Goal: Task Accomplishment & Management: Manage account settings

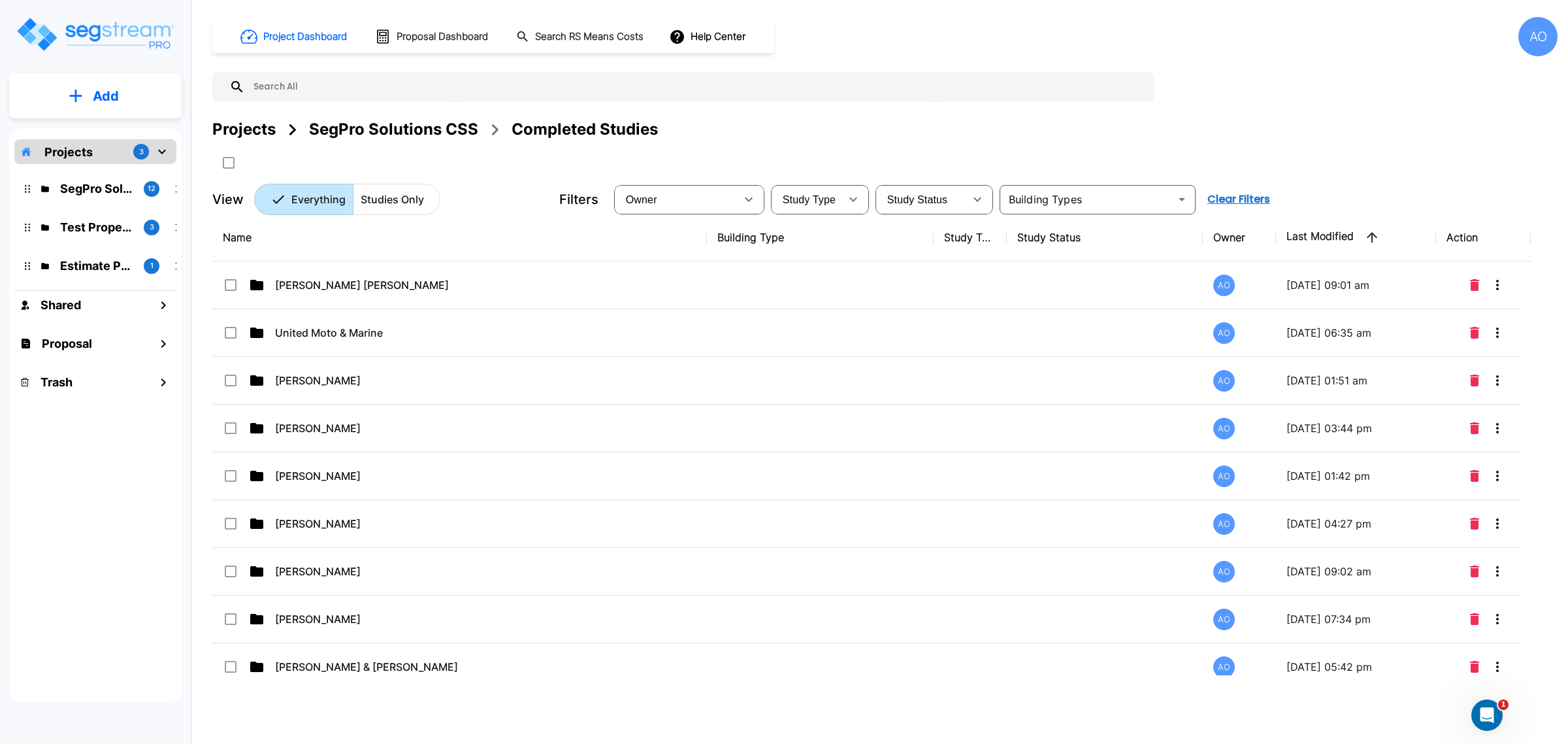
click at [330, 125] on div "SegPro Solutions CSS" at bounding box center [394, 129] width 169 height 23
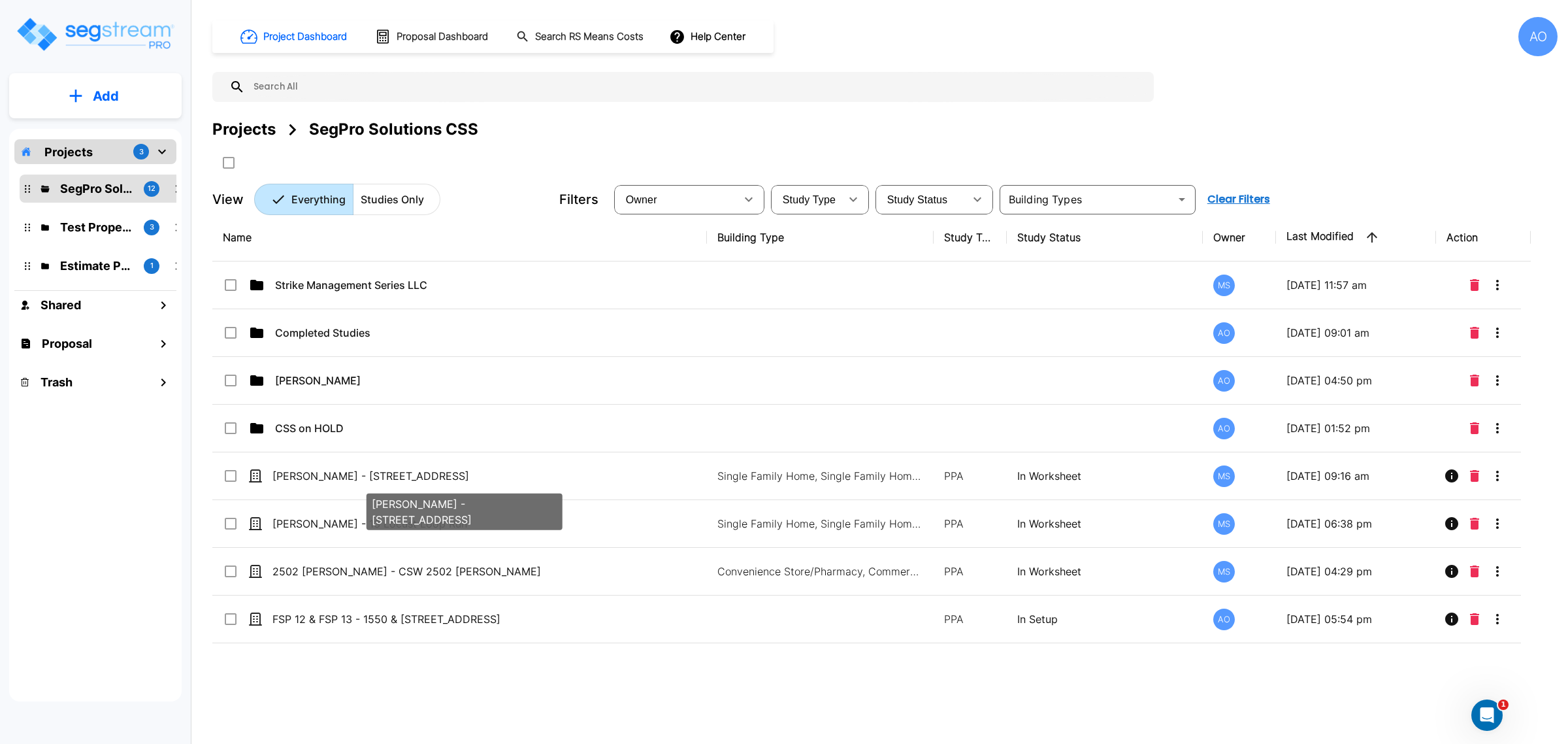
click at [395, 484] on div "[PERSON_NAME] - [STREET_ADDRESS]" at bounding box center [465, 508] width 199 height 47
checkbox input "true"
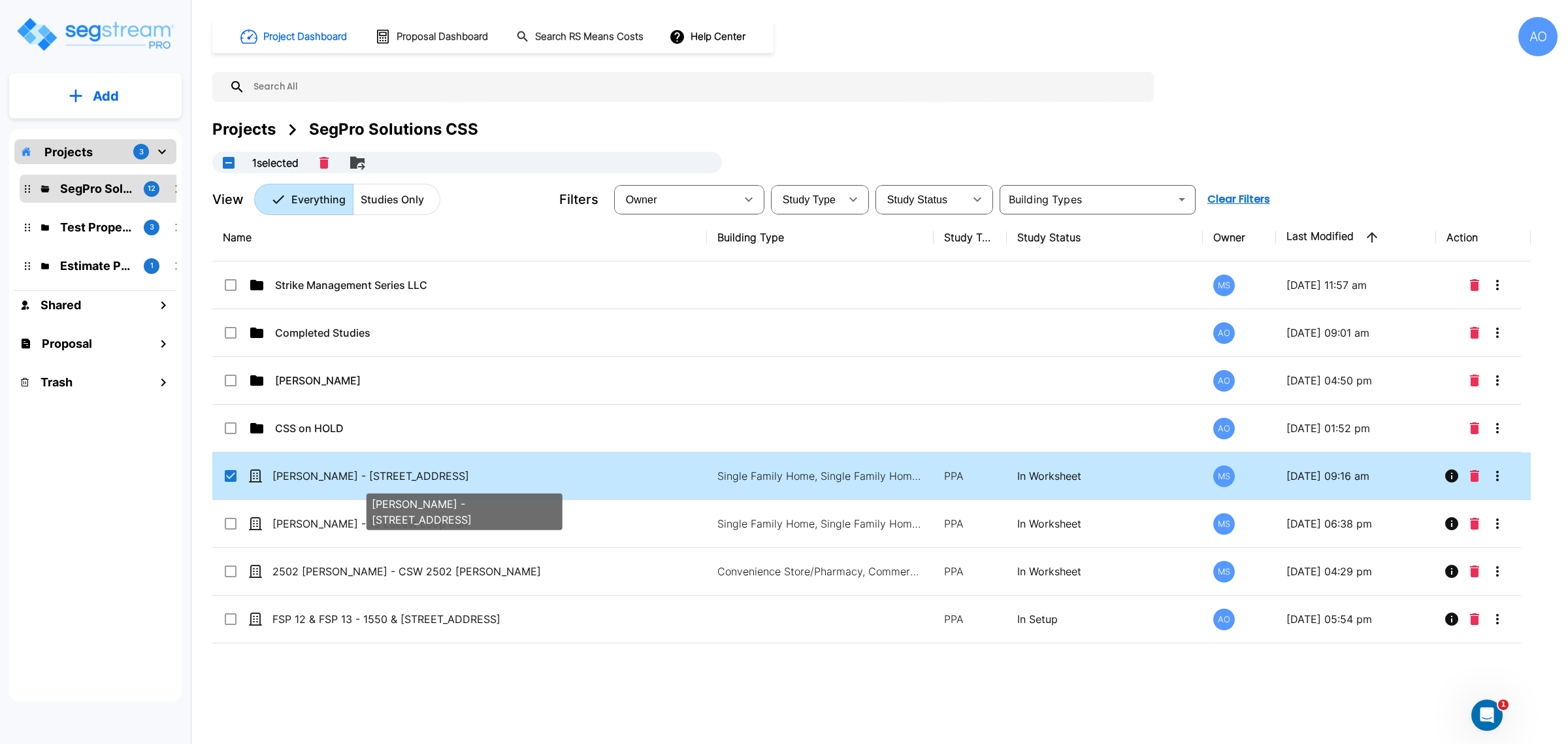
click at [395, 484] on div "[PERSON_NAME] - [STREET_ADDRESS]" at bounding box center [465, 508] width 199 height 47
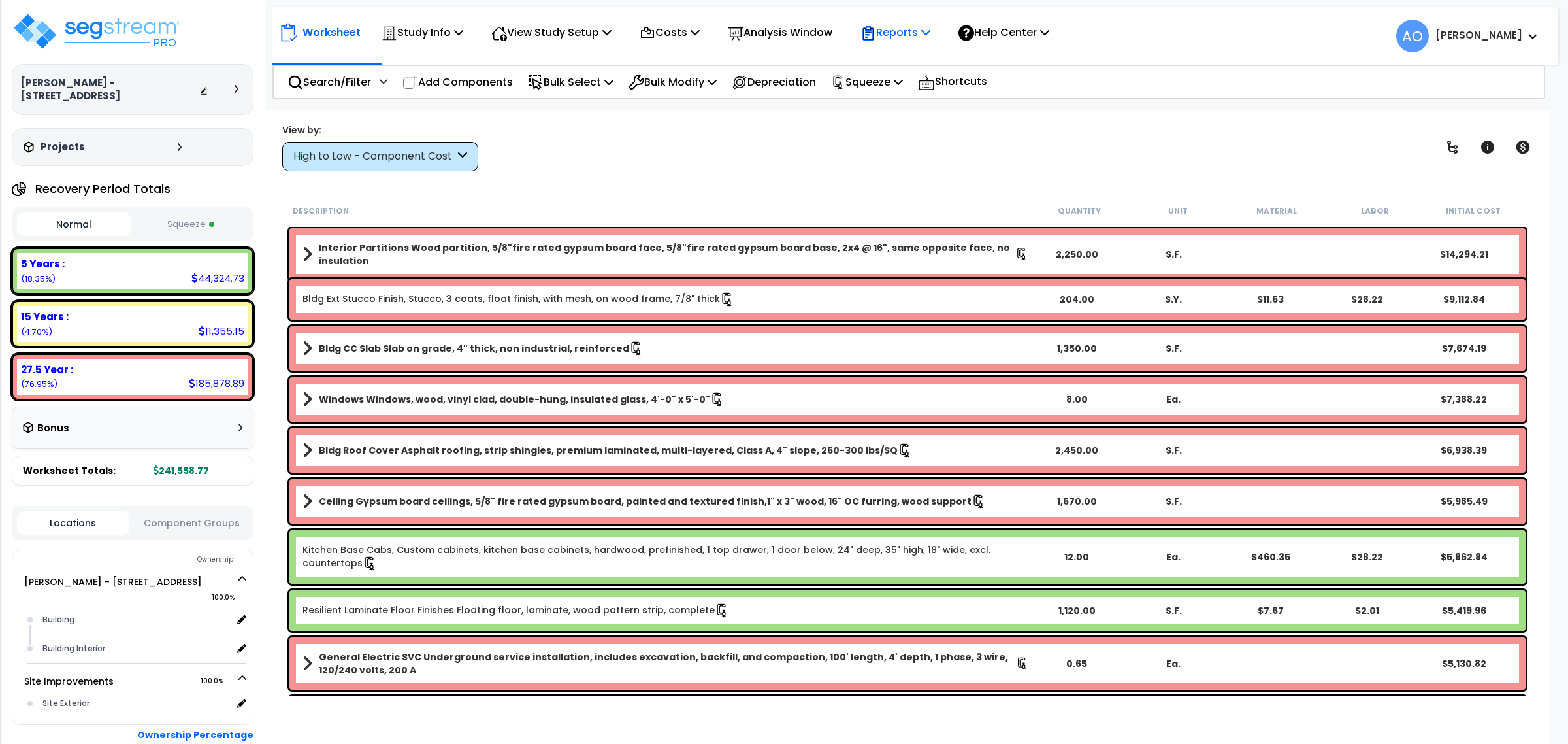
click at [912, 31] on p "Reports" at bounding box center [895, 32] width 70 height 18
click at [928, 86] on link "Manage Report Images" at bounding box center [918, 89] width 129 height 26
click at [902, 31] on p "Reports" at bounding box center [895, 32] width 70 height 18
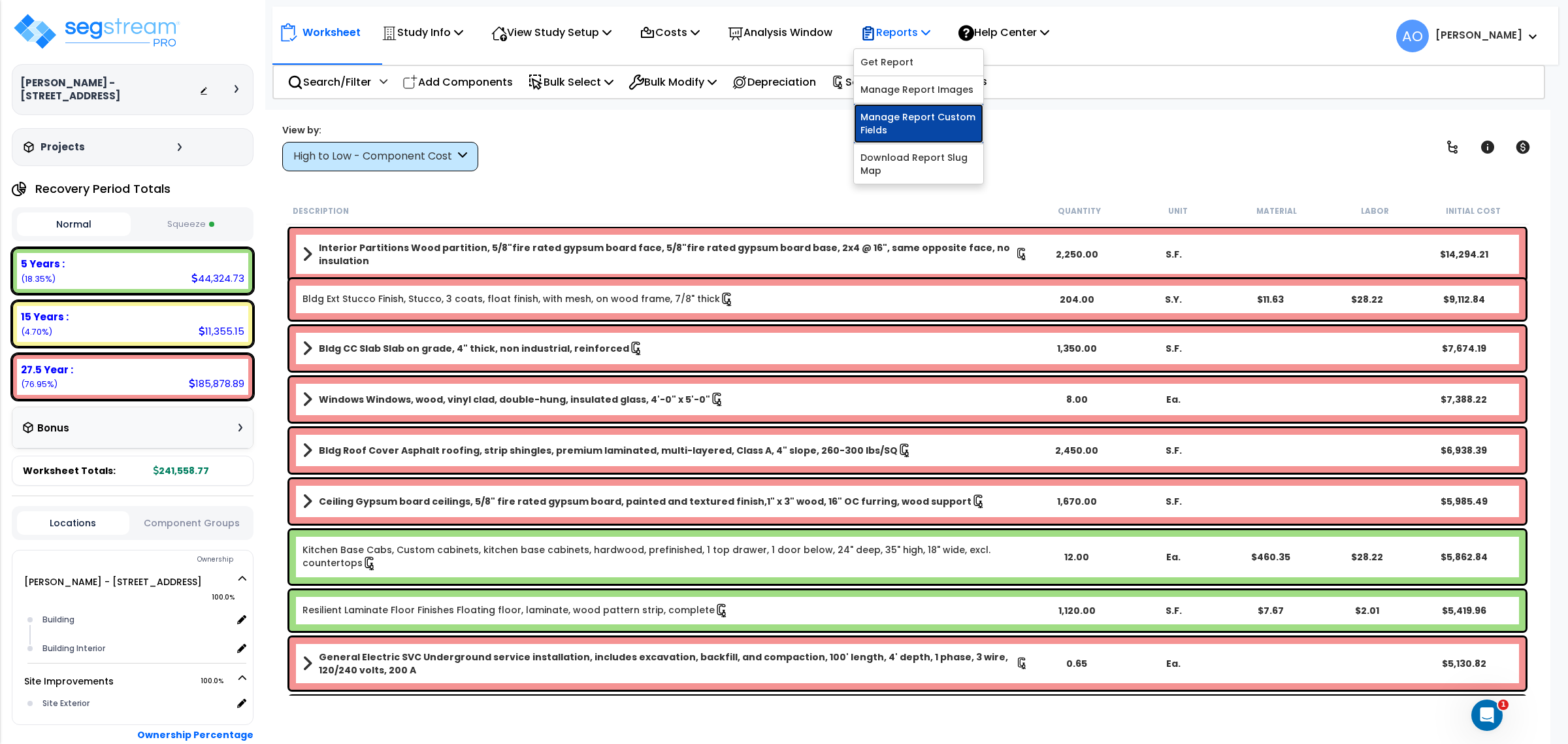
click at [932, 121] on link "Manage Report Custom Fields" at bounding box center [918, 124] width 129 height 39
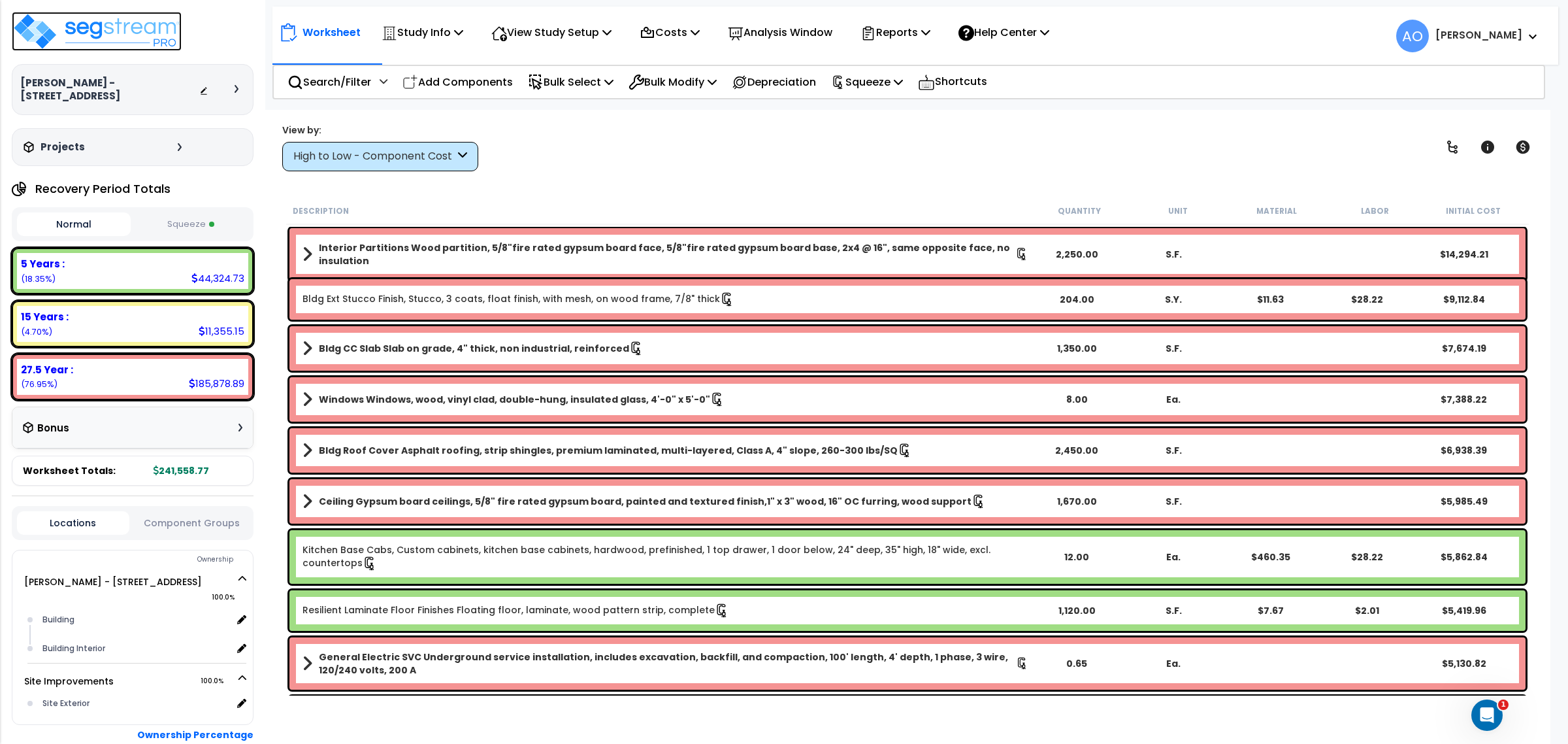
click at [110, 30] on img at bounding box center [96, 31] width 170 height 39
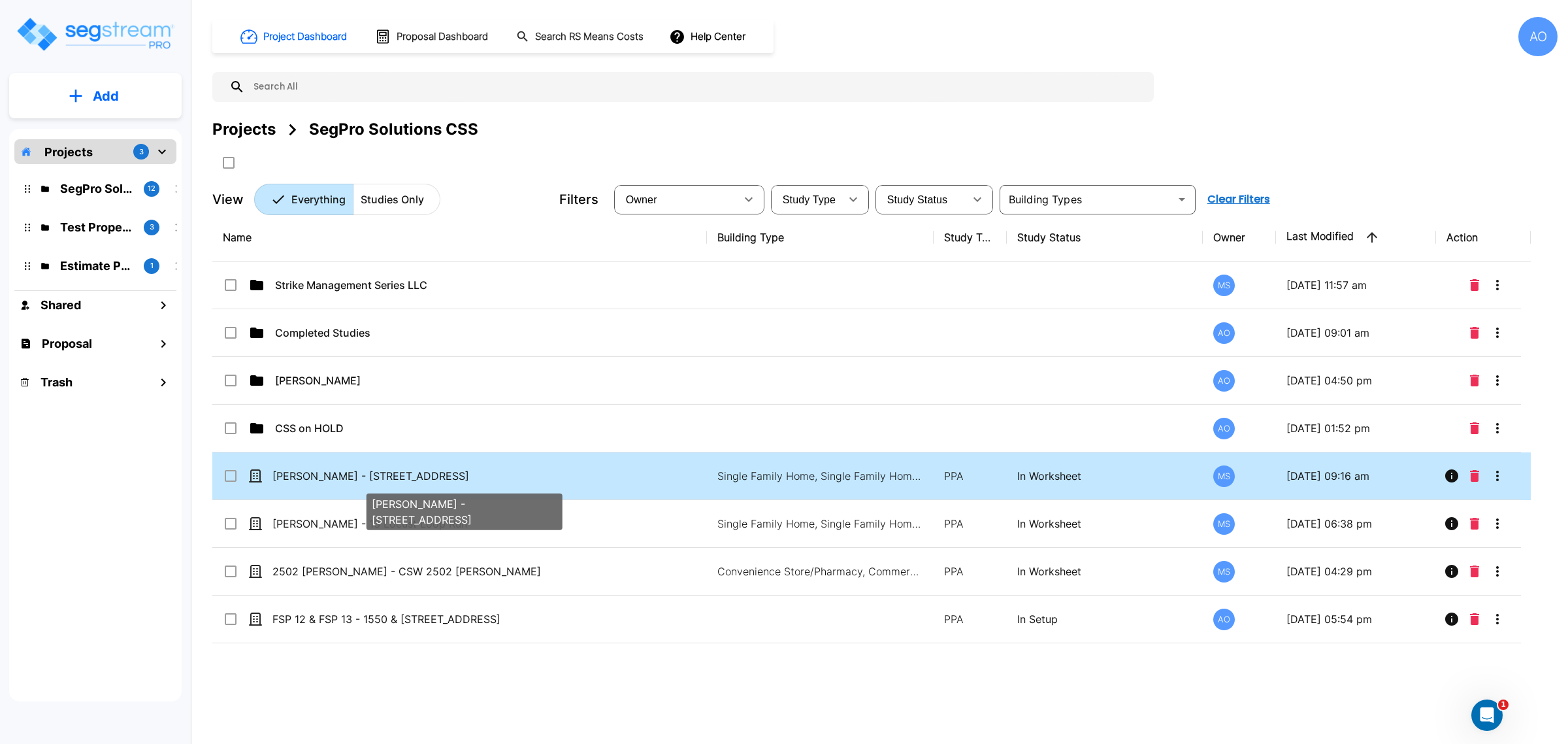
click at [373, 482] on p "[PERSON_NAME] - [STREET_ADDRESS]" at bounding box center [462, 476] width 378 height 16
checkbox input "true"
click at [373, 482] on p "[PERSON_NAME] - [STREET_ADDRESS]" at bounding box center [462, 476] width 378 height 16
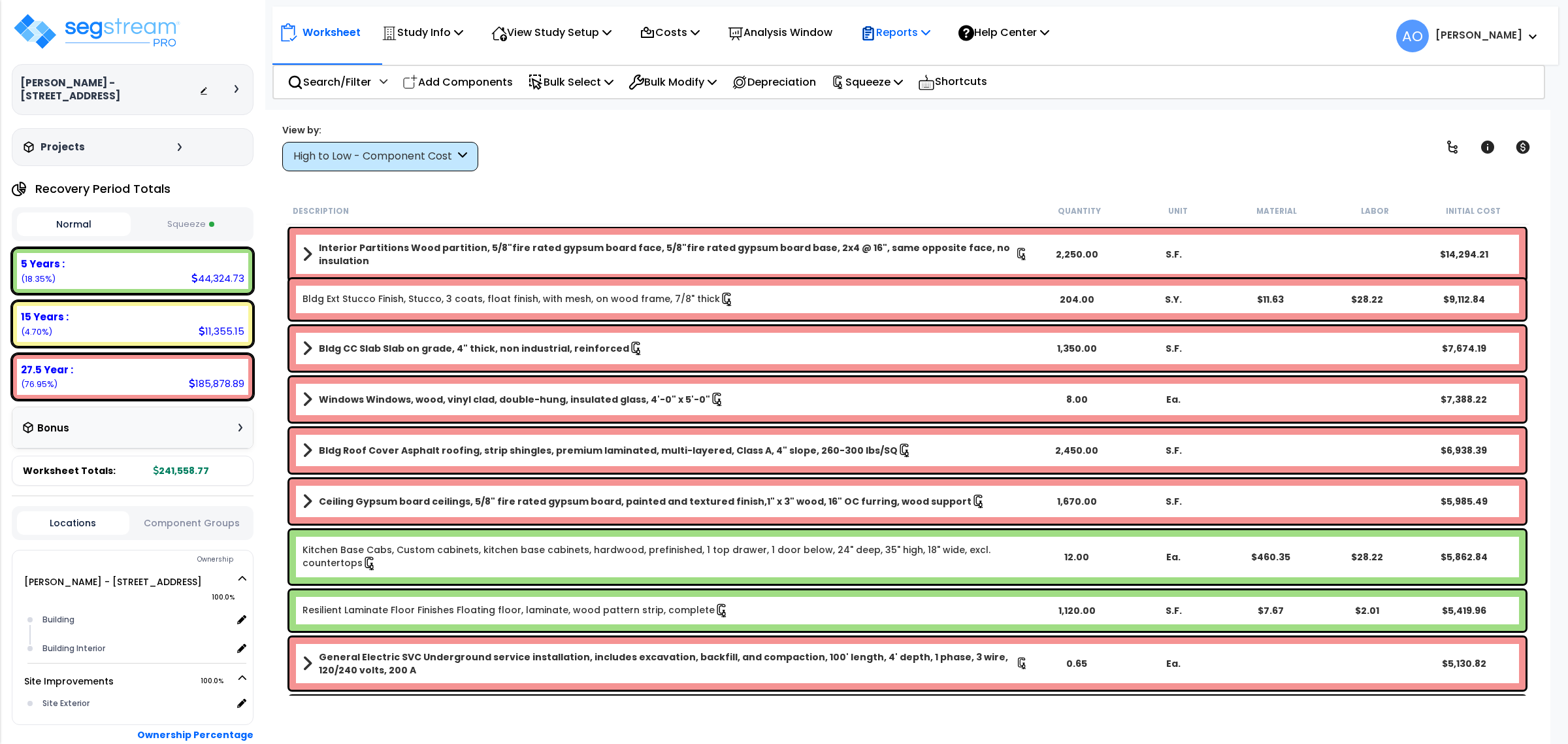
click at [912, 31] on p "Reports" at bounding box center [895, 32] width 70 height 18
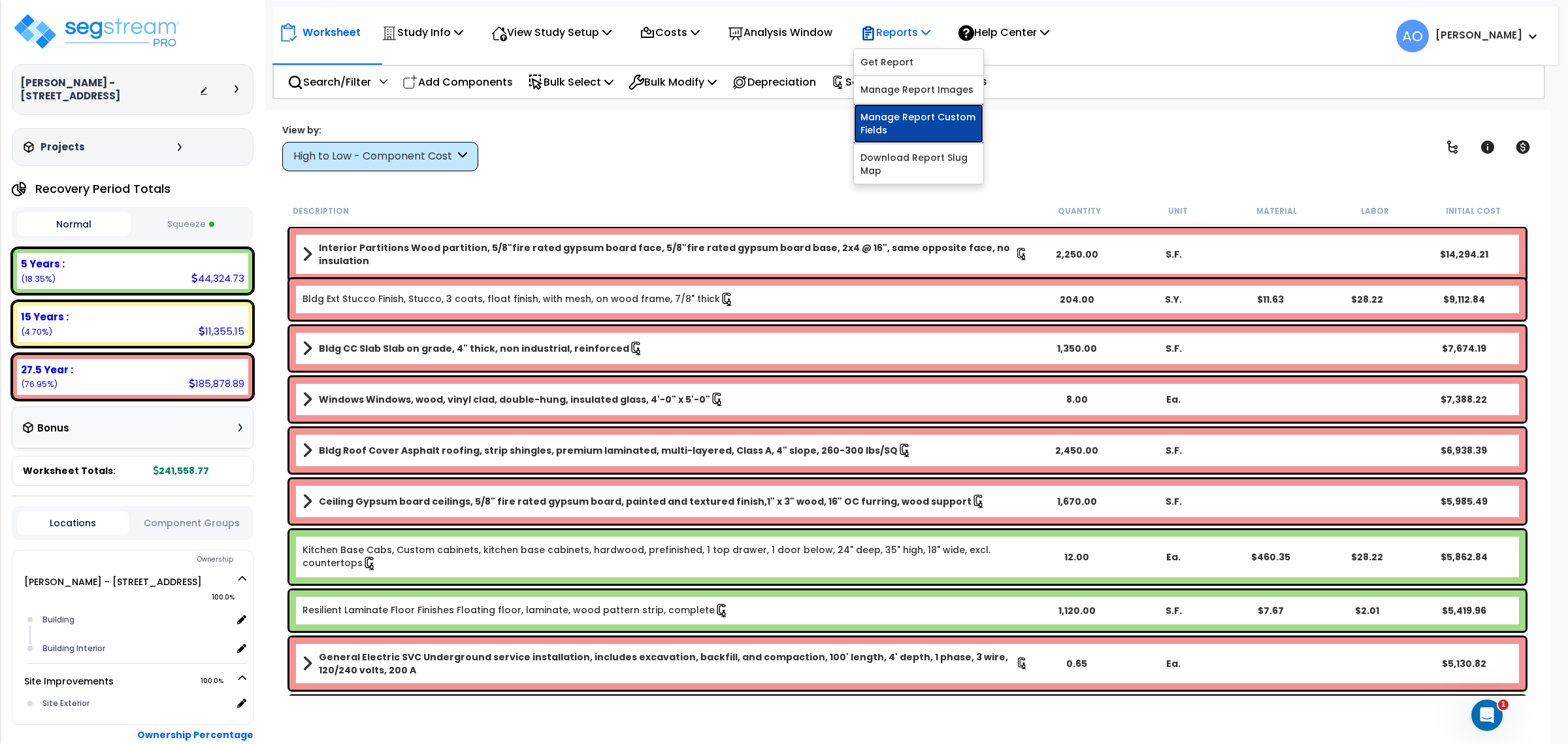
click at [943, 121] on link "Manage Report Custom Fields" at bounding box center [918, 124] width 129 height 39
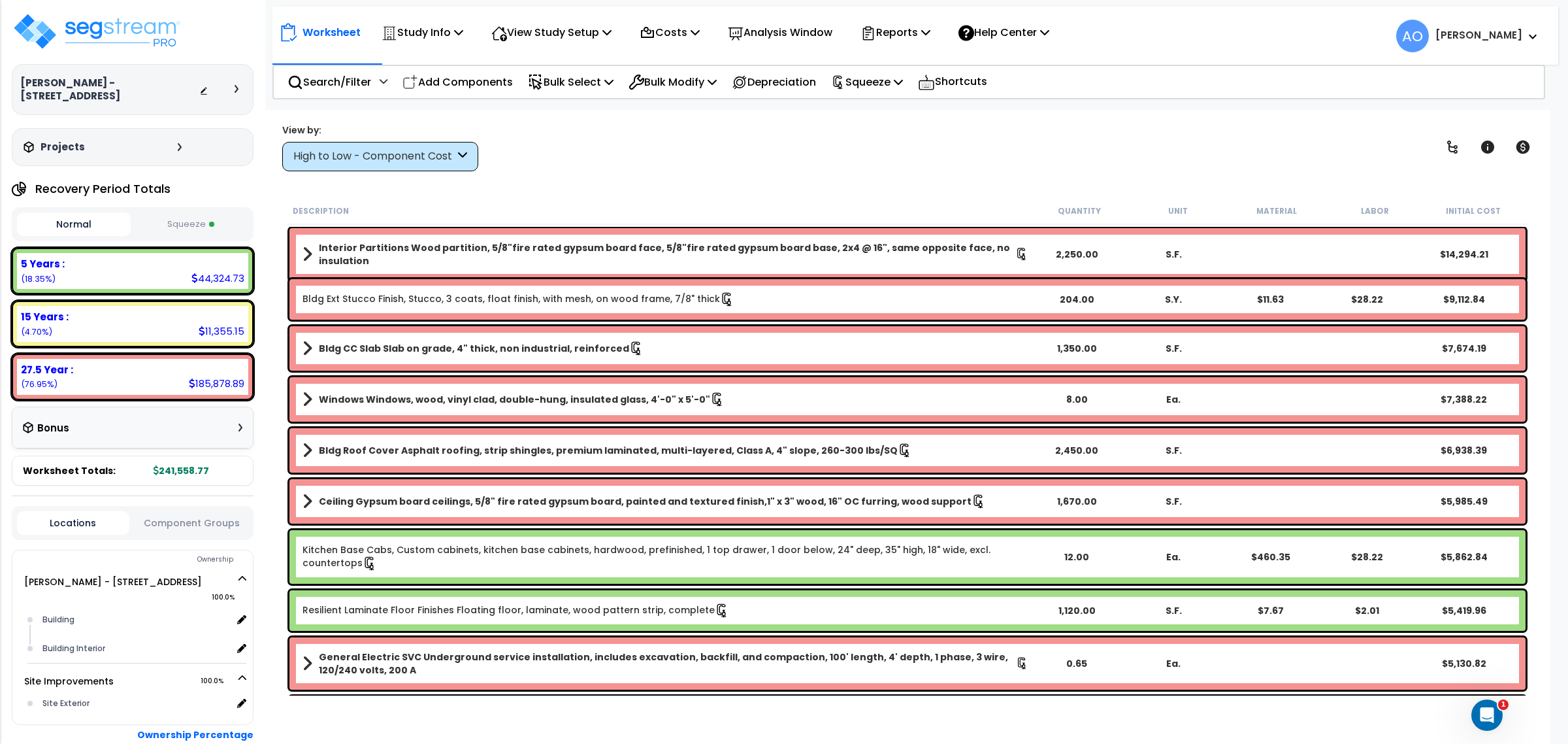
click at [689, 154] on div "View by: High to Low - Component Cost High to Low - Component Cost" at bounding box center [907, 147] width 1260 height 48
click at [664, 167] on div "View by: High to Low - Component Cost High to Low - Component Cost" at bounding box center [907, 147] width 1260 height 48
click at [920, 26] on p "Reports" at bounding box center [895, 32] width 70 height 18
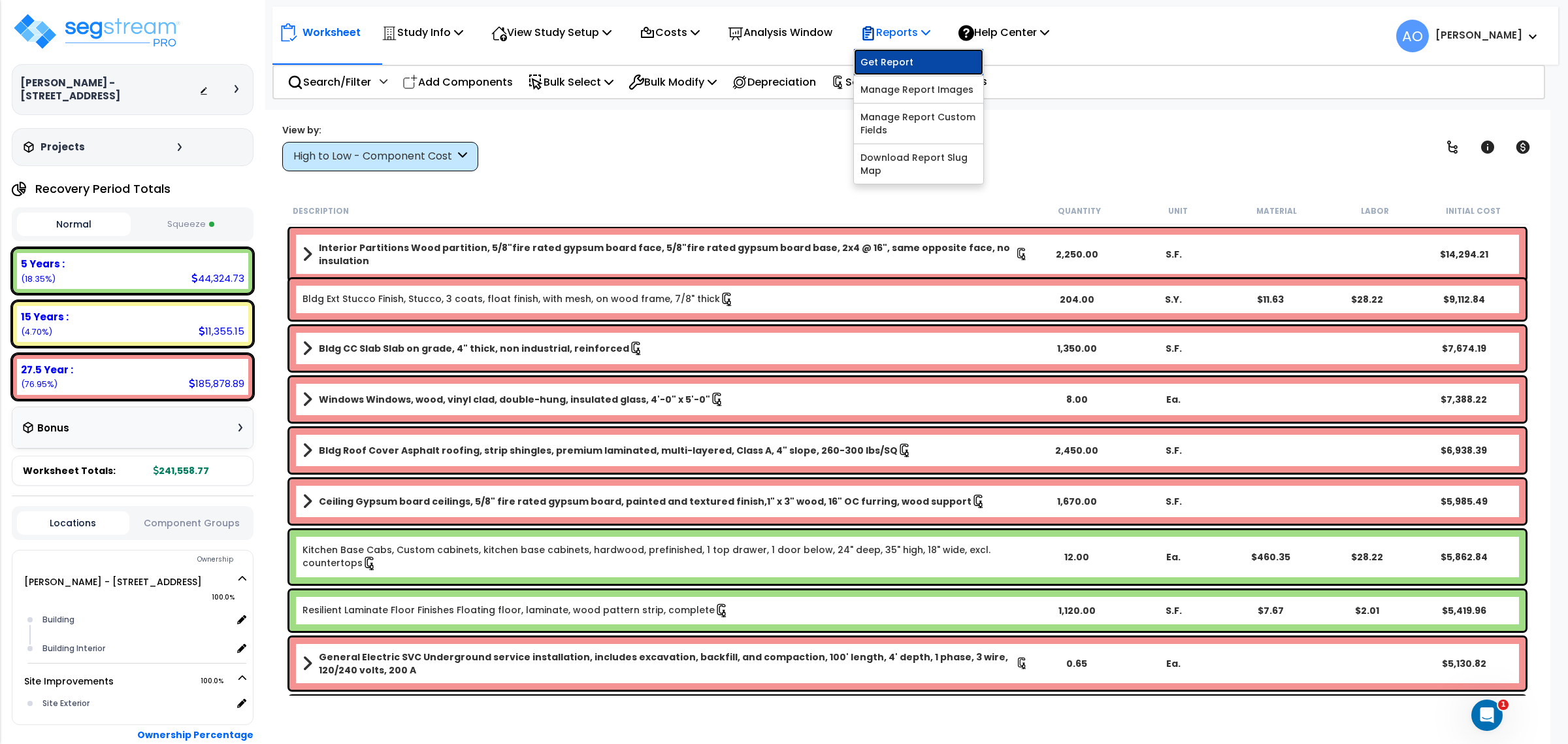
click at [920, 62] on link "Get Report" at bounding box center [918, 62] width 129 height 26
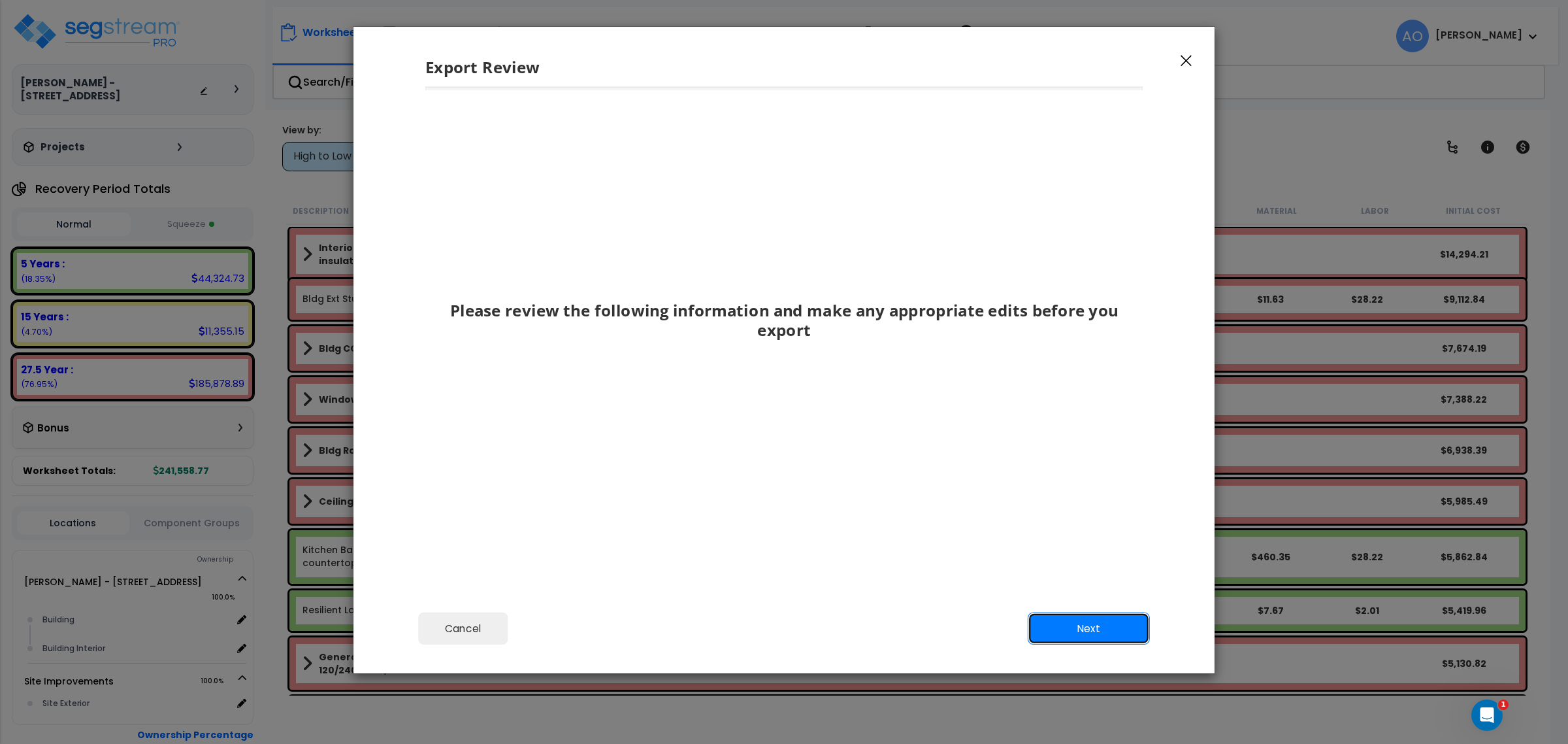
click at [1101, 628] on button "Next" at bounding box center [1088, 629] width 122 height 33
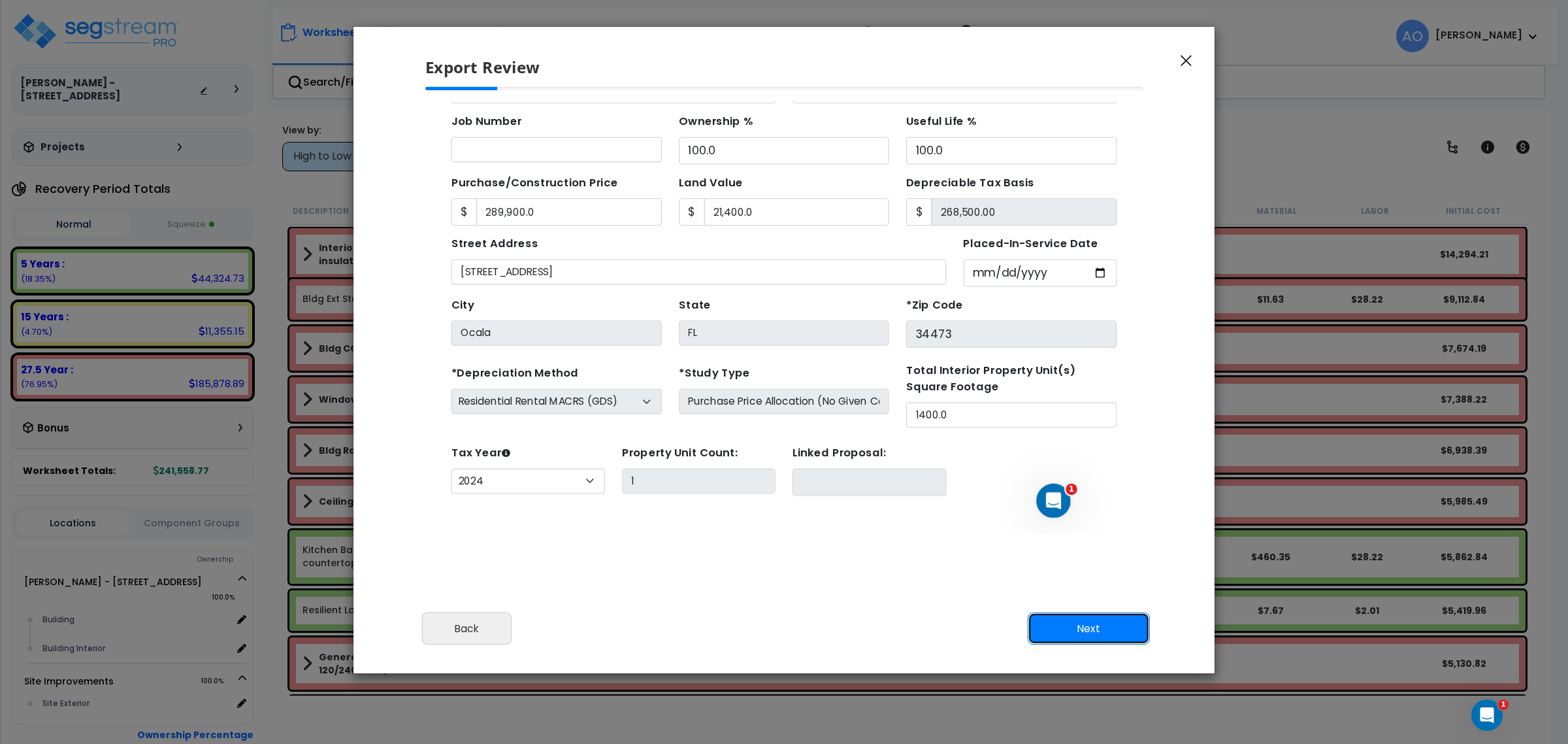
scroll to position [118, 0]
click at [1069, 626] on button "Next" at bounding box center [1088, 629] width 122 height 33
type input "289900"
type input "21400"
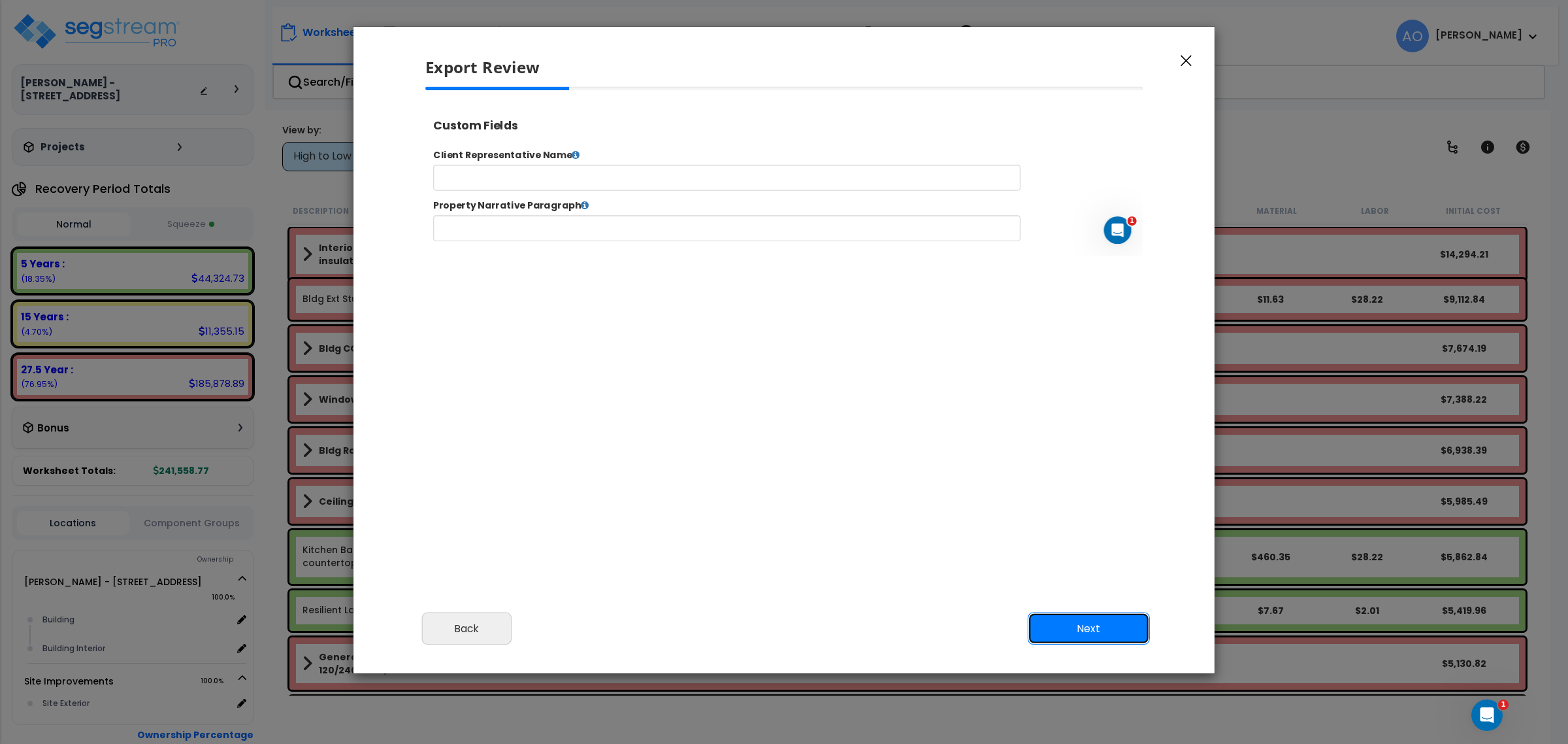
scroll to position [0, 0]
select select "2024"
click at [1183, 64] on icon "button" at bounding box center [1186, 61] width 11 height 11
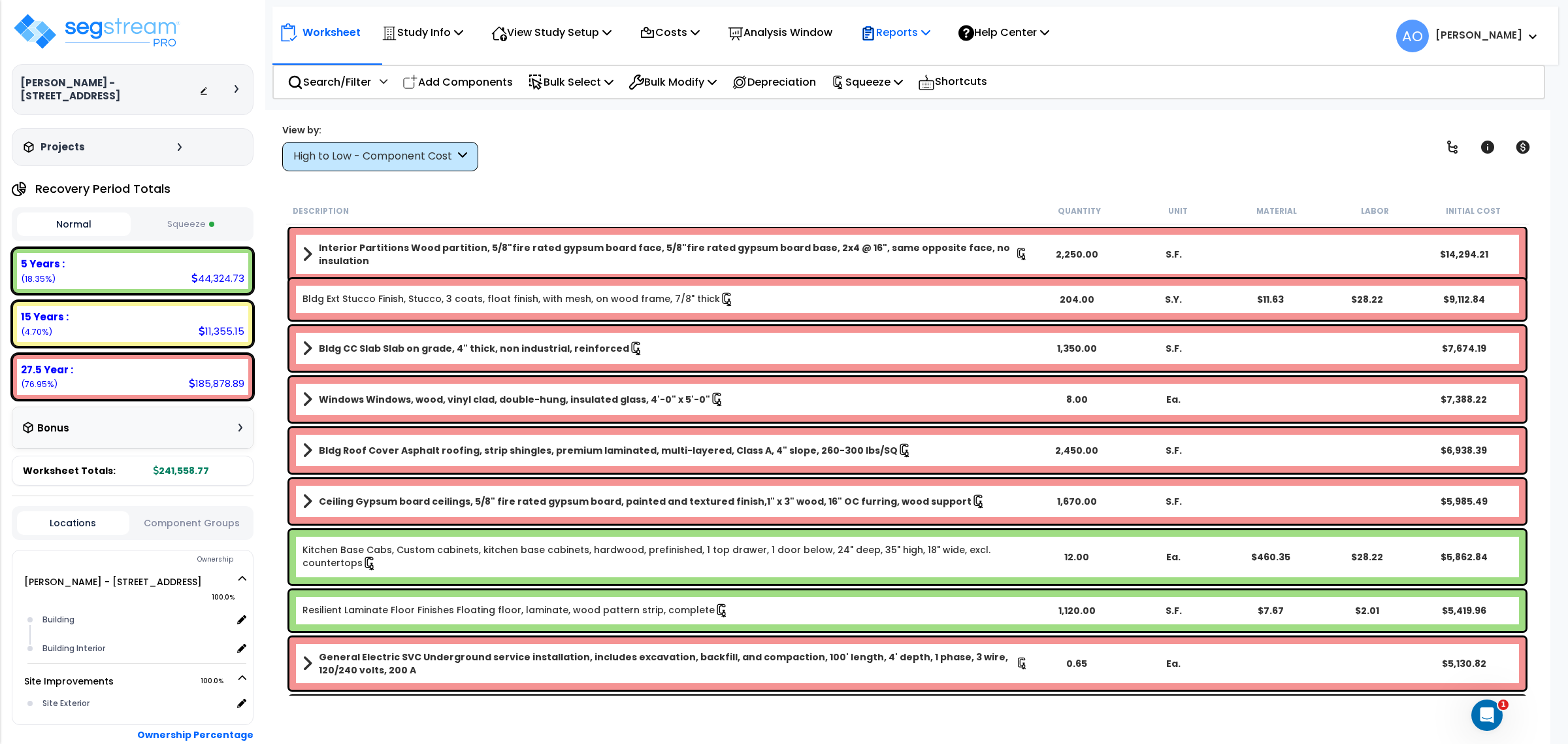
click at [912, 35] on p "Reports" at bounding box center [895, 32] width 70 height 18
click at [939, 118] on link "Manage Report Custom Fields" at bounding box center [918, 124] width 129 height 39
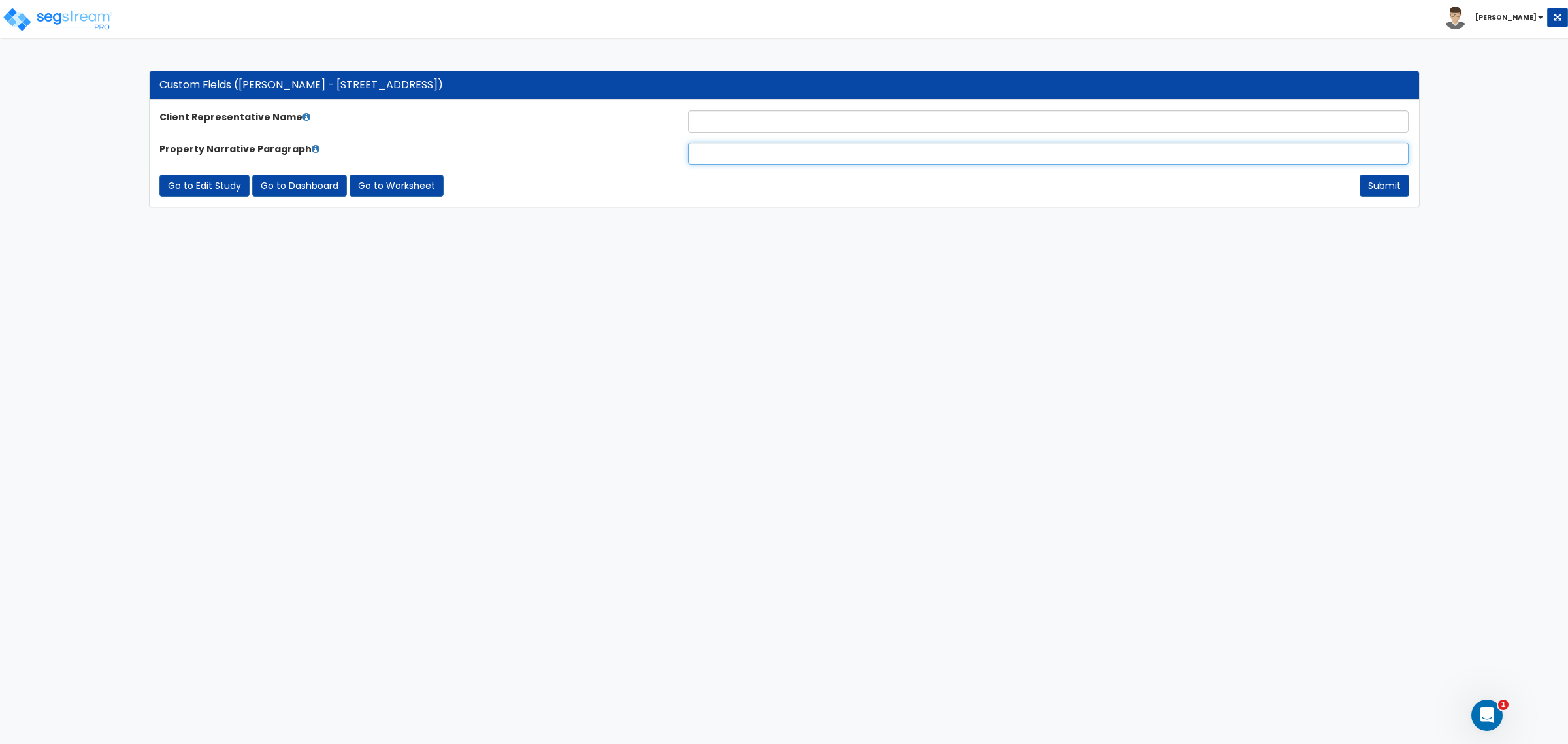
click at [695, 154] on input "text" at bounding box center [1047, 153] width 720 height 23
paste input "The subject property is an 1,400 square foot home with 4 bedrooms and 3 bathroo…"
type input "The subject property is an 1,400 square foot home with 4 bedrooms and 3 bathroo…"
click at [713, 121] on input "text" at bounding box center [1047, 121] width 720 height 23
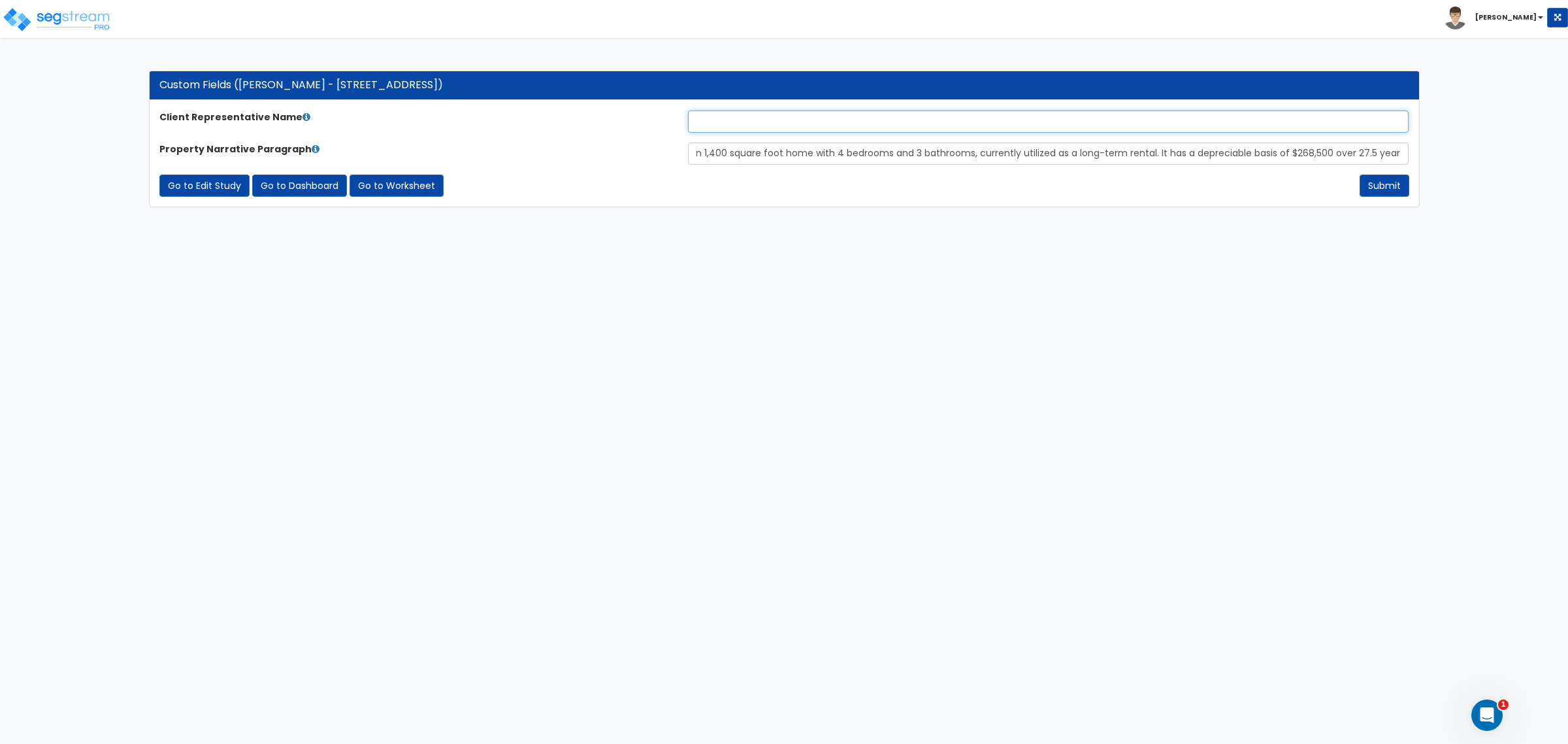
scroll to position [0, 0]
type input "[PERSON_NAME]"
click at [1383, 181] on button "Submit" at bounding box center [1384, 185] width 50 height 23
click at [1373, 180] on button "Submit" at bounding box center [1384, 185] width 50 height 23
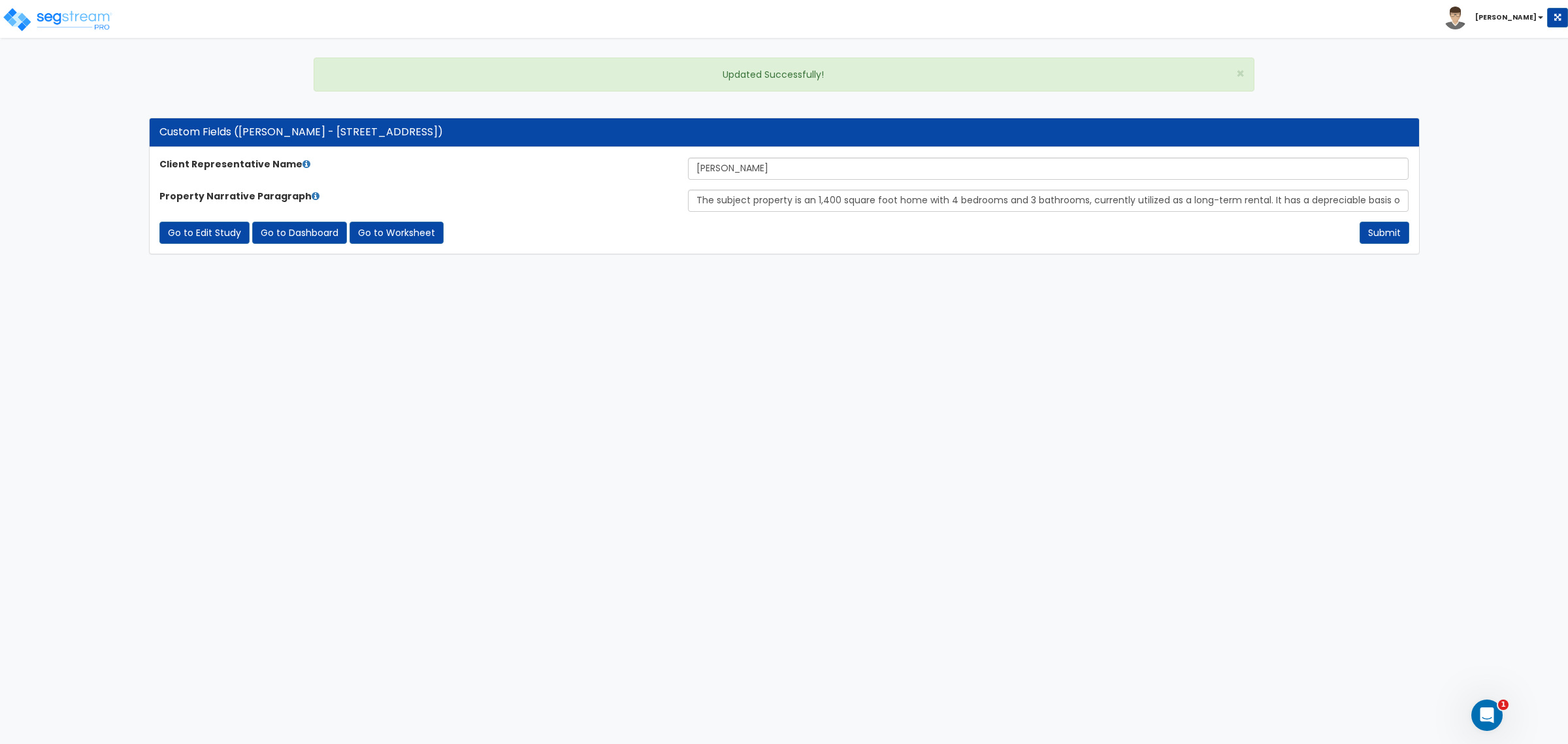
click at [375, 247] on div "Client Representative Name [PERSON_NAME] Property Narrative Paragraph The subje…" at bounding box center [784, 201] width 1269 height 106
click at [380, 232] on link "Go to Worksheet" at bounding box center [396, 232] width 94 height 23
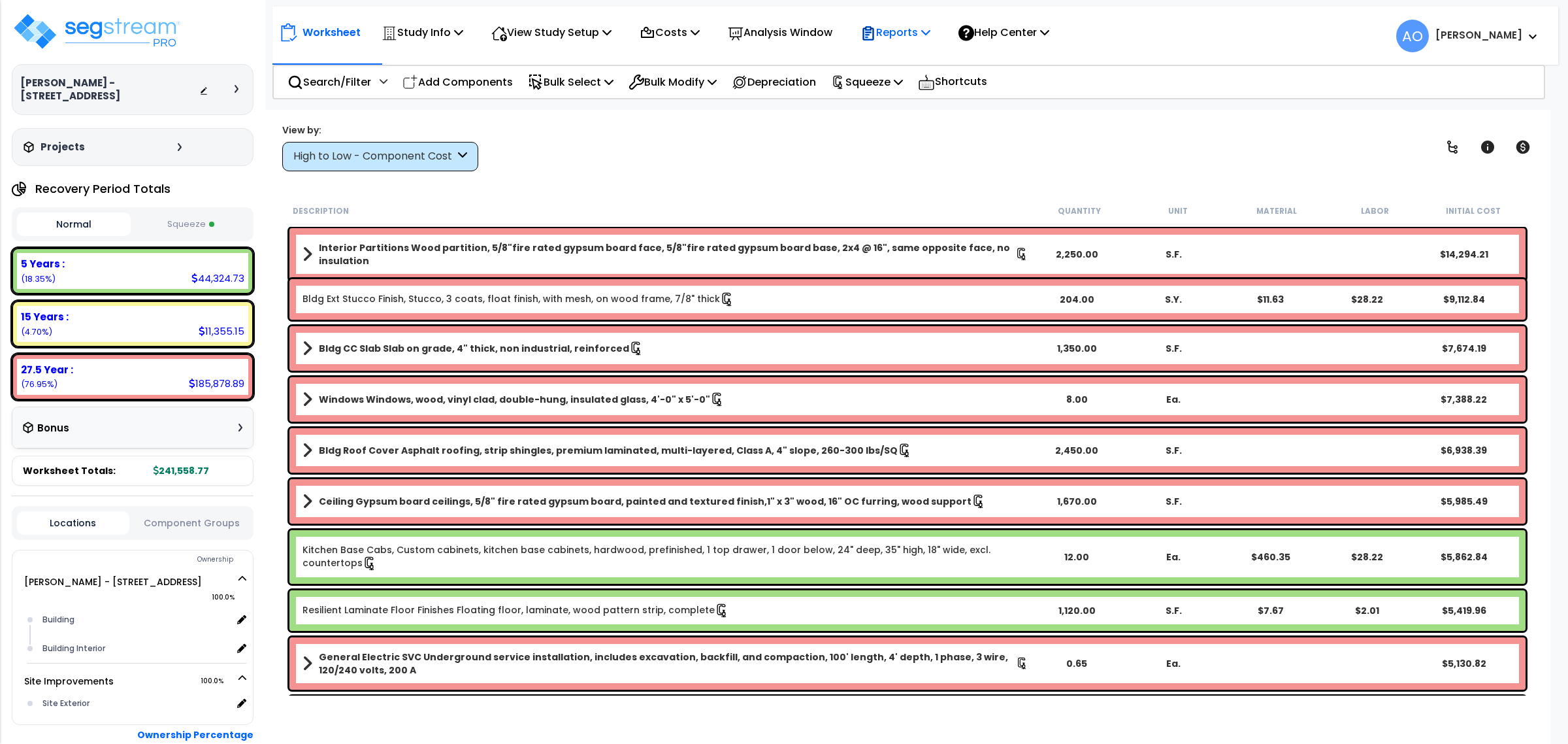
click at [898, 33] on p "Reports" at bounding box center [895, 32] width 70 height 18
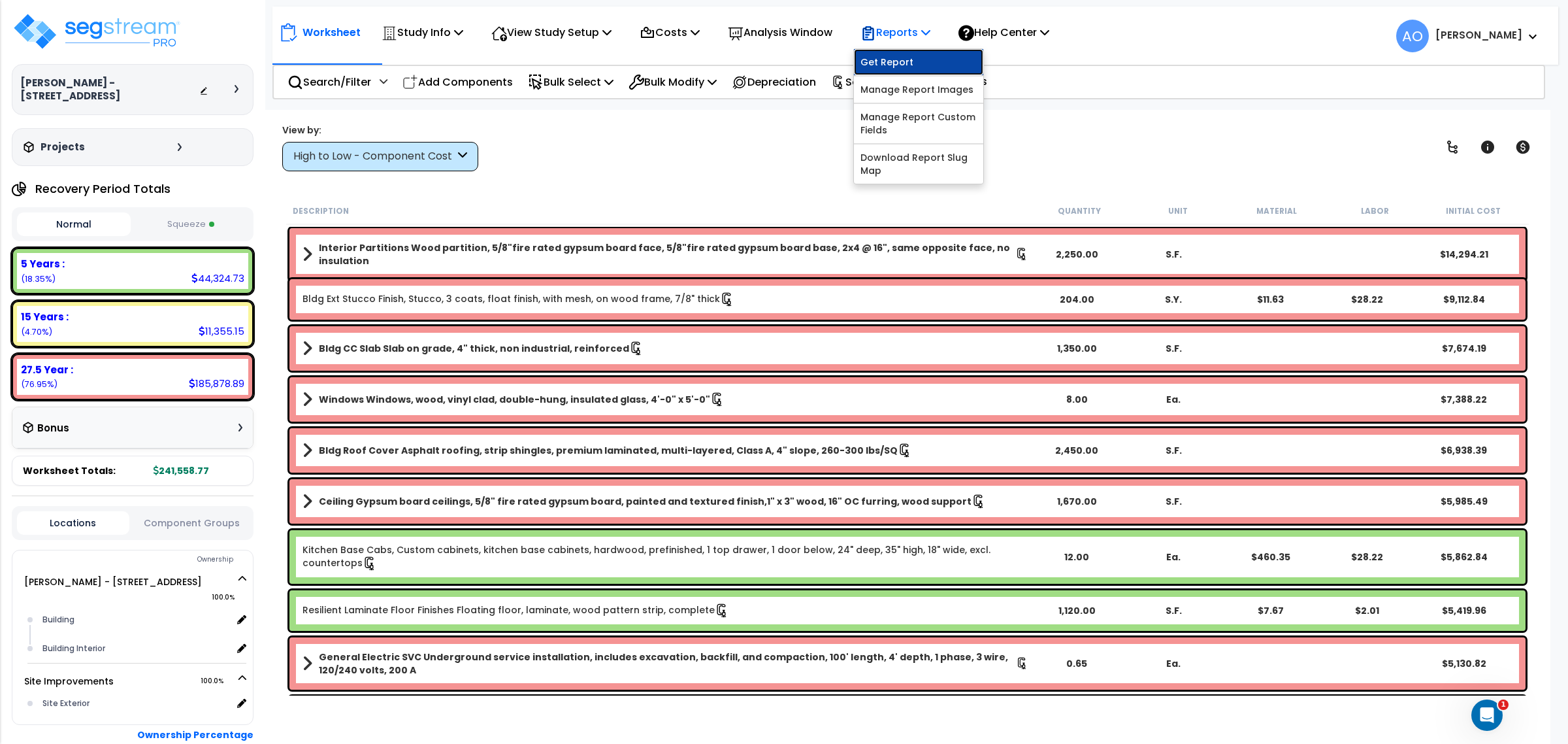
click at [909, 63] on link "Get Report" at bounding box center [918, 62] width 129 height 26
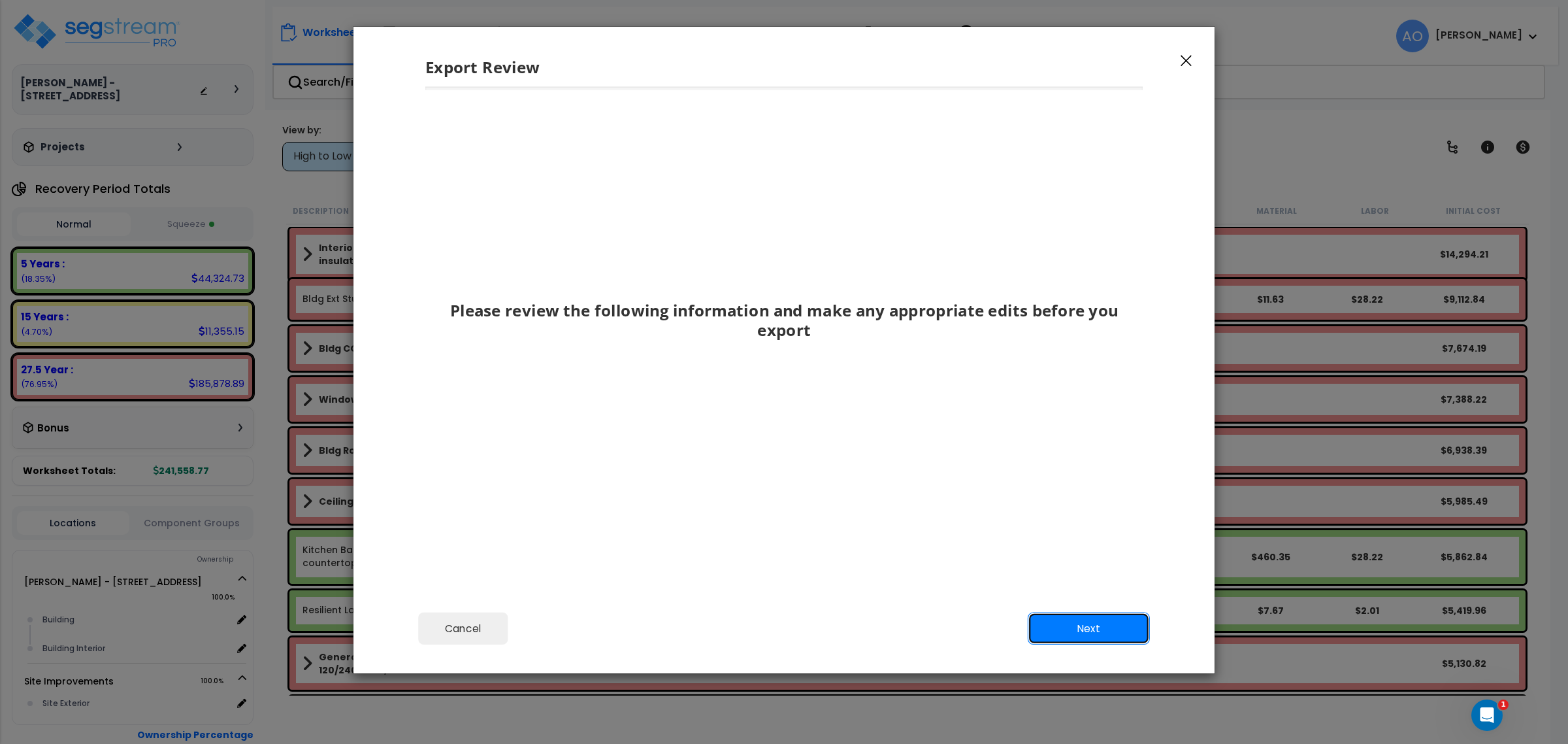
click at [1080, 631] on button "Next" at bounding box center [1088, 629] width 122 height 33
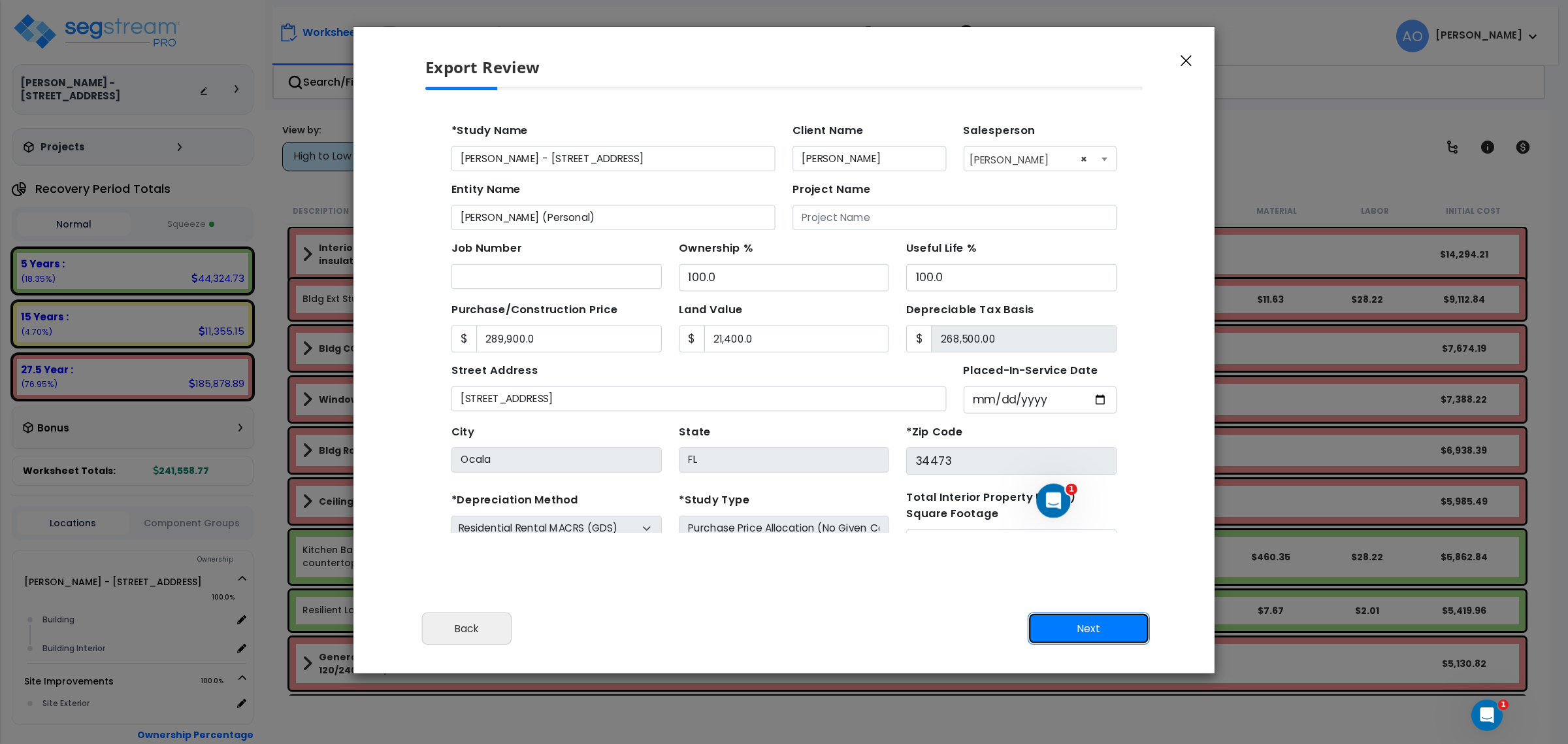
click at [1082, 634] on button "Next" at bounding box center [1088, 629] width 122 height 33
type input "289900"
type input "21400"
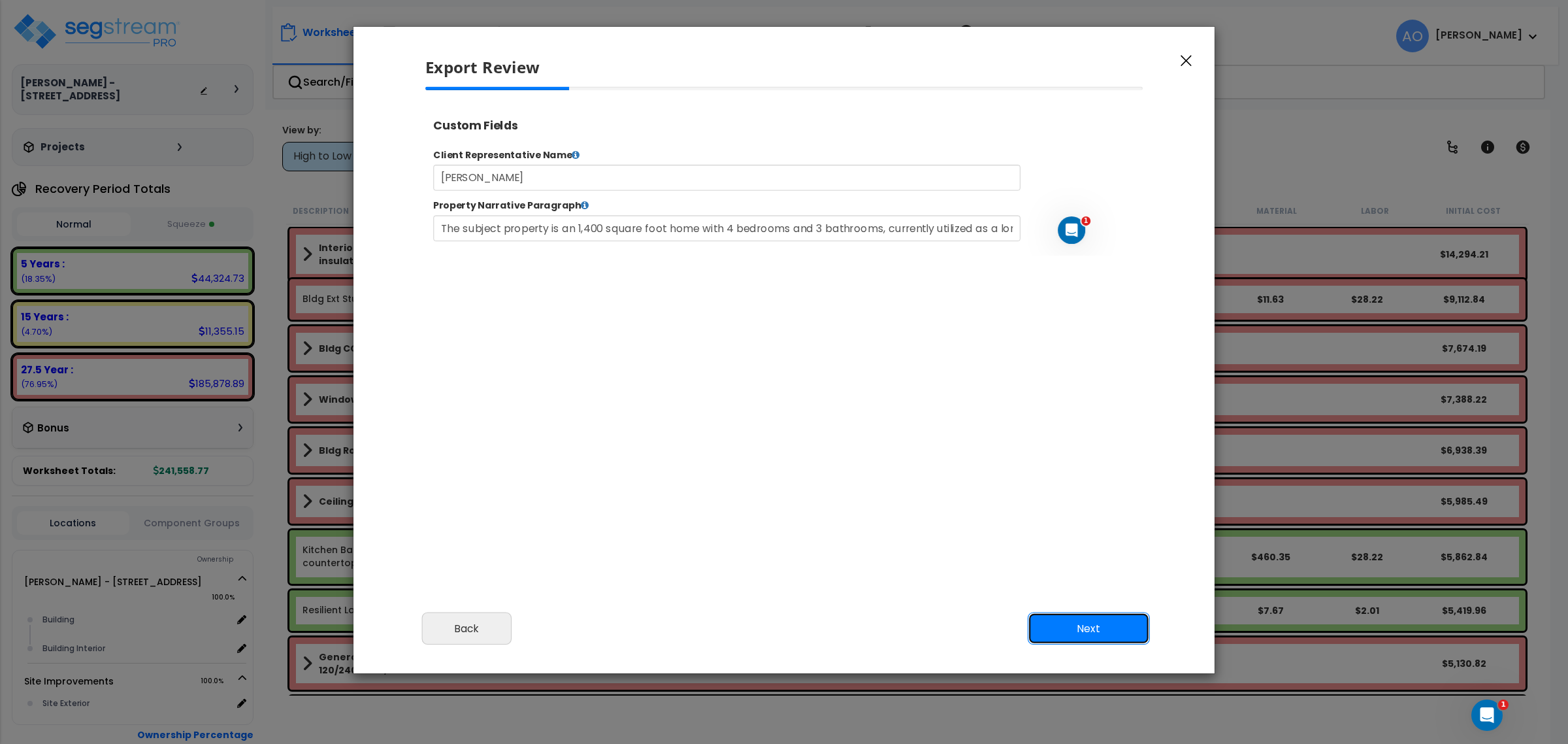
click at [1083, 635] on button "Next" at bounding box center [1088, 629] width 122 height 33
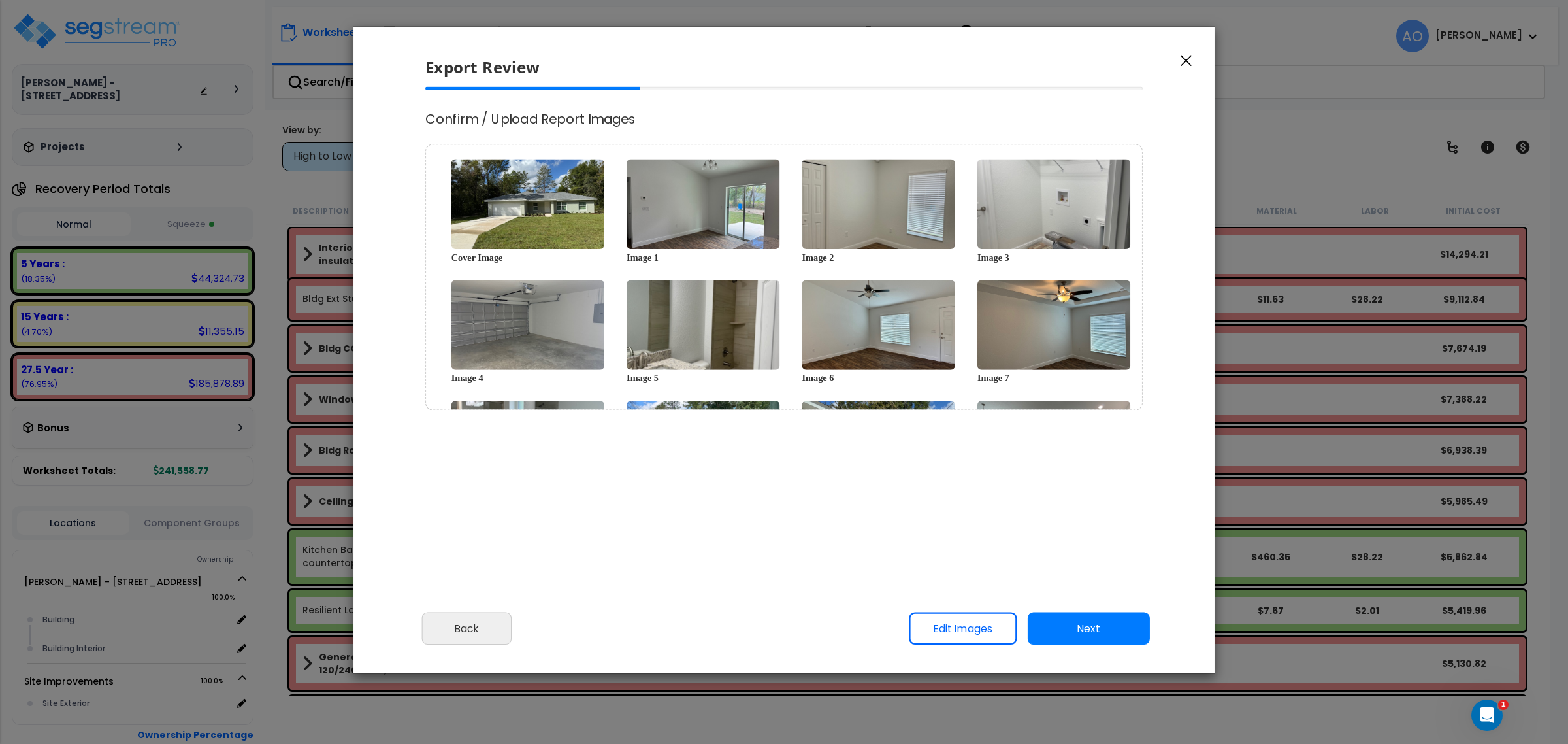
select select "2024"
click at [1085, 637] on button "Next" at bounding box center [1088, 629] width 122 height 33
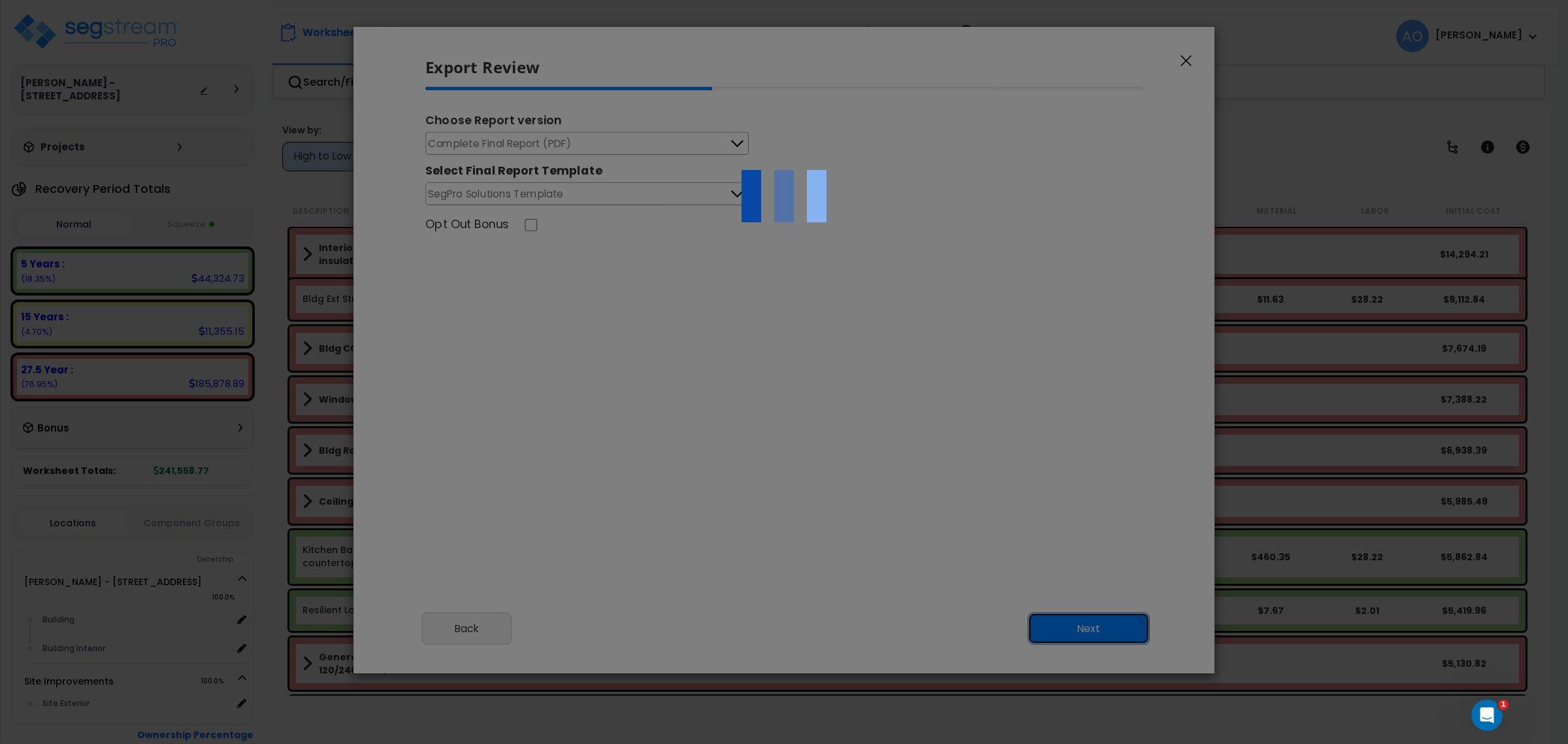
scroll to position [0, 0]
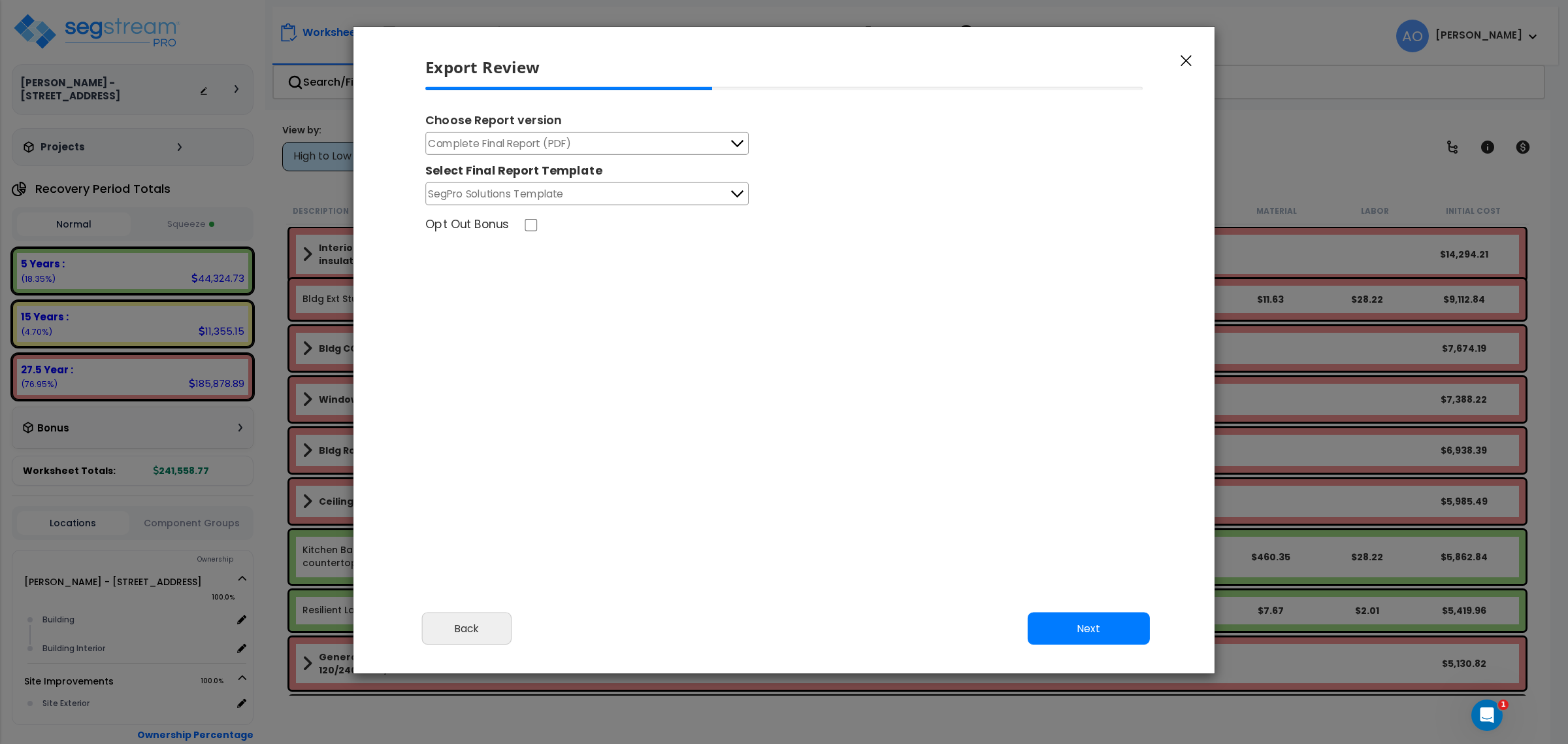
click at [588, 196] on button "SegPro Solutions Template" at bounding box center [587, 194] width 323 height 23
click at [760, 523] on div "Please review the following information and make any appropriate edits before y…" at bounding box center [784, 344] width 861 height 515
click at [1105, 634] on button "Next" at bounding box center [1088, 629] width 122 height 33
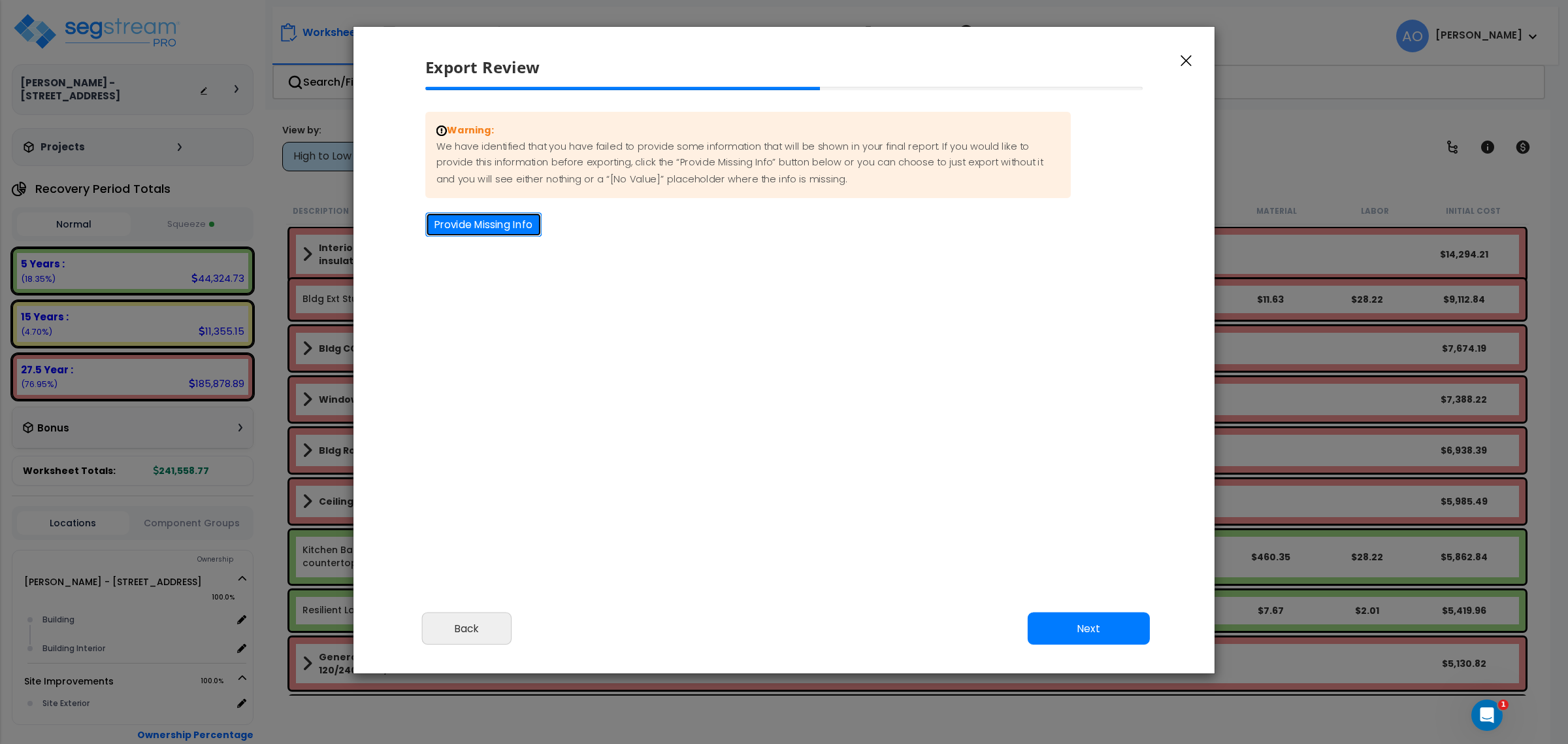
click at [504, 220] on button "Provide Missing Info" at bounding box center [483, 224] width 117 height 24
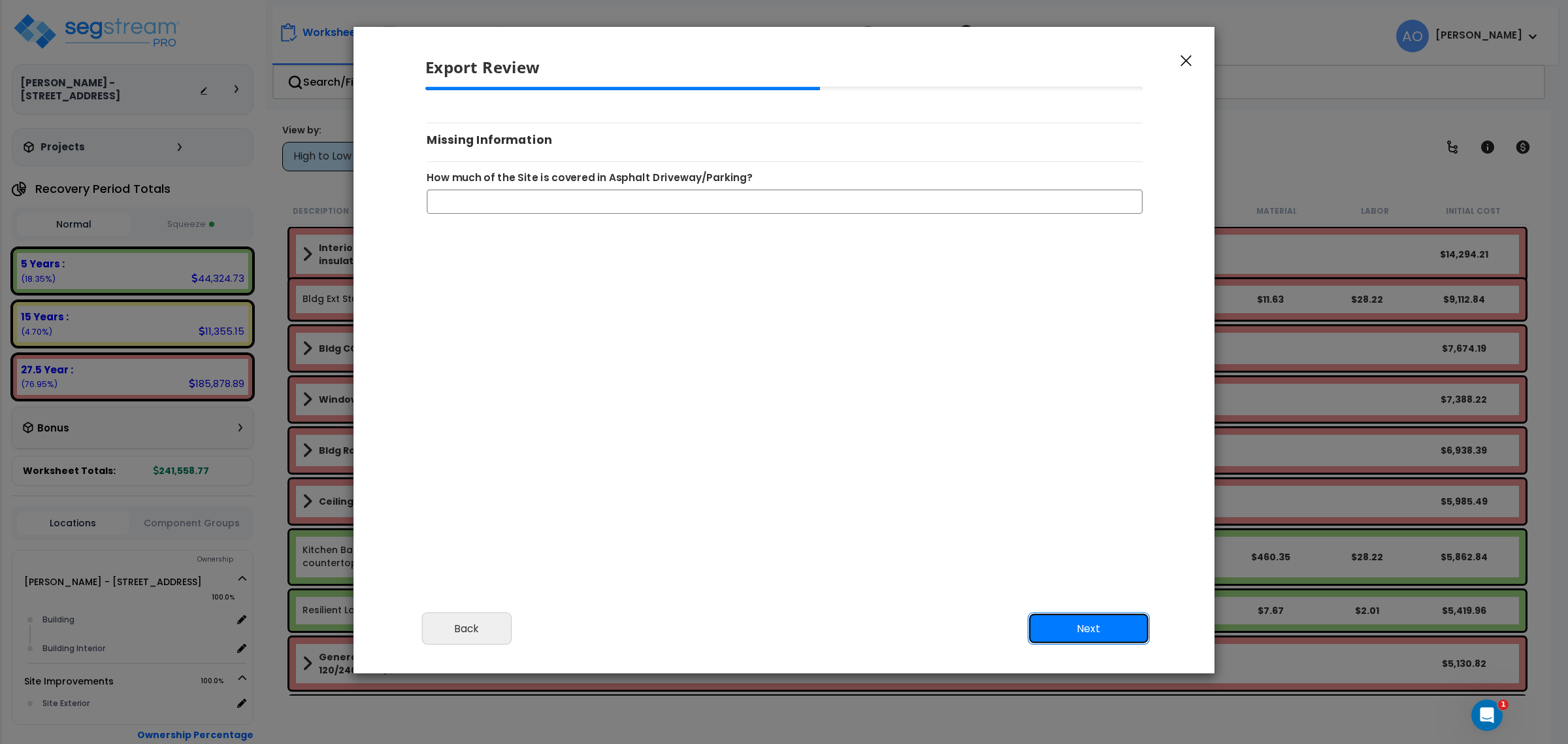
click at [1066, 633] on button "Next" at bounding box center [1088, 629] width 122 height 33
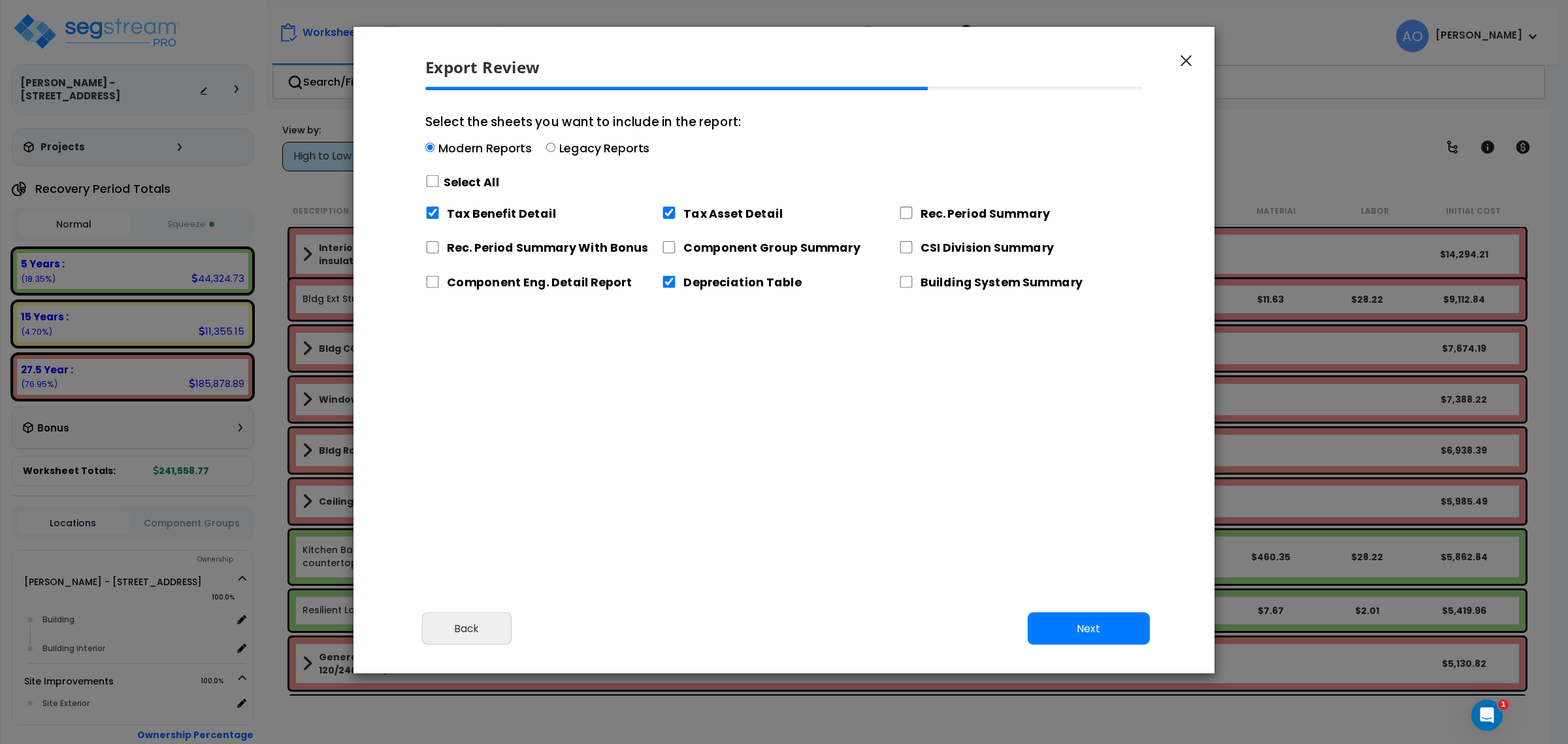
click at [1176, 61] on button "button" at bounding box center [1186, 60] width 19 height 16
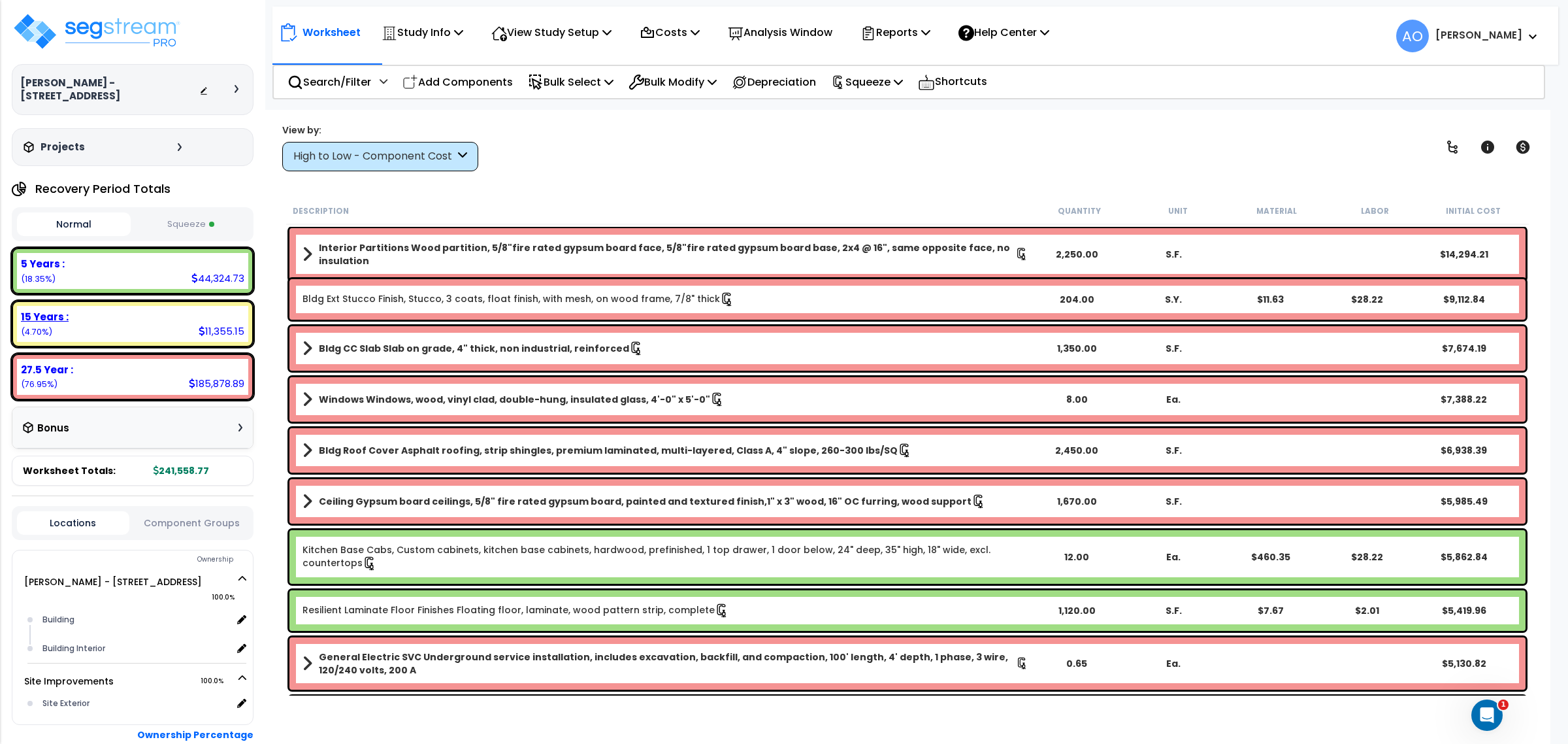
click at [37, 309] on b "15 Years :" at bounding box center [44, 316] width 47 height 14
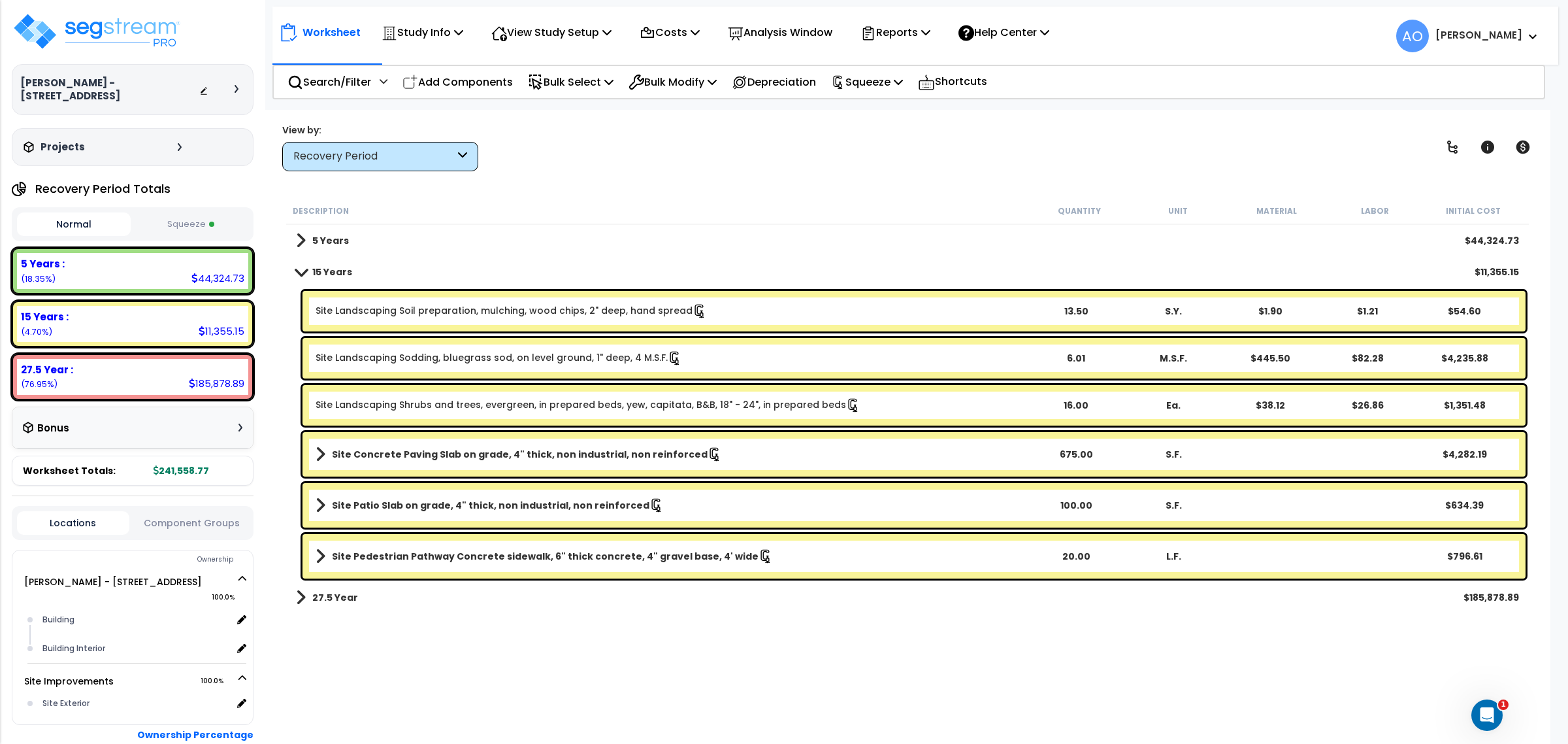
click at [207, 213] on button "Squeeze" at bounding box center [190, 224] width 113 height 23
click at [915, 40] on p "Reports" at bounding box center [895, 32] width 70 height 18
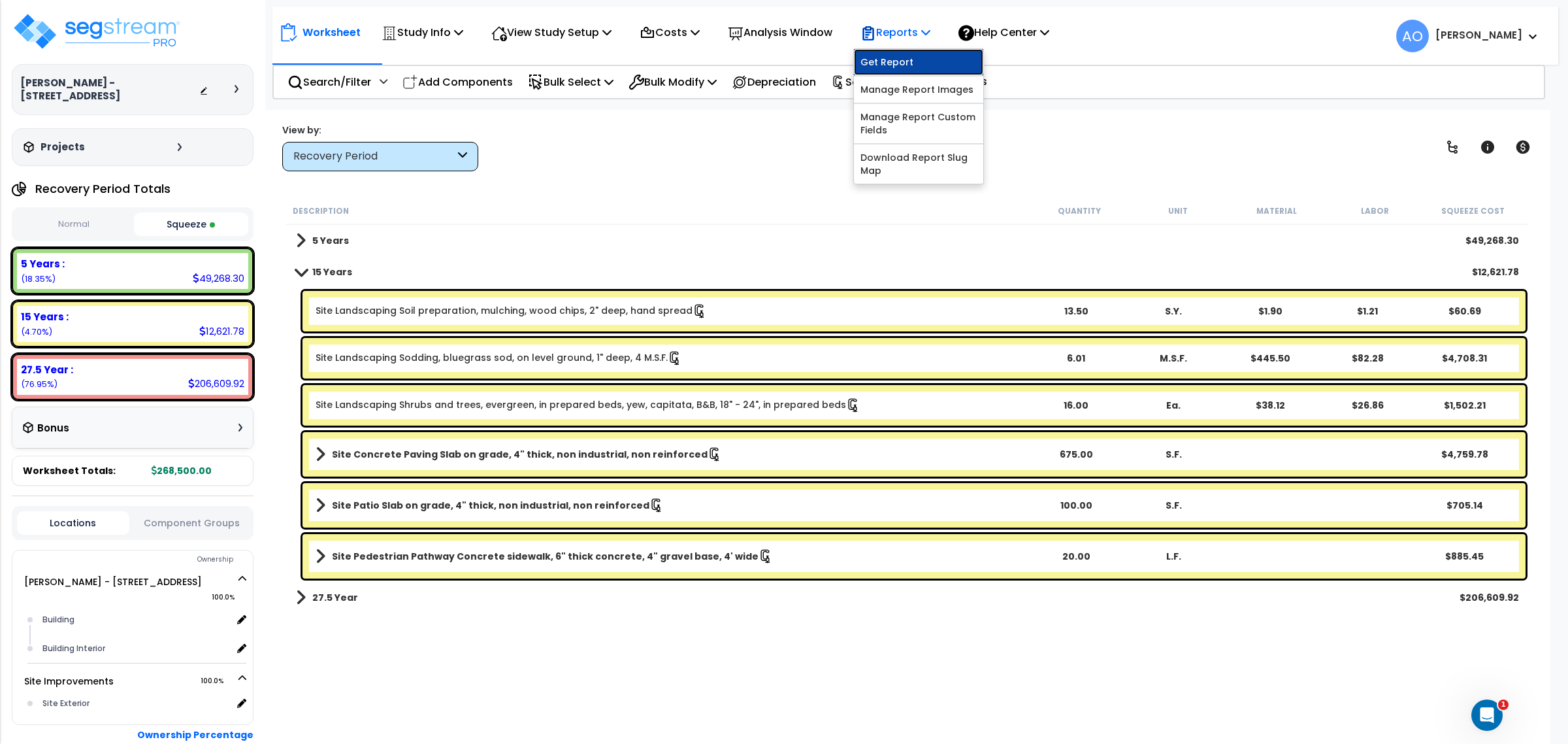
click at [923, 64] on link "Get Report" at bounding box center [918, 62] width 129 height 26
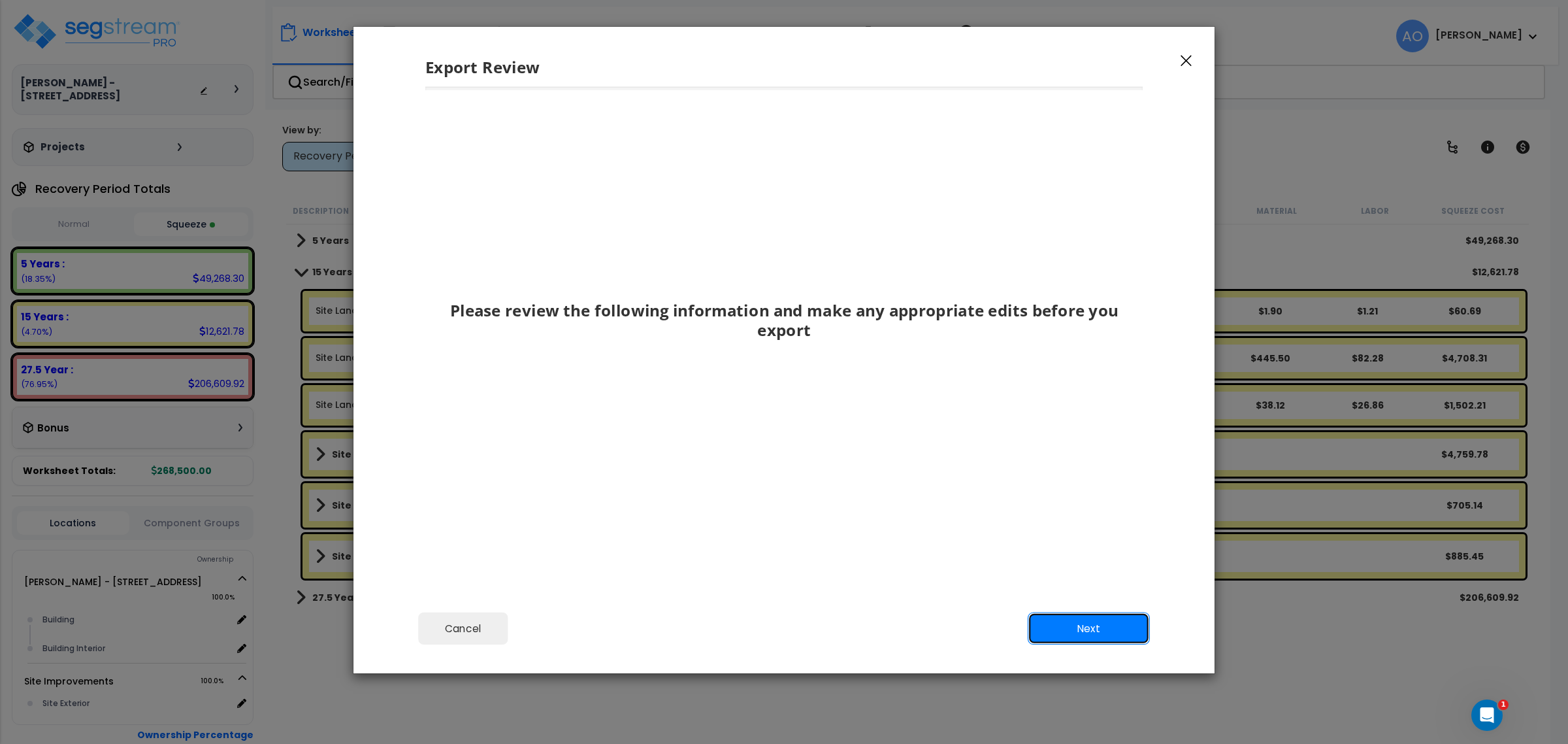
click at [1081, 621] on button "Next" at bounding box center [1088, 629] width 122 height 33
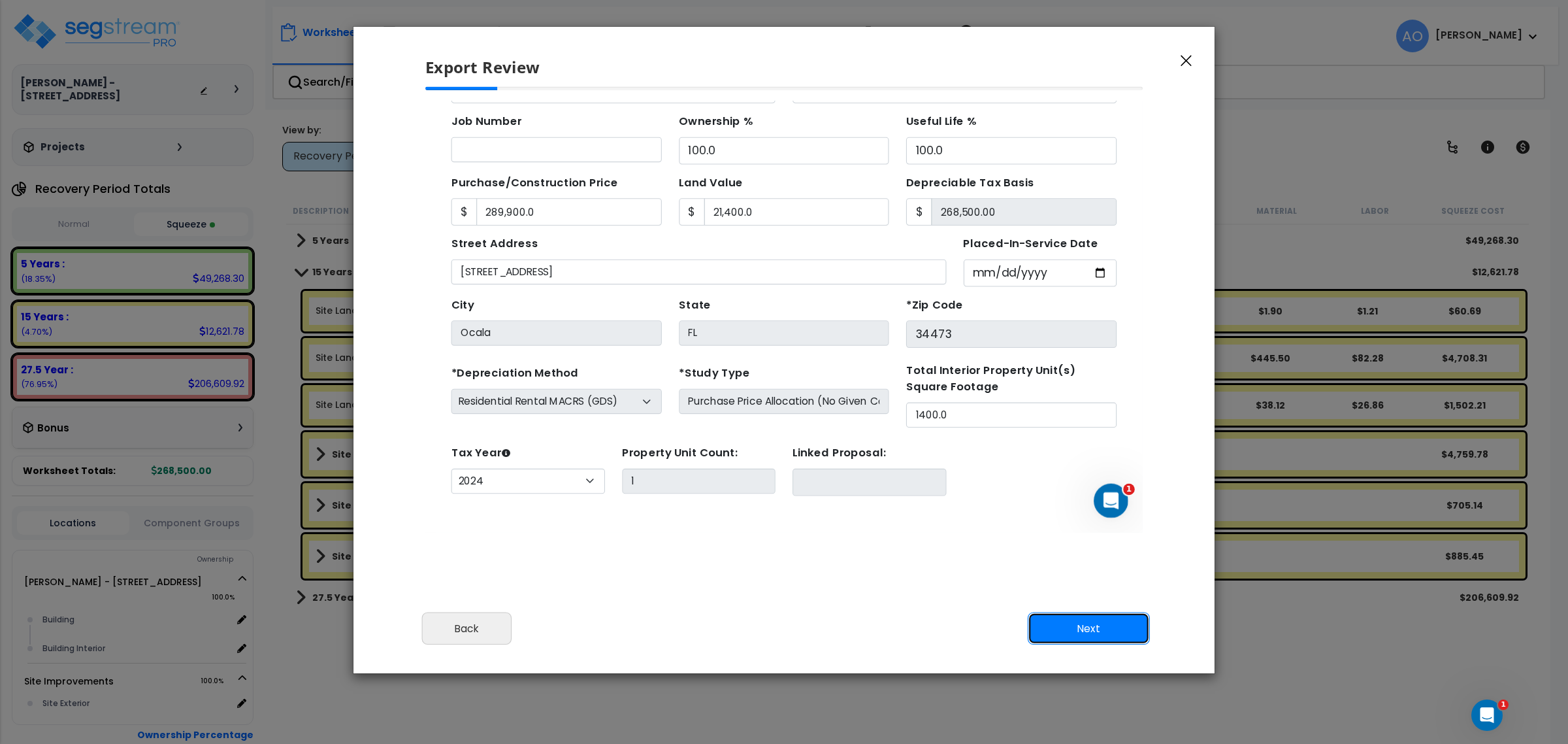
scroll to position [118, 0]
click at [1082, 622] on button "Next" at bounding box center [1088, 629] width 122 height 33
type input "289900"
type input "21400"
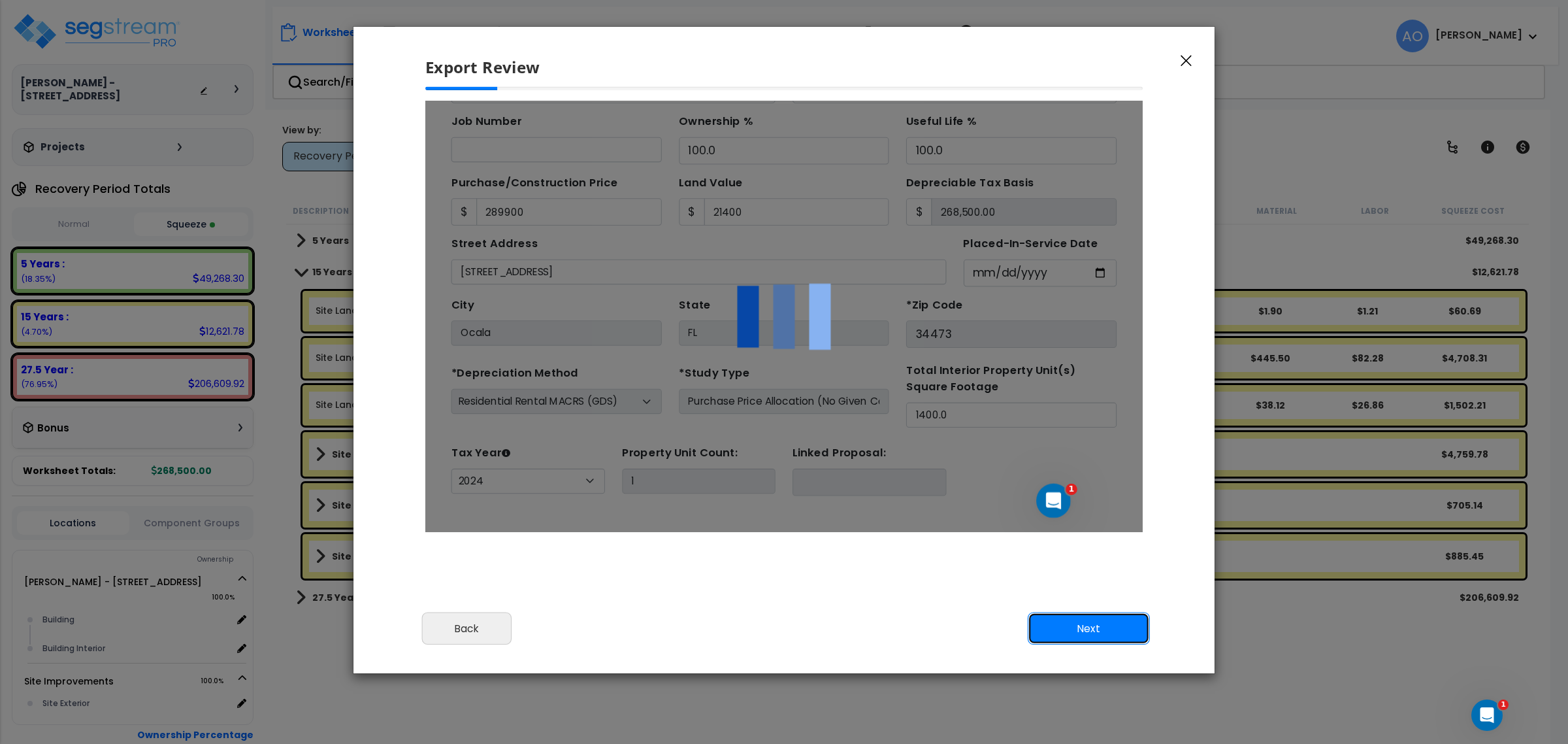
scroll to position [0, 0]
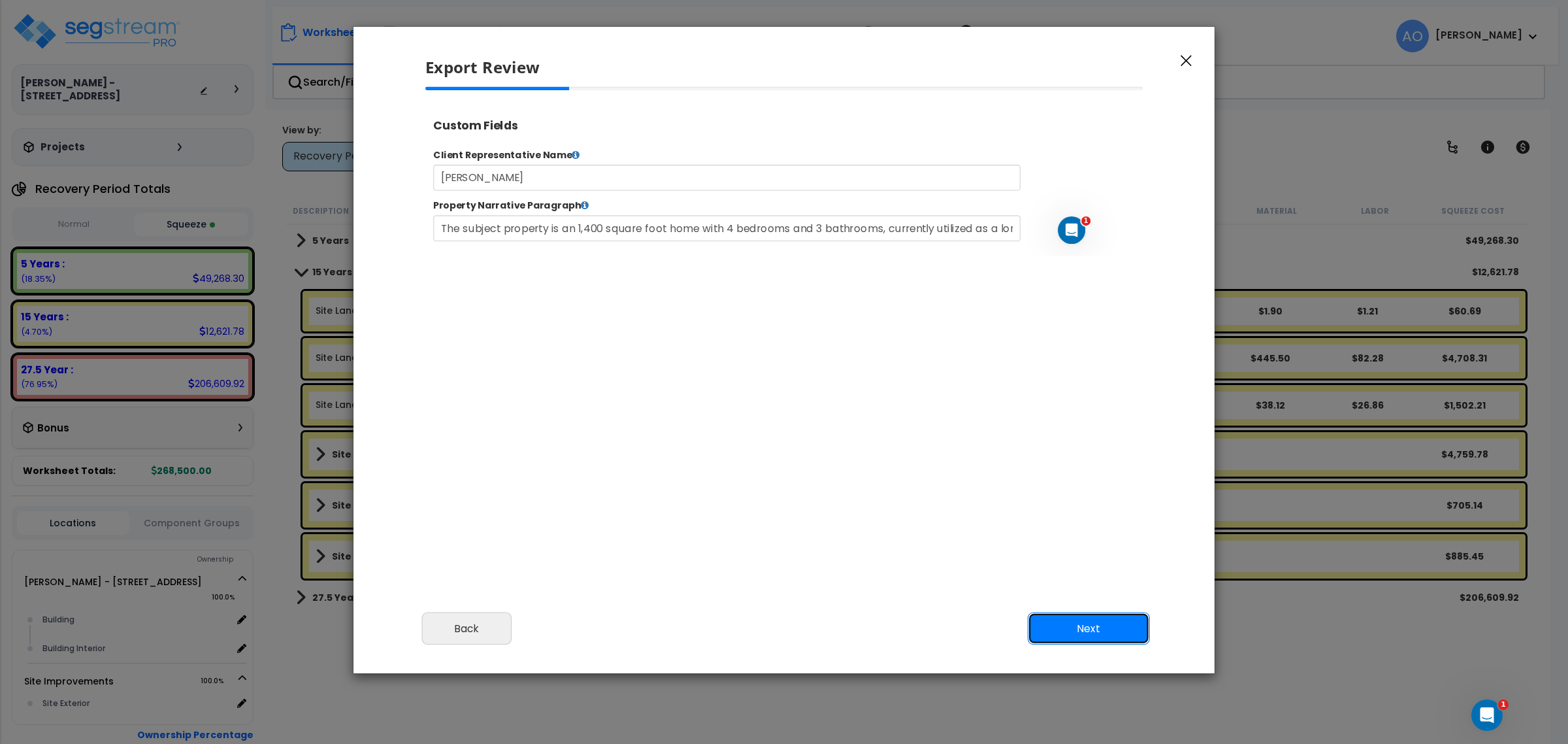
click at [1082, 622] on button "Next" at bounding box center [1088, 629] width 122 height 33
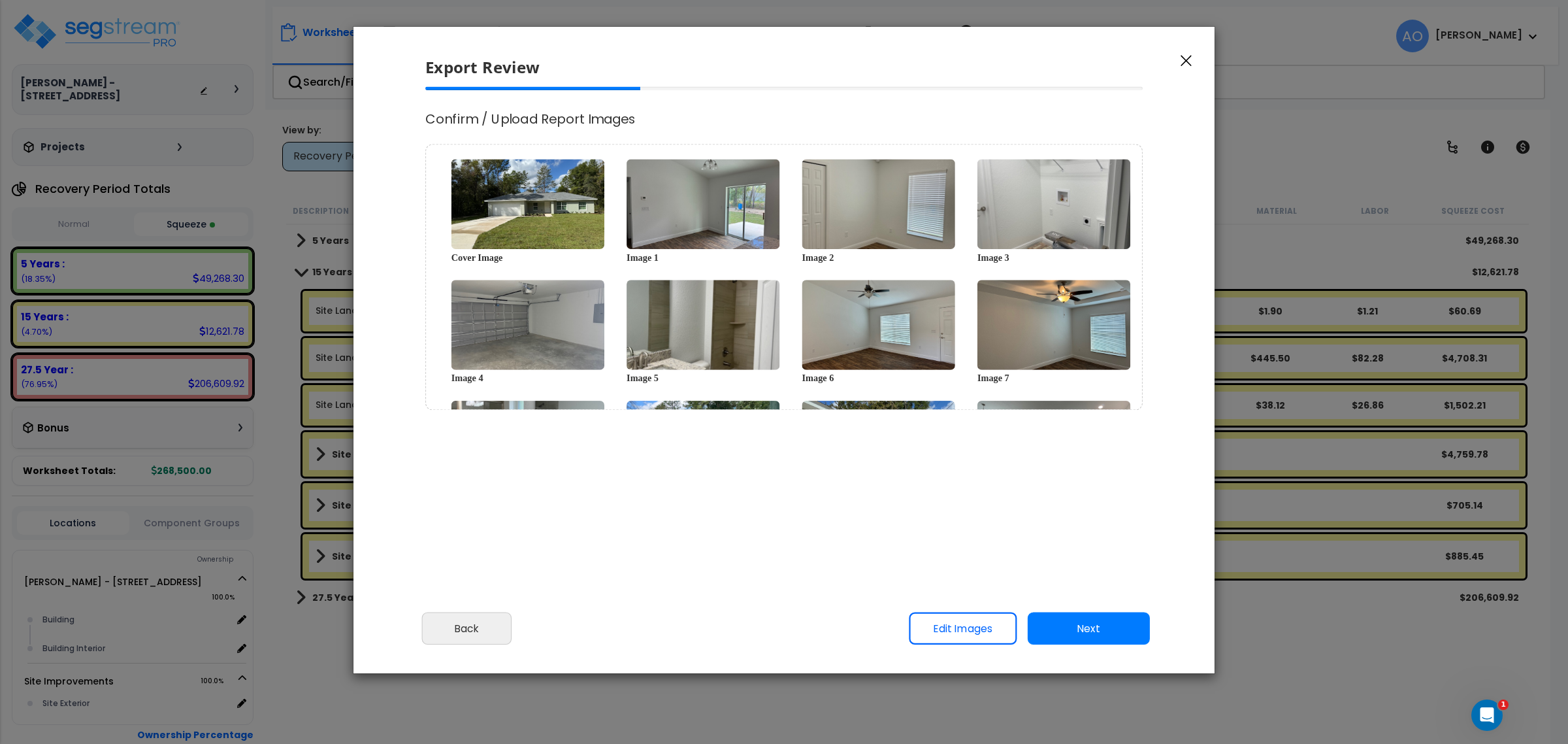
select select "2024"
click at [1082, 622] on button "Next" at bounding box center [1088, 629] width 122 height 33
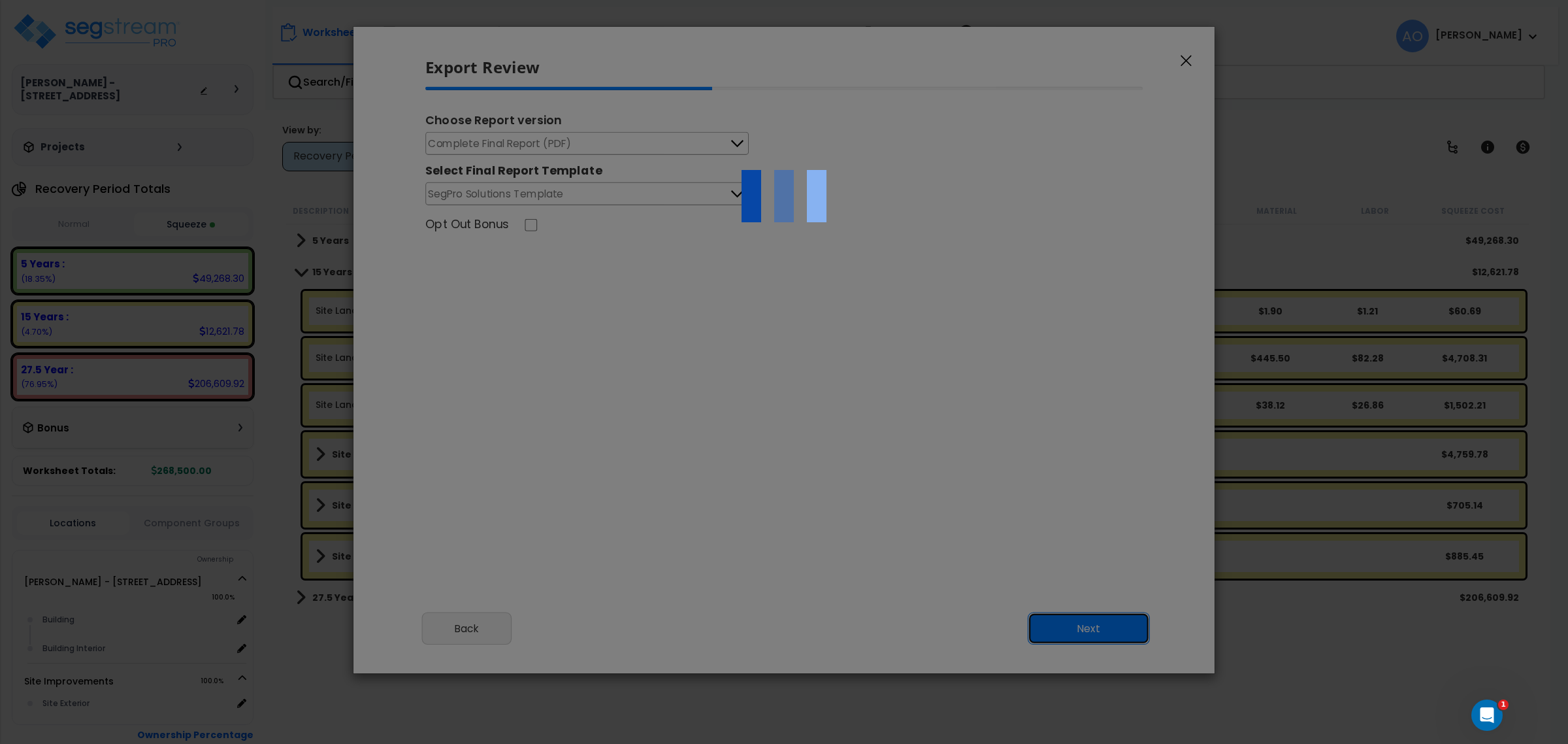
scroll to position [0, 0]
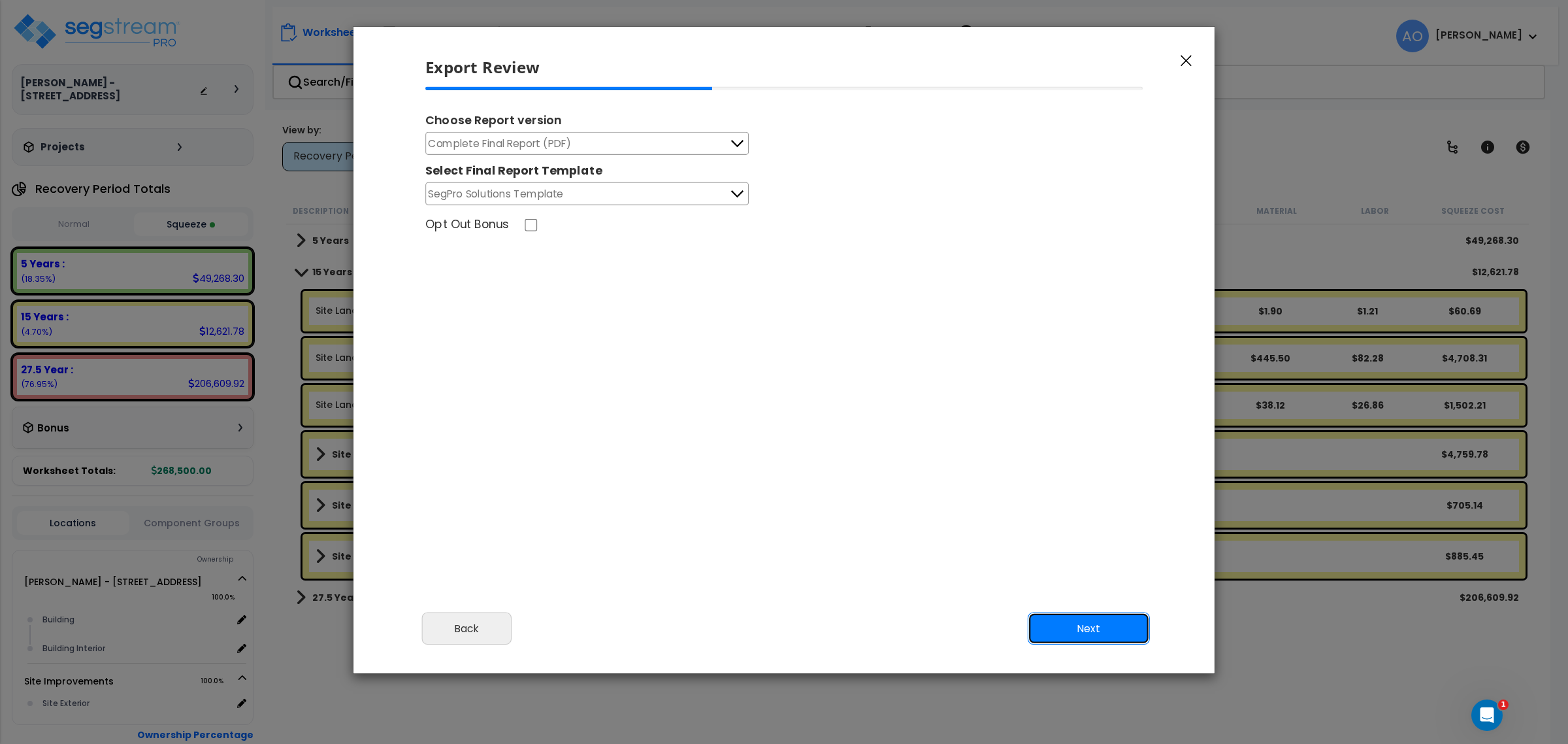
click at [1082, 622] on button "Next" at bounding box center [1088, 629] width 122 height 33
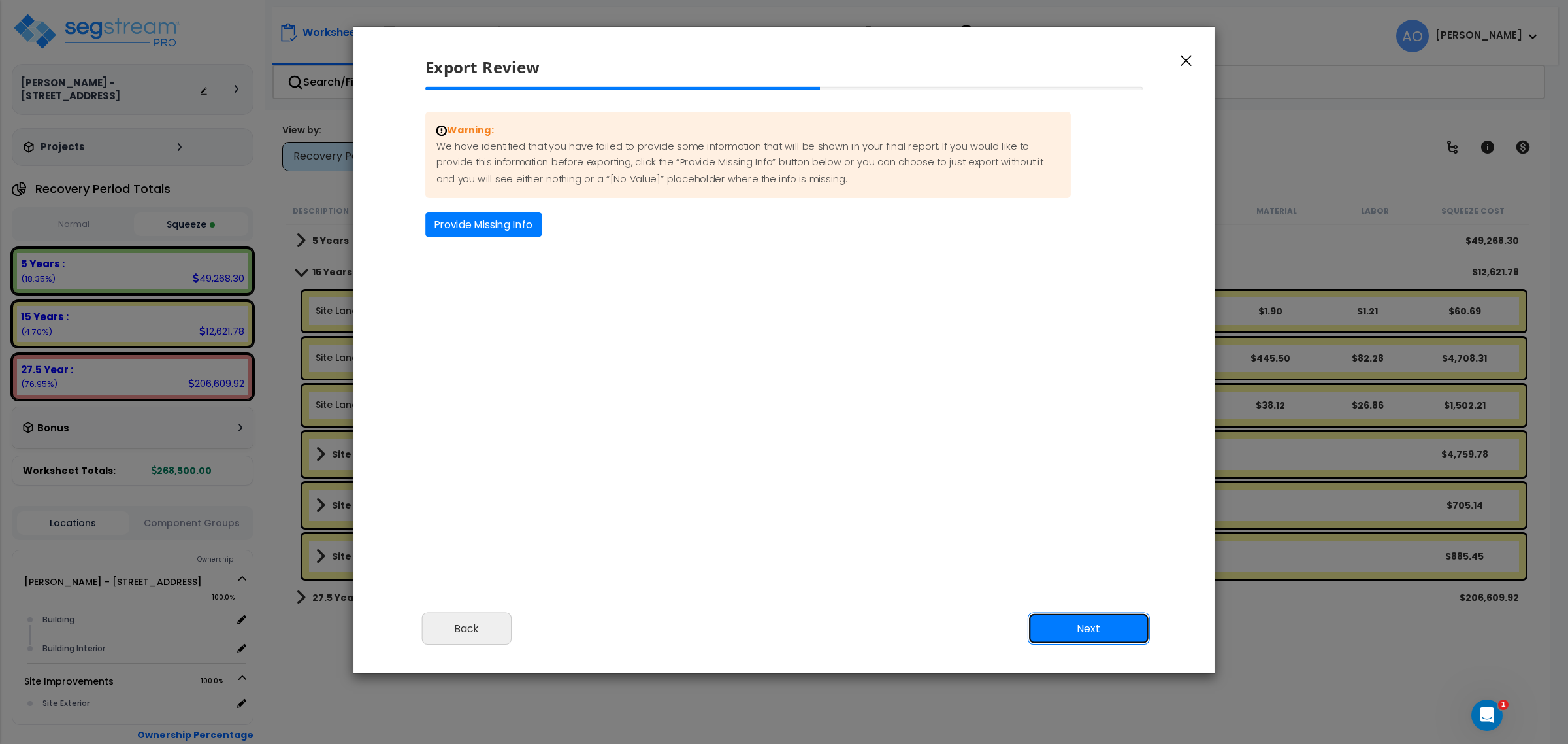
click at [1082, 622] on button "Next" at bounding box center [1088, 629] width 122 height 33
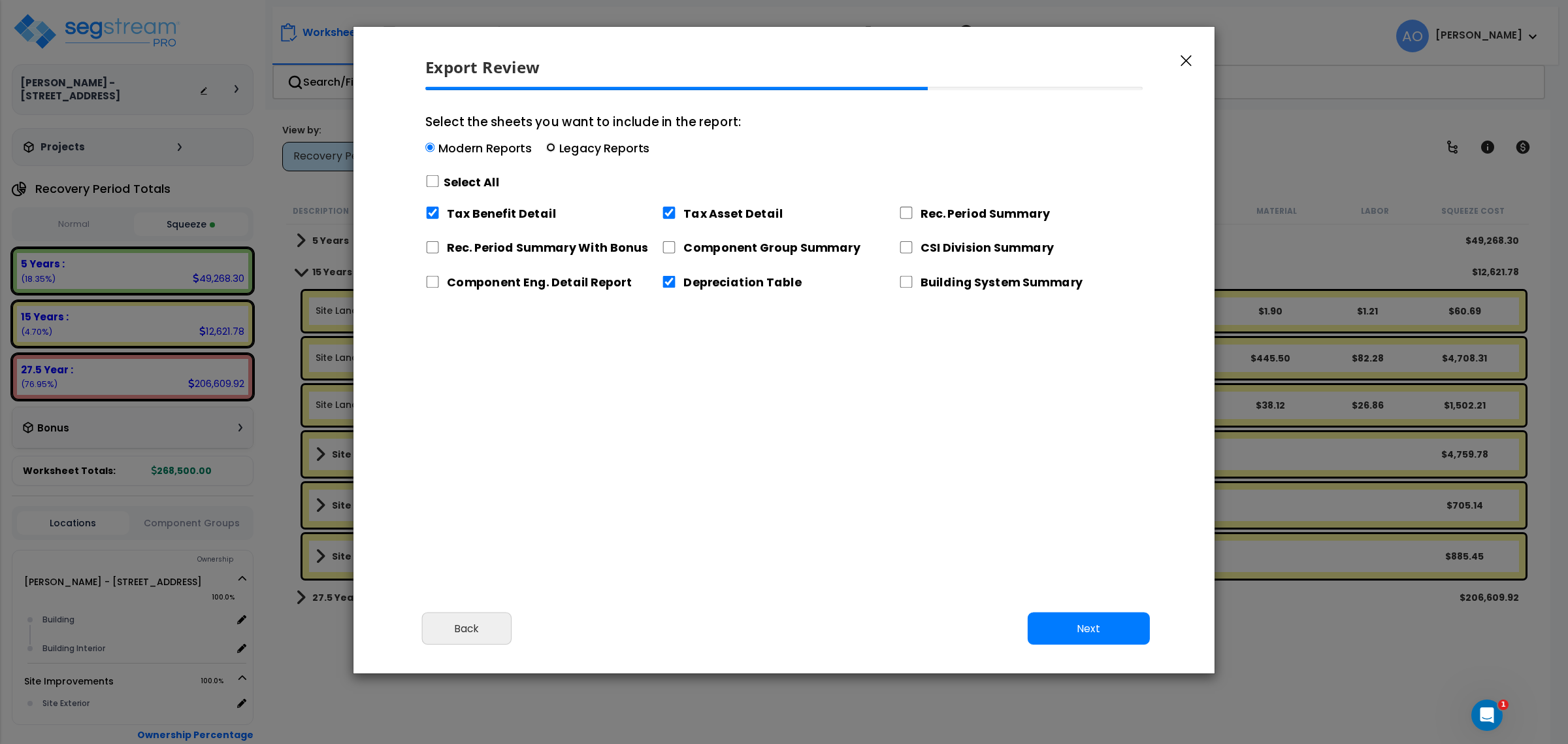
click at [548, 149] on input "Select the sheets you want to include in the report: Modern Reports Legacy Repo…" at bounding box center [551, 148] width 9 height 9
radio input "true"
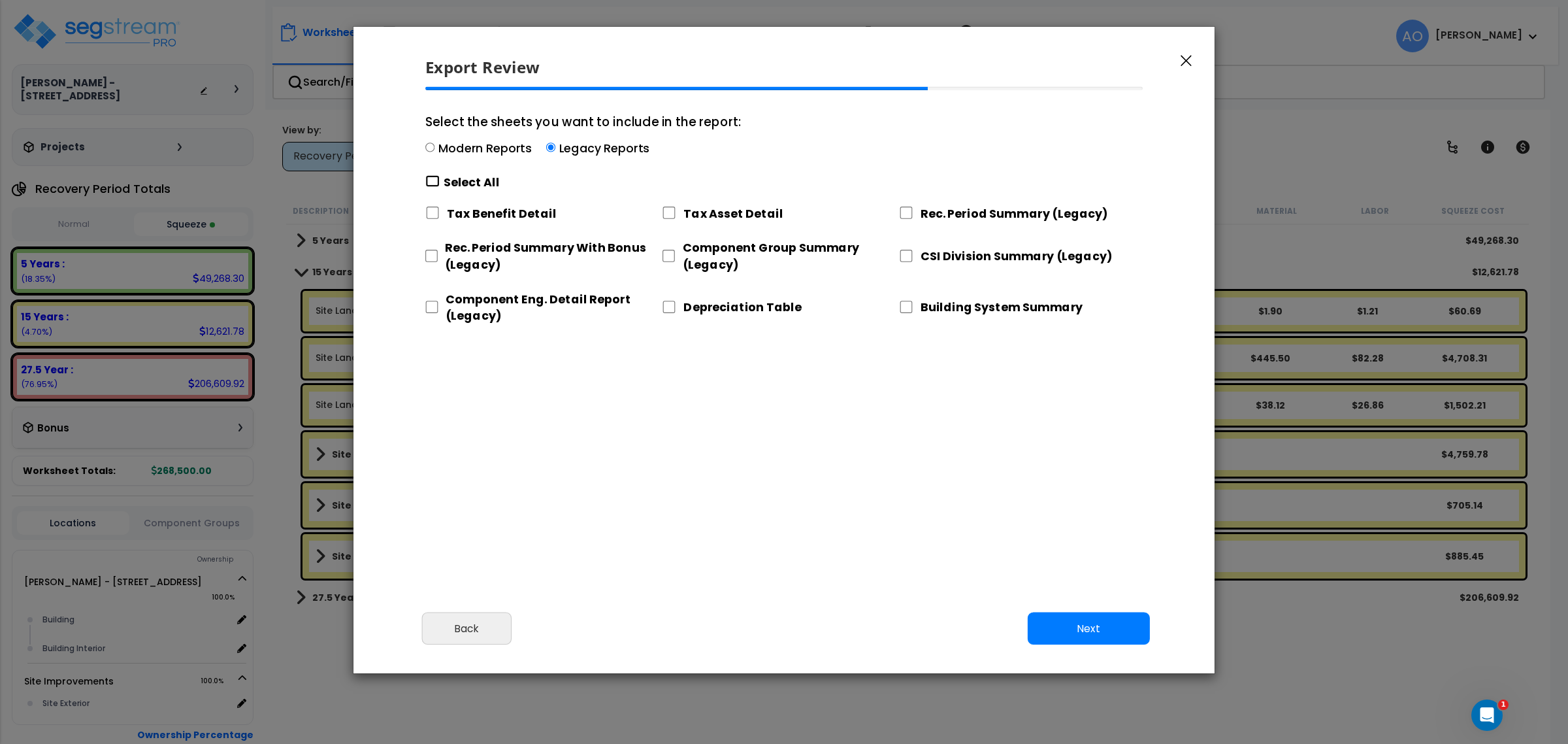
click at [435, 176] on input "Select the sheets you want to include in the report: Modern Reports Legacy Repo…" at bounding box center [432, 181] width 14 height 12
checkbox input "true"
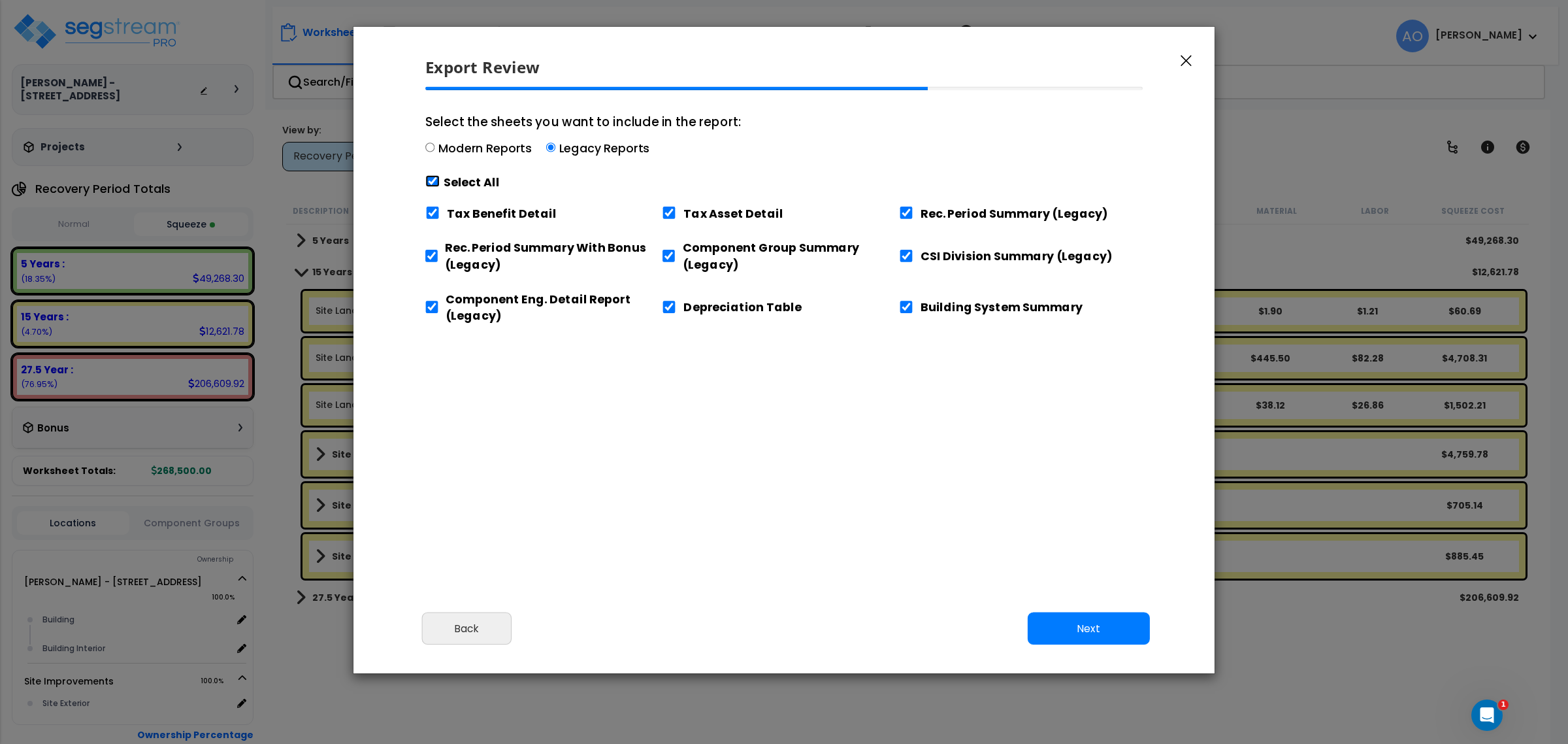
checkbox input "true"
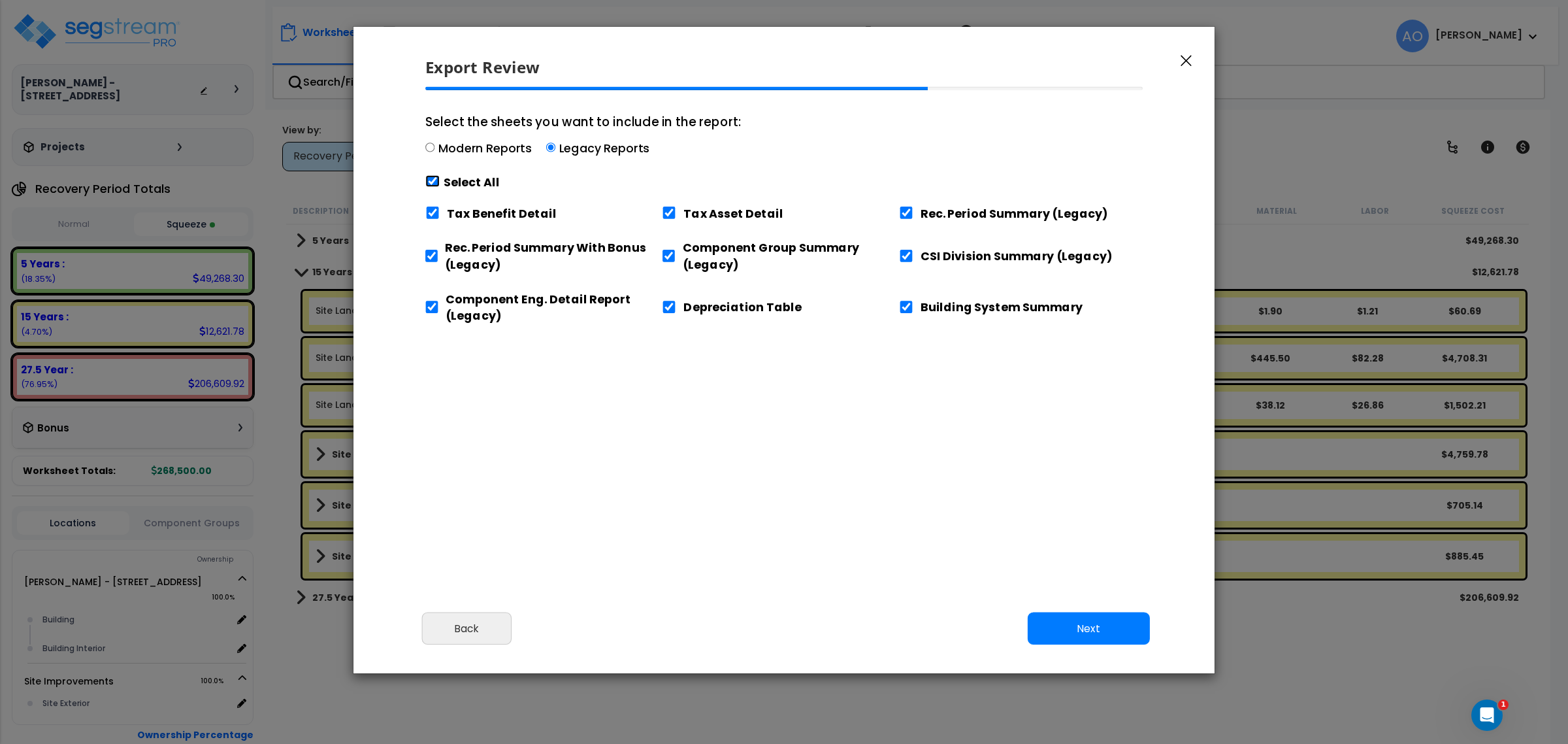
checkbox input "true"
click at [435, 211] on input "Tax Benefit Detail" at bounding box center [432, 213] width 14 height 12
checkbox input "false"
click at [437, 308] on input "Component Eng. Detail Report (Legacy)" at bounding box center [431, 307] width 13 height 12
checkbox input "false"
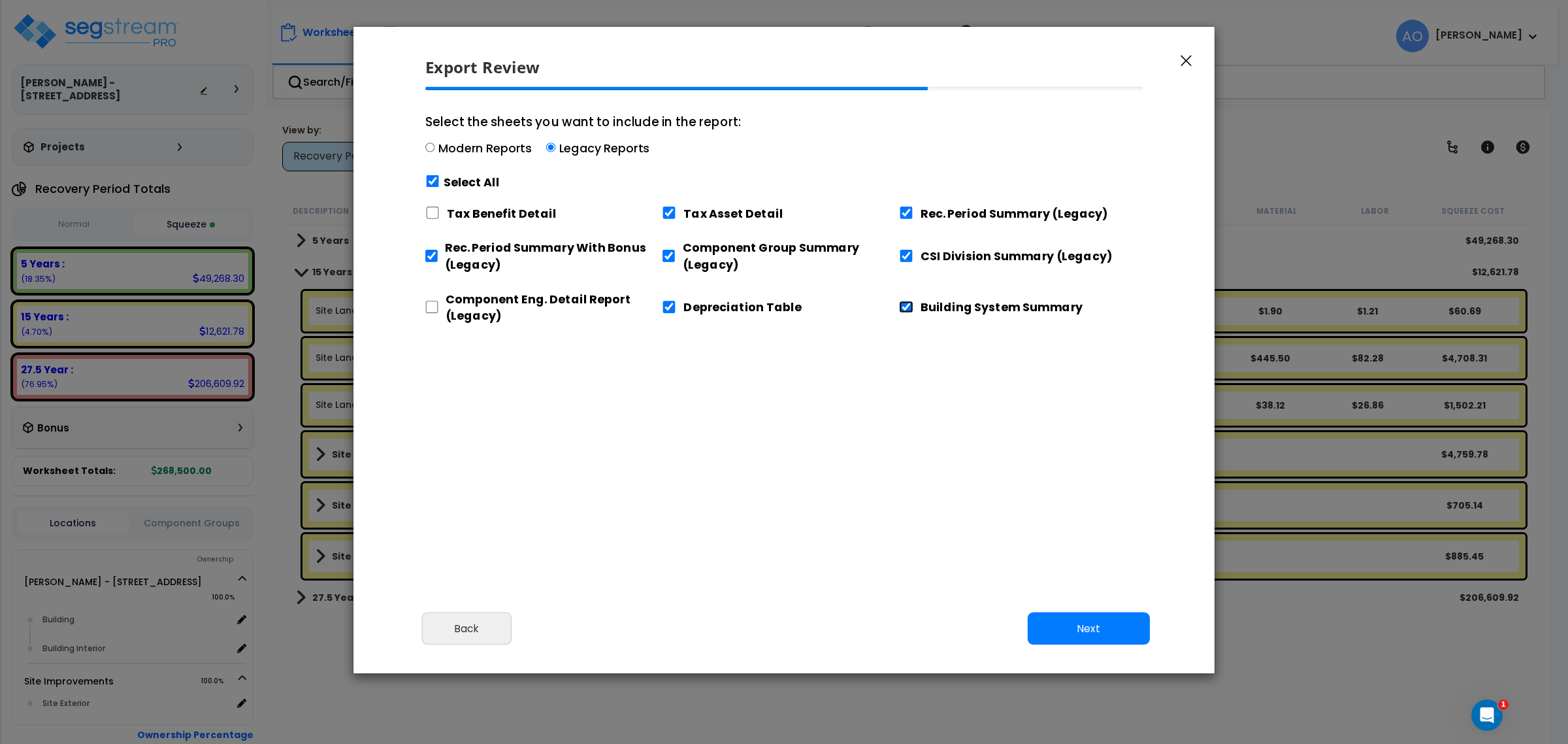
click at [908, 308] on input "Building System Summary" at bounding box center [906, 307] width 14 height 12
checkbox input "false"
click at [1104, 635] on button "Next" at bounding box center [1088, 629] width 122 height 33
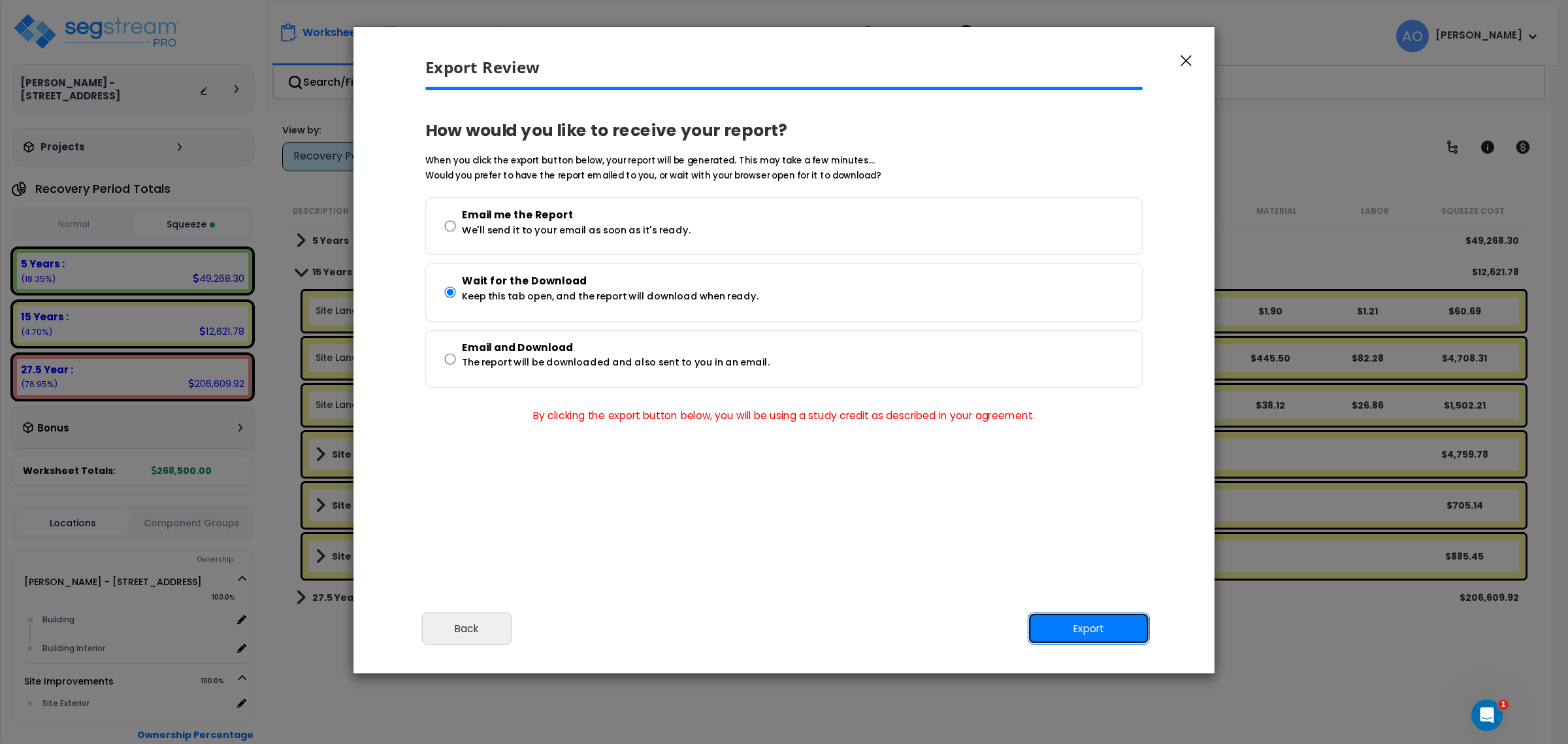
click at [1089, 619] on button "Export" at bounding box center [1088, 629] width 122 height 33
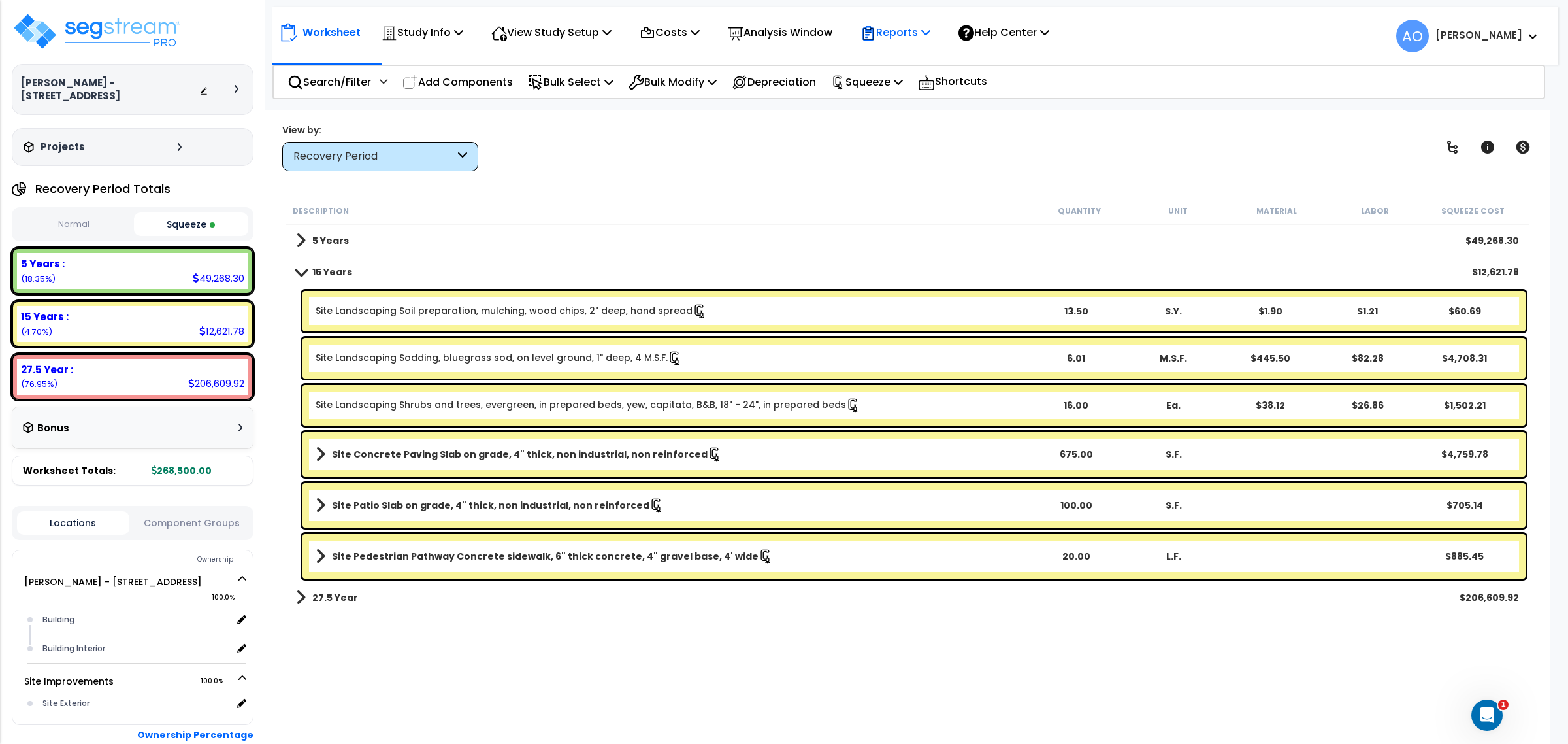
click at [908, 33] on p "Reports" at bounding box center [895, 32] width 70 height 18
click at [923, 96] on link "Manage Report Images" at bounding box center [918, 89] width 129 height 26
click at [72, 35] on img at bounding box center [96, 31] width 170 height 39
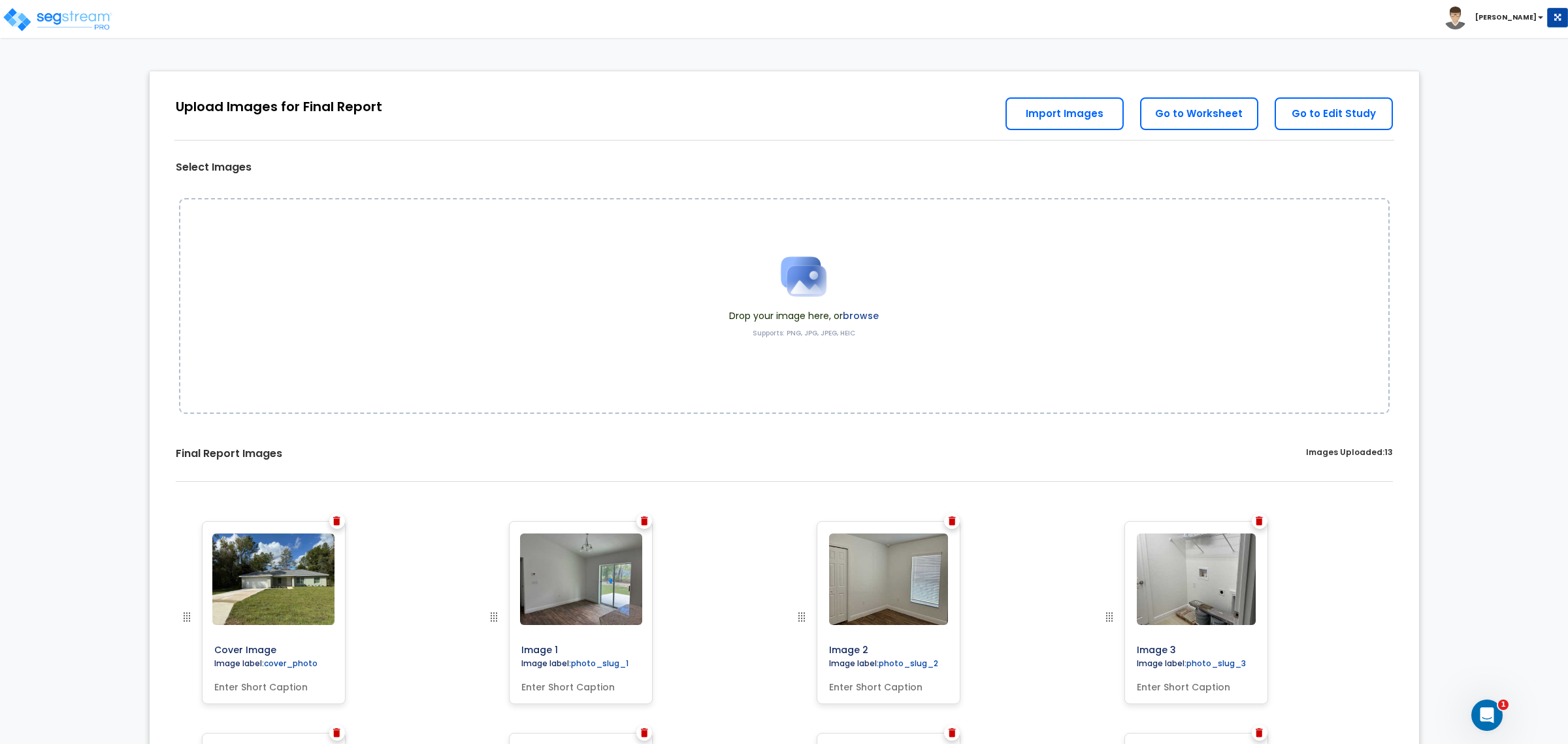
click at [825, 295] on img at bounding box center [803, 277] width 65 height 65
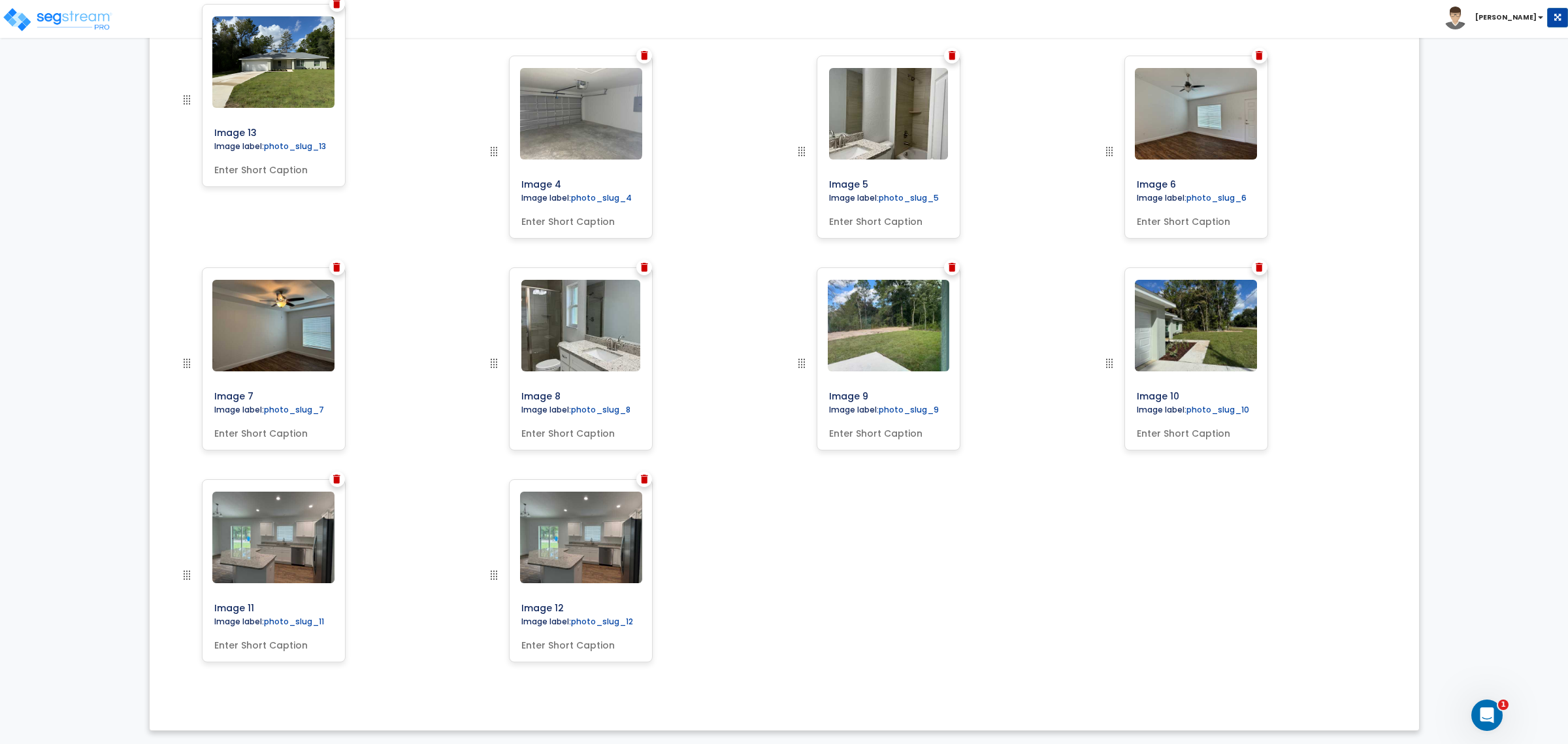
drag, startPoint x: 500, startPoint y: 574, endPoint x: 209, endPoint y: 175, distance: 493.8
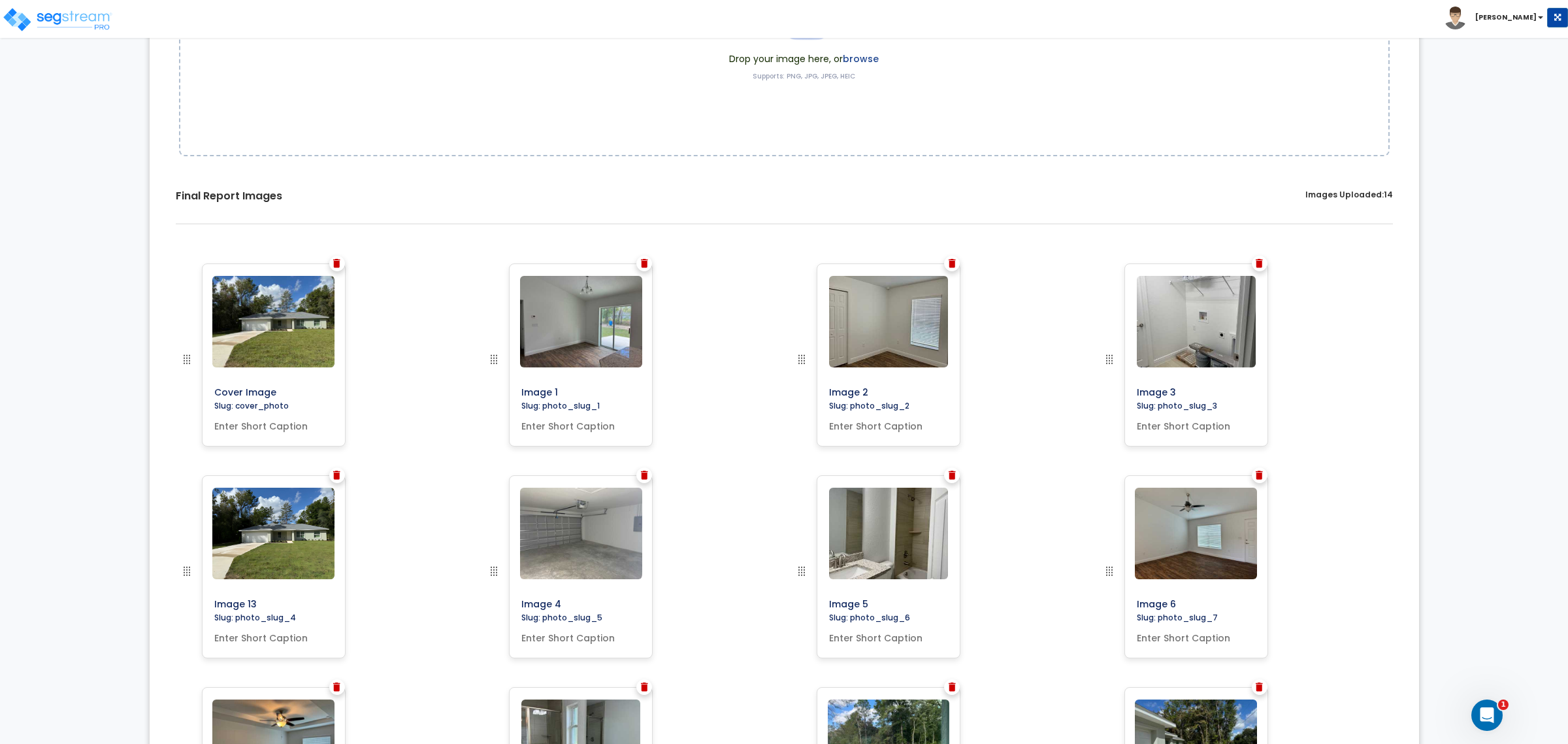
scroll to position [265, 0]
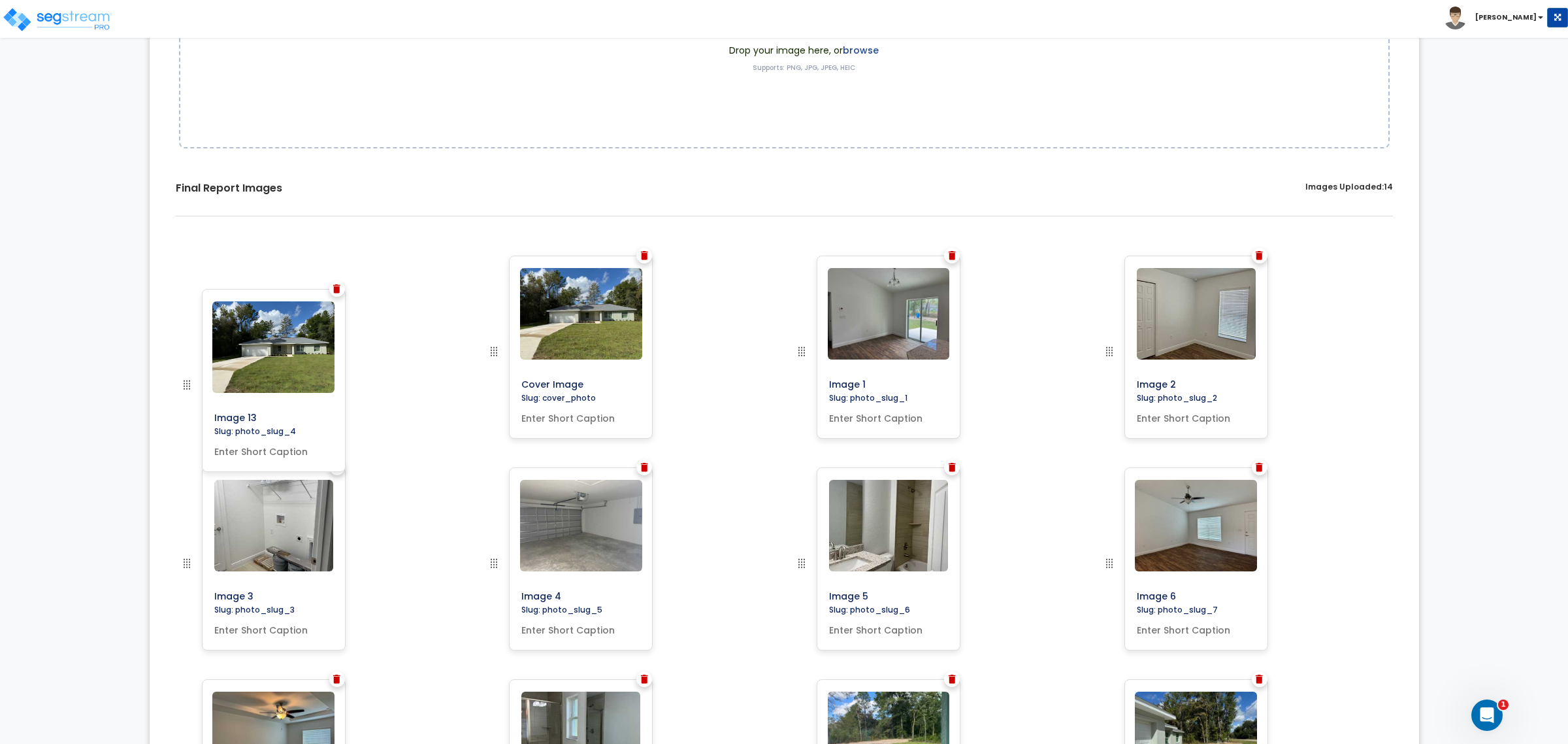
drag, startPoint x: 187, startPoint y: 567, endPoint x: 160, endPoint y: 402, distance: 167.2
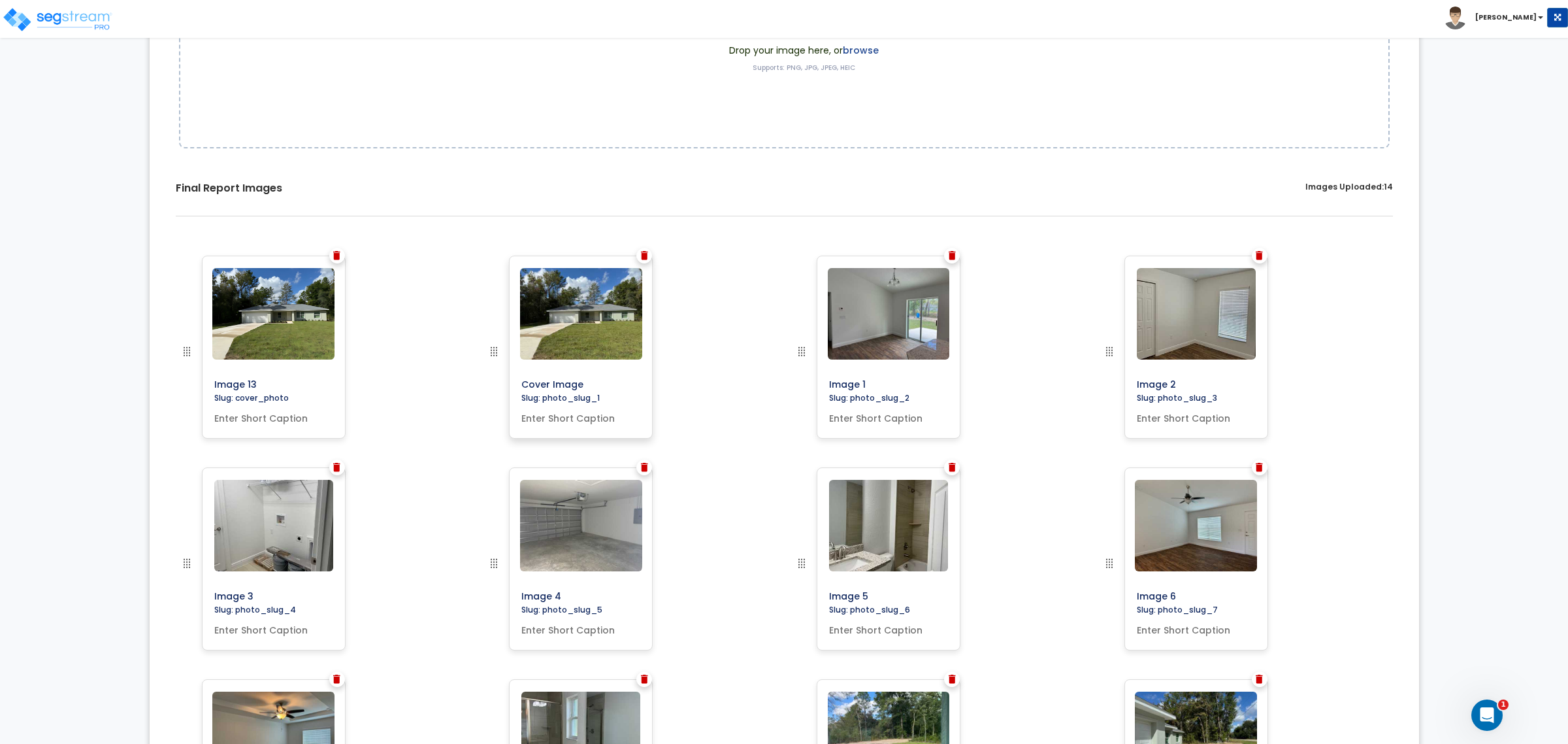
click at [636, 260] on div "Cover Image Slug: photo_slug_1" at bounding box center [580, 347] width 144 height 183
click at [641, 258] on img at bounding box center [644, 256] width 7 height 9
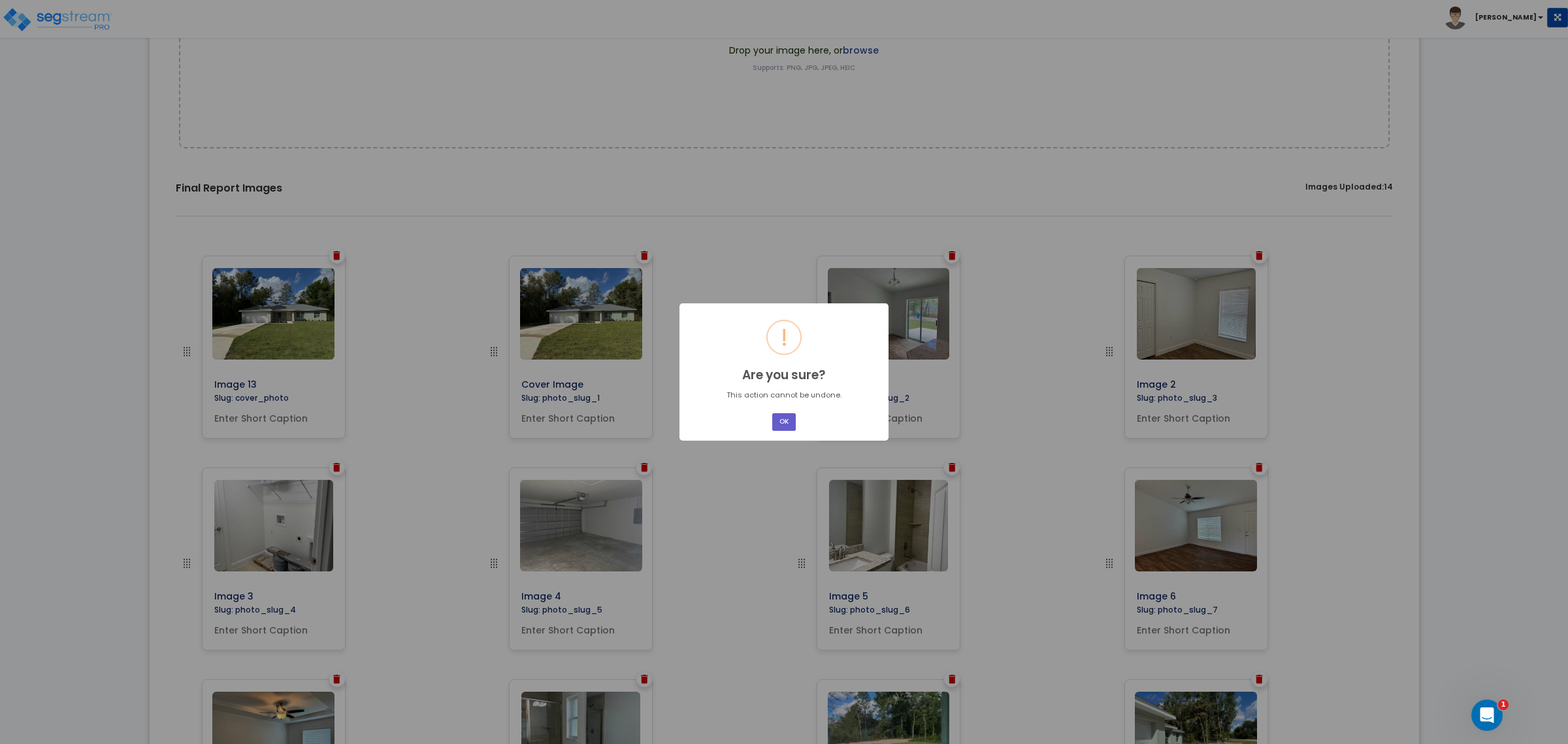
click at [778, 417] on button "OK" at bounding box center [784, 421] width 23 height 18
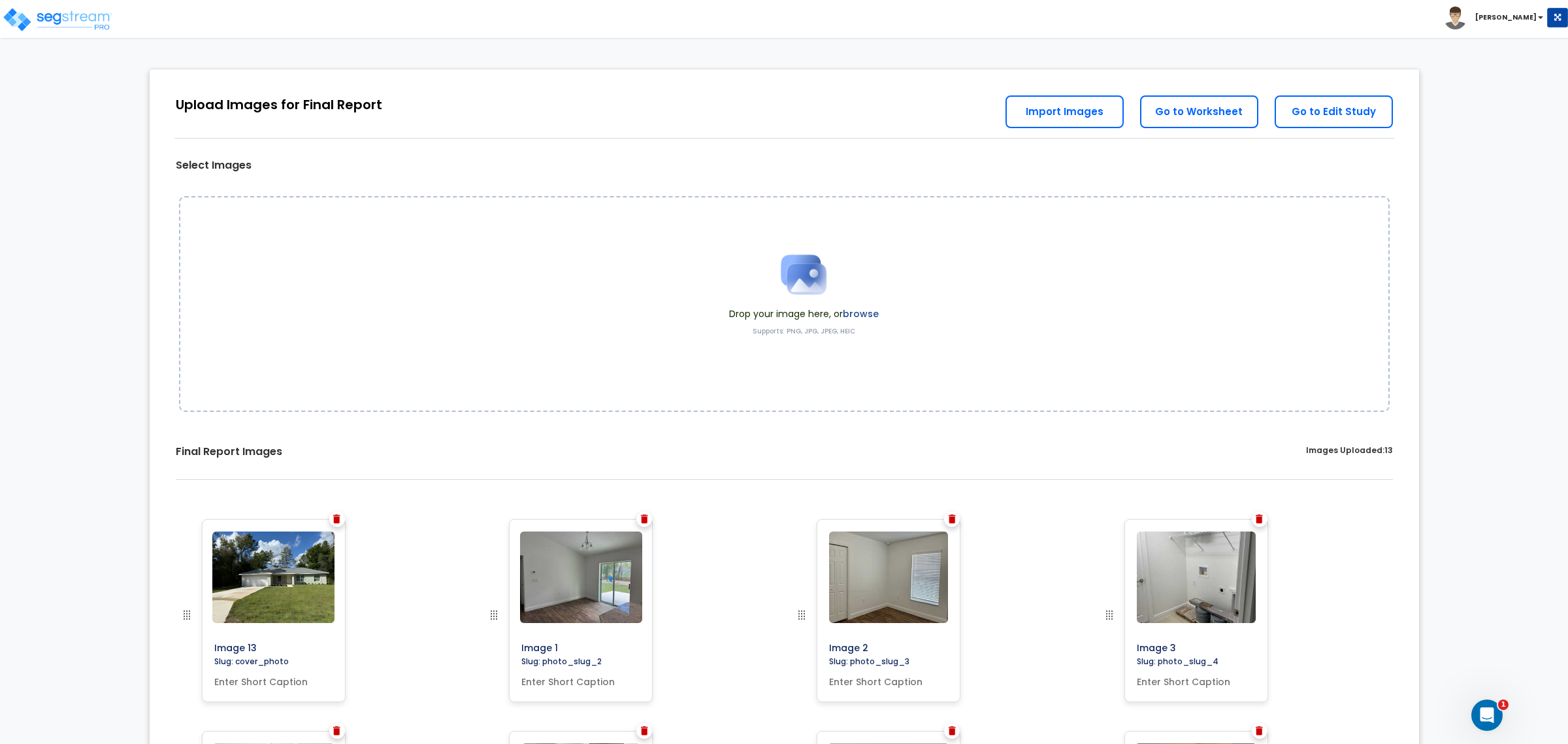
scroll to position [0, 0]
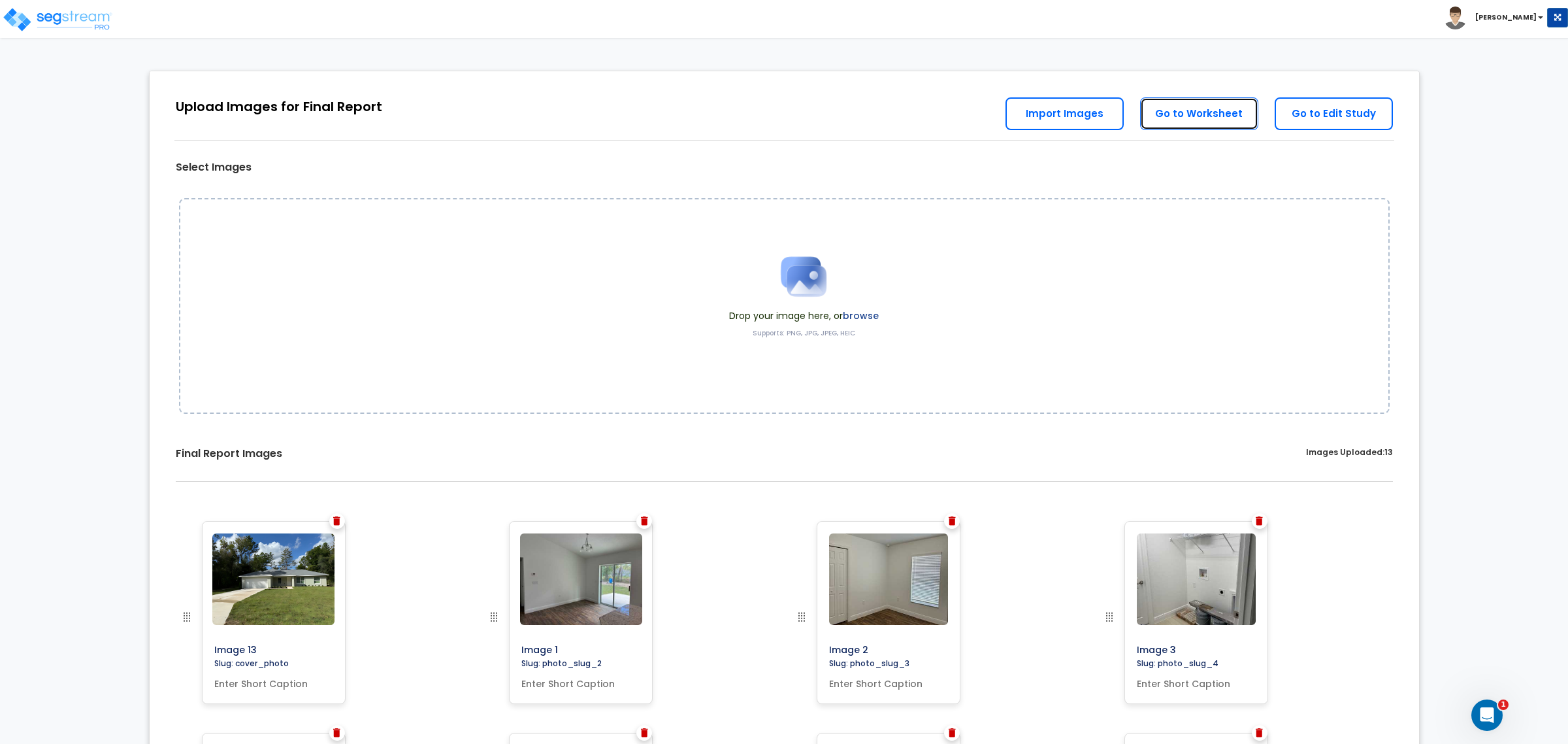
click at [1200, 115] on link "Go to Worksheet" at bounding box center [1199, 114] width 118 height 33
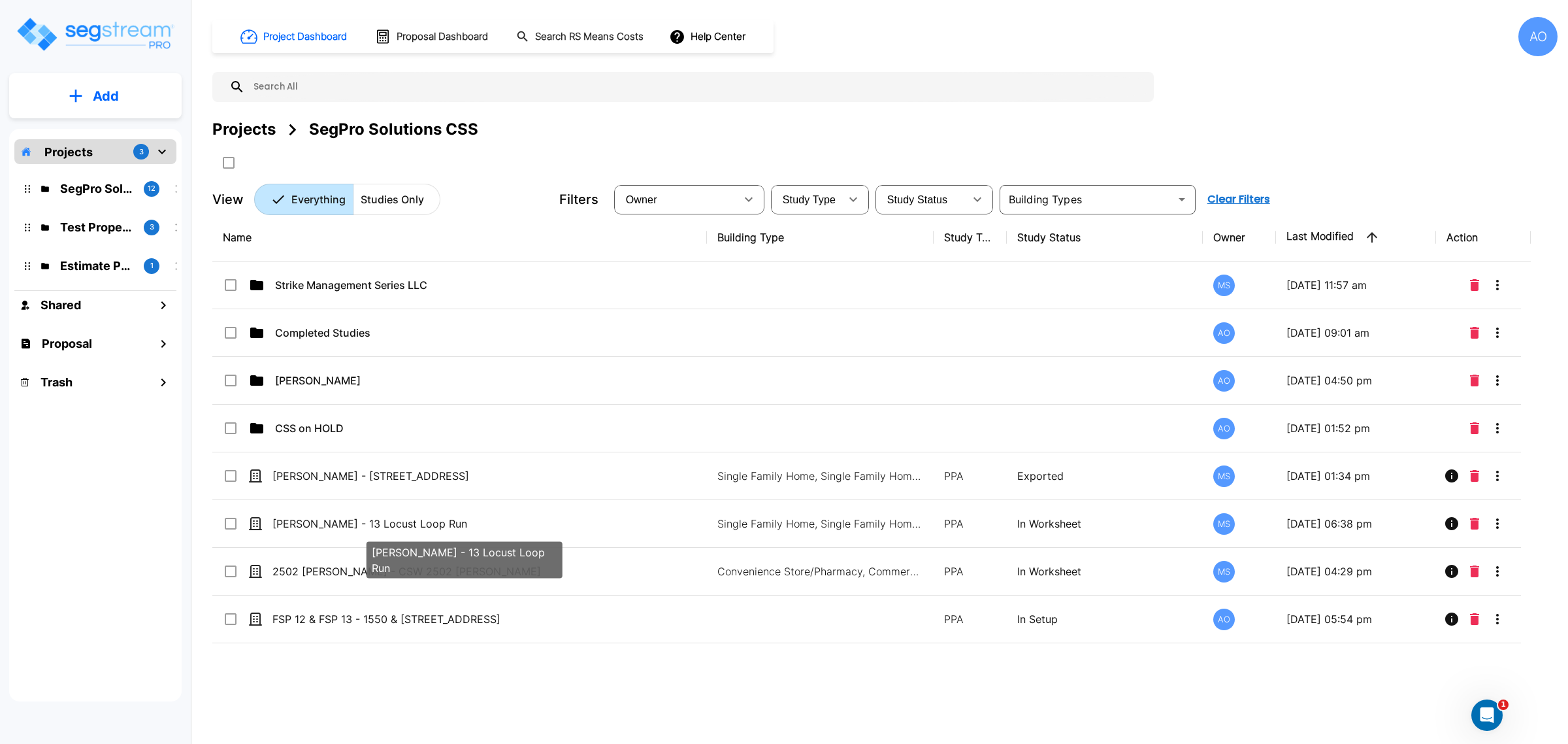
click at [409, 534] on div "[PERSON_NAME] - 13 Locust Loop Run" at bounding box center [465, 556] width 199 height 47
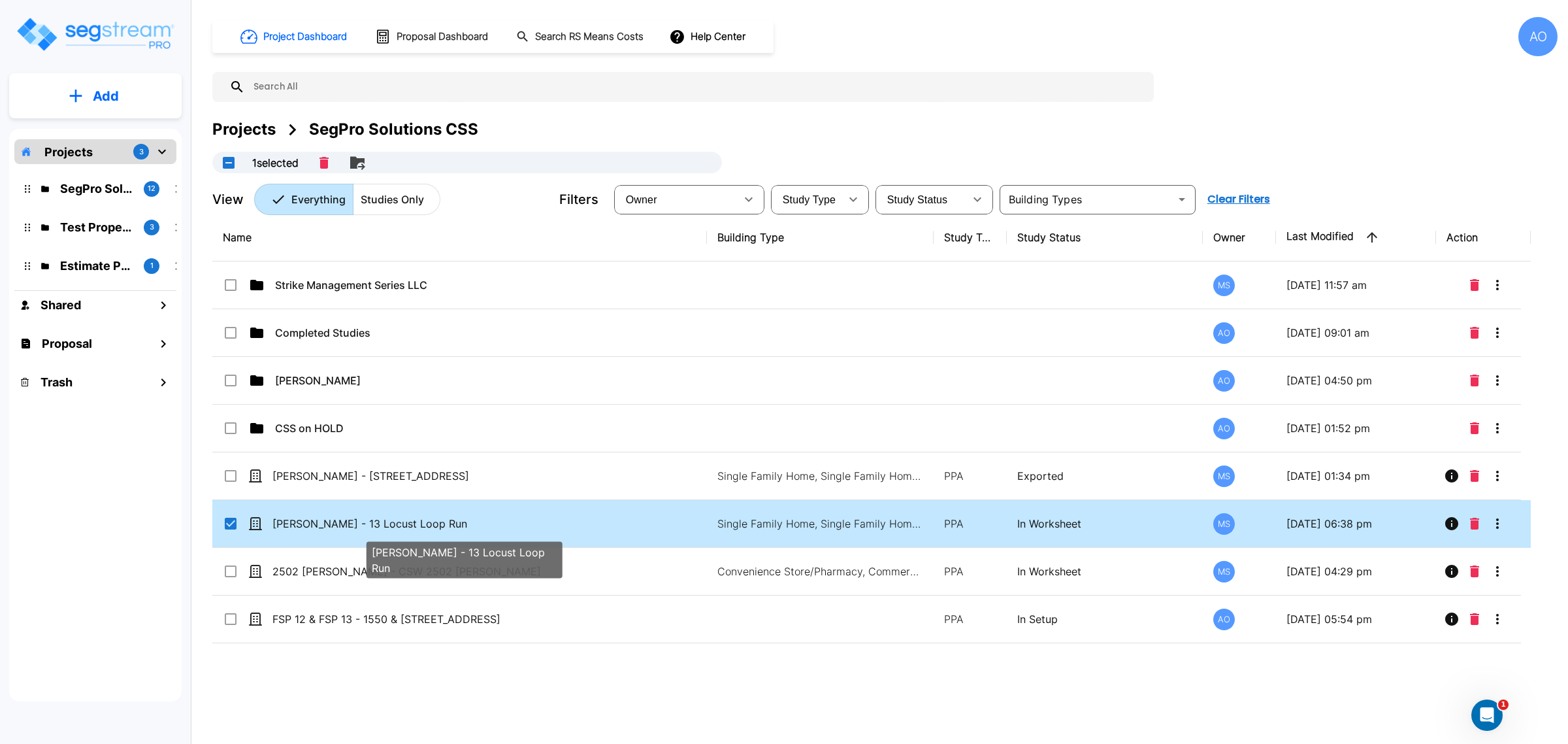
click at [409, 534] on div "[PERSON_NAME] - 13 Locust Loop Run" at bounding box center [465, 556] width 199 height 47
click at [396, 523] on p "[PERSON_NAME] - 13 Locust Loop Run" at bounding box center [462, 523] width 378 height 16
checkbox input "false"
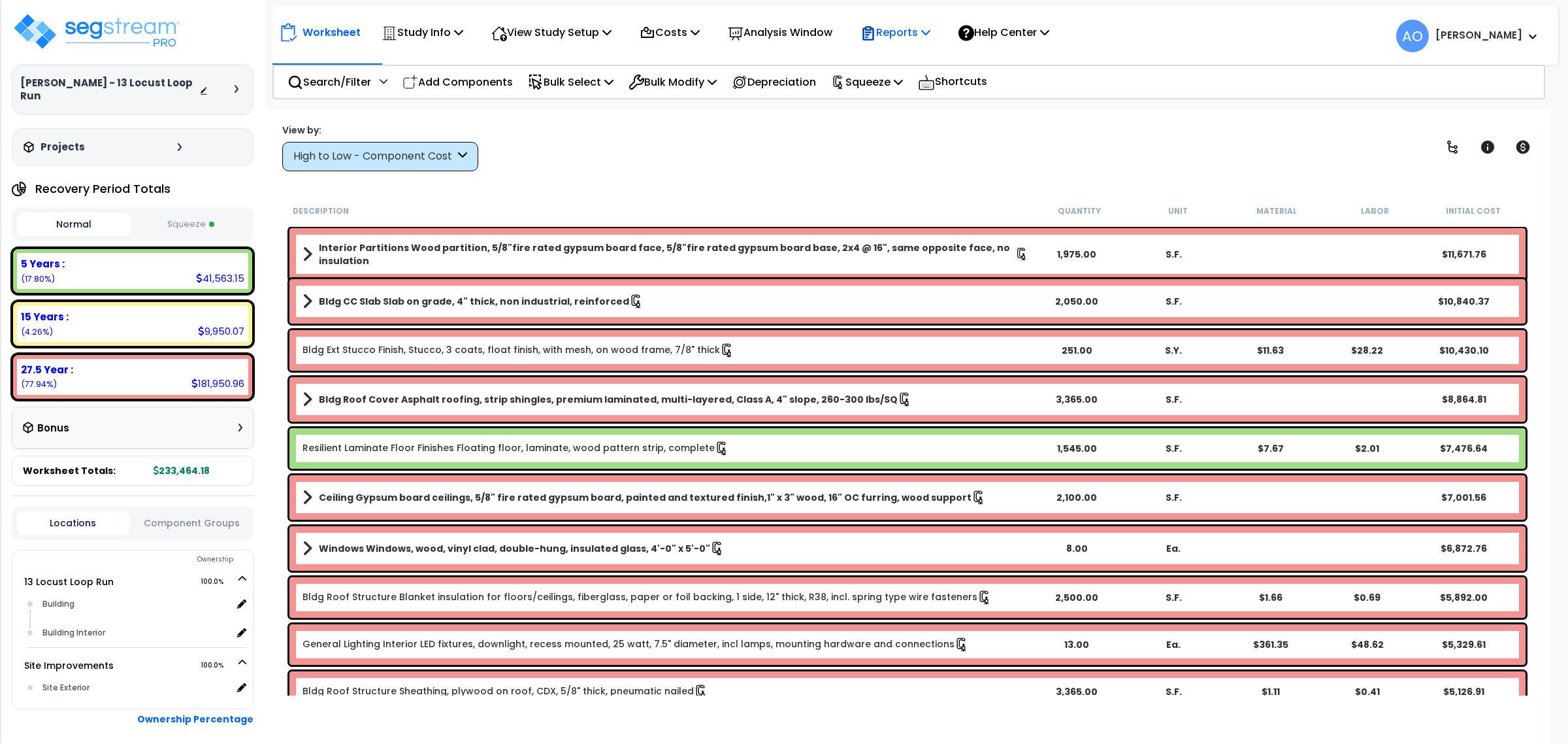
click at [922, 30] on p "Reports" at bounding box center [895, 32] width 70 height 18
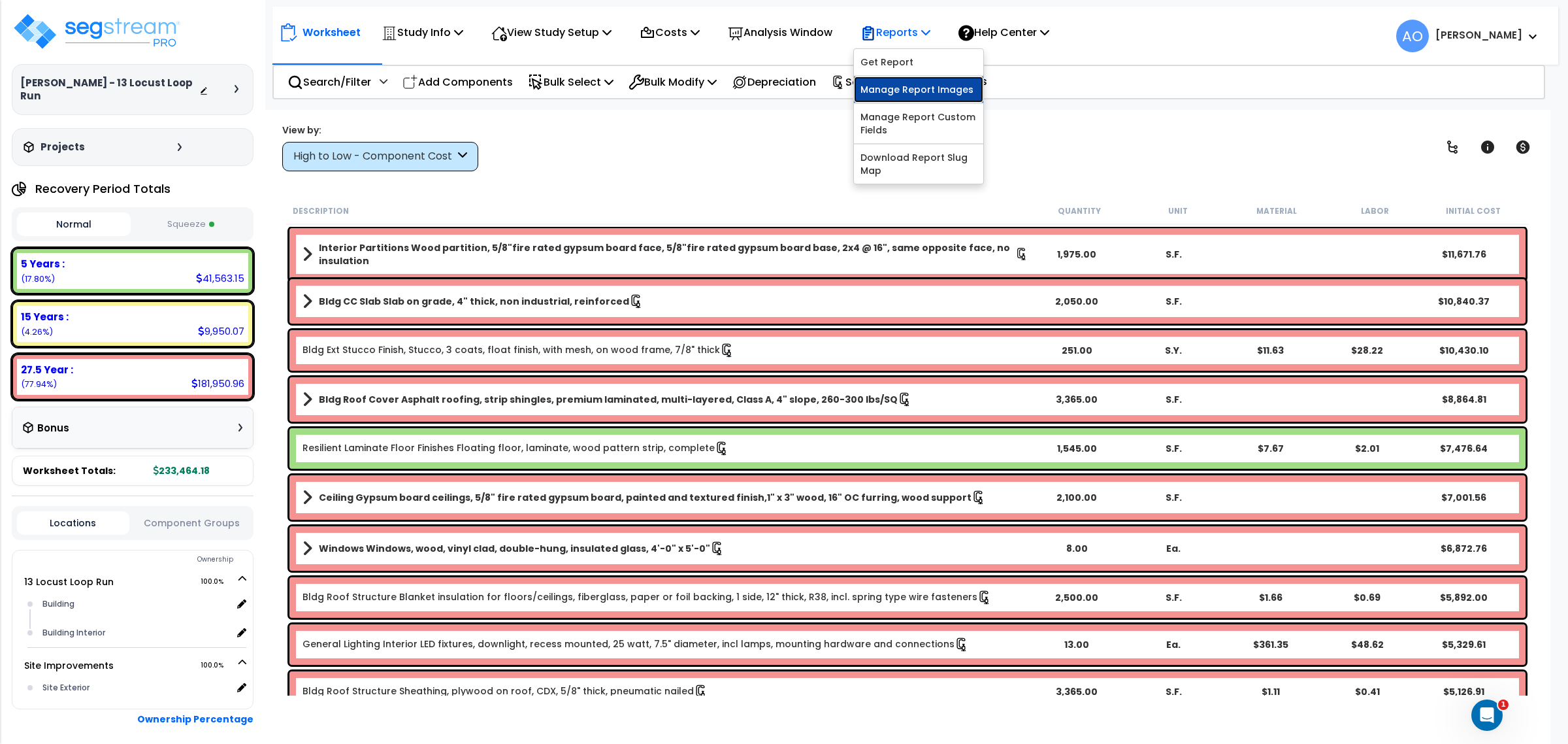
click at [936, 86] on link "Manage Report Images" at bounding box center [918, 89] width 129 height 26
click at [898, 33] on p "Reports" at bounding box center [895, 32] width 70 height 18
click at [925, 85] on link "Manage Report Images" at bounding box center [918, 89] width 129 height 26
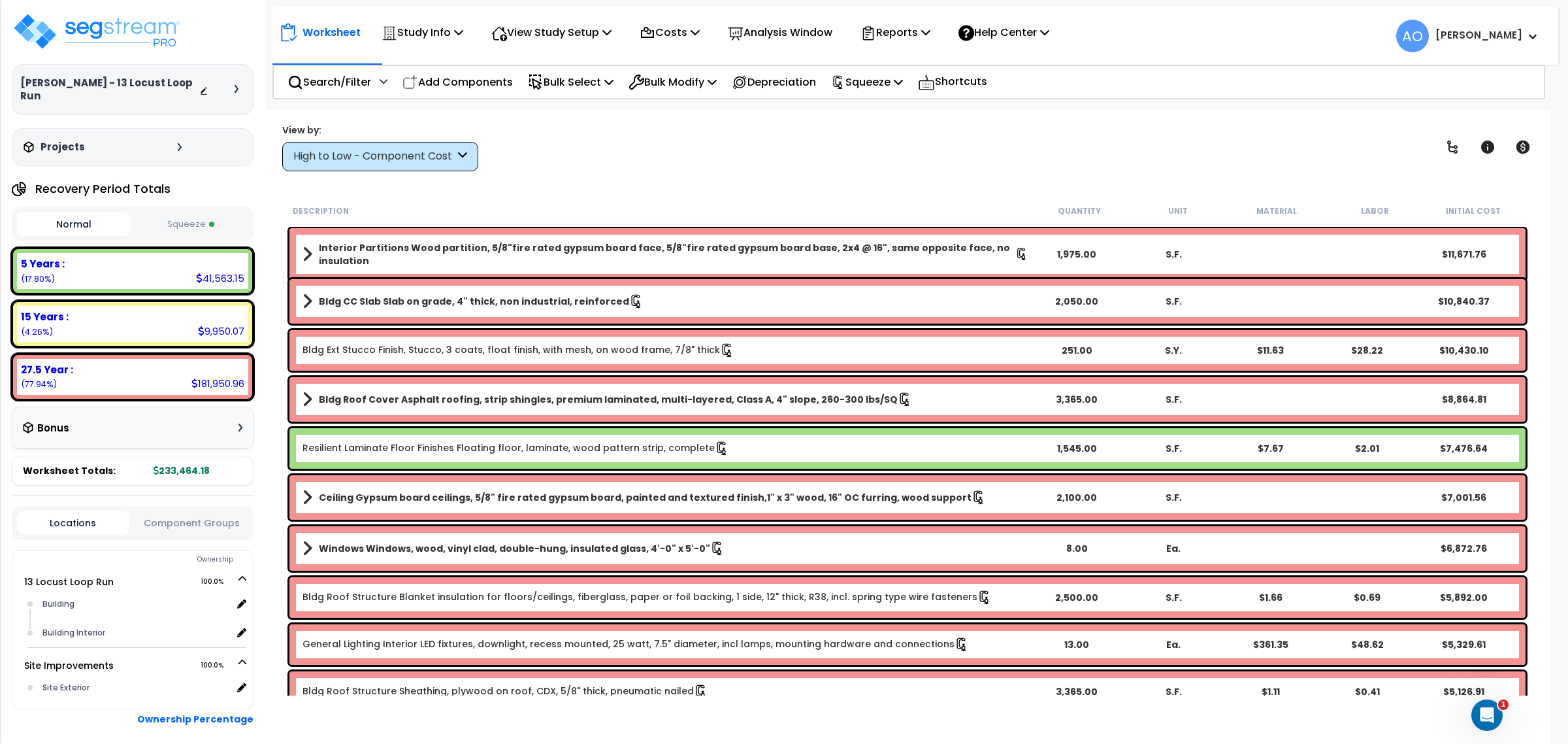
click at [998, 138] on div "View by: High to Low - Component Cost High to Low - Component Cost" at bounding box center [907, 147] width 1260 height 48
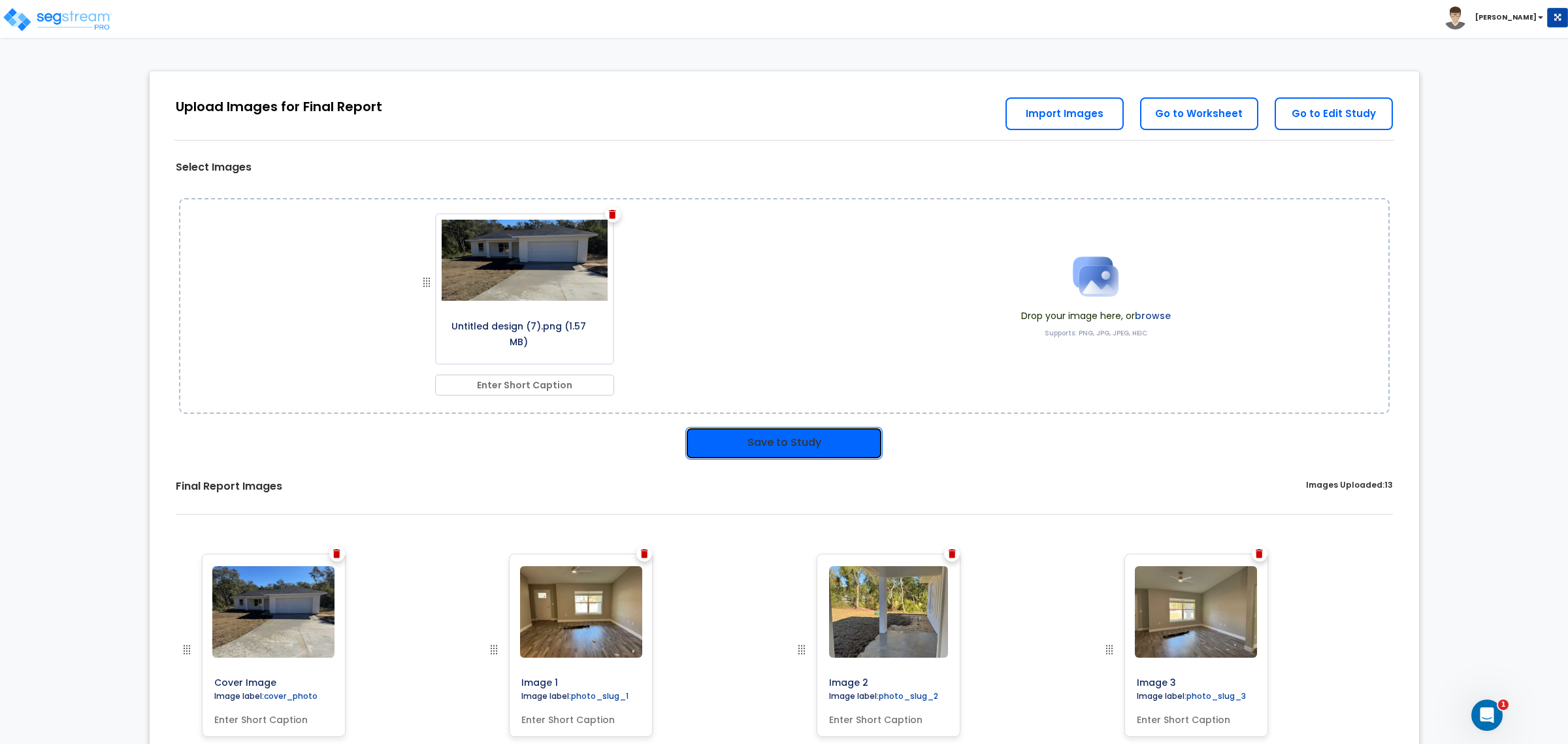
click at [747, 445] on button "Save to Study" at bounding box center [784, 443] width 197 height 33
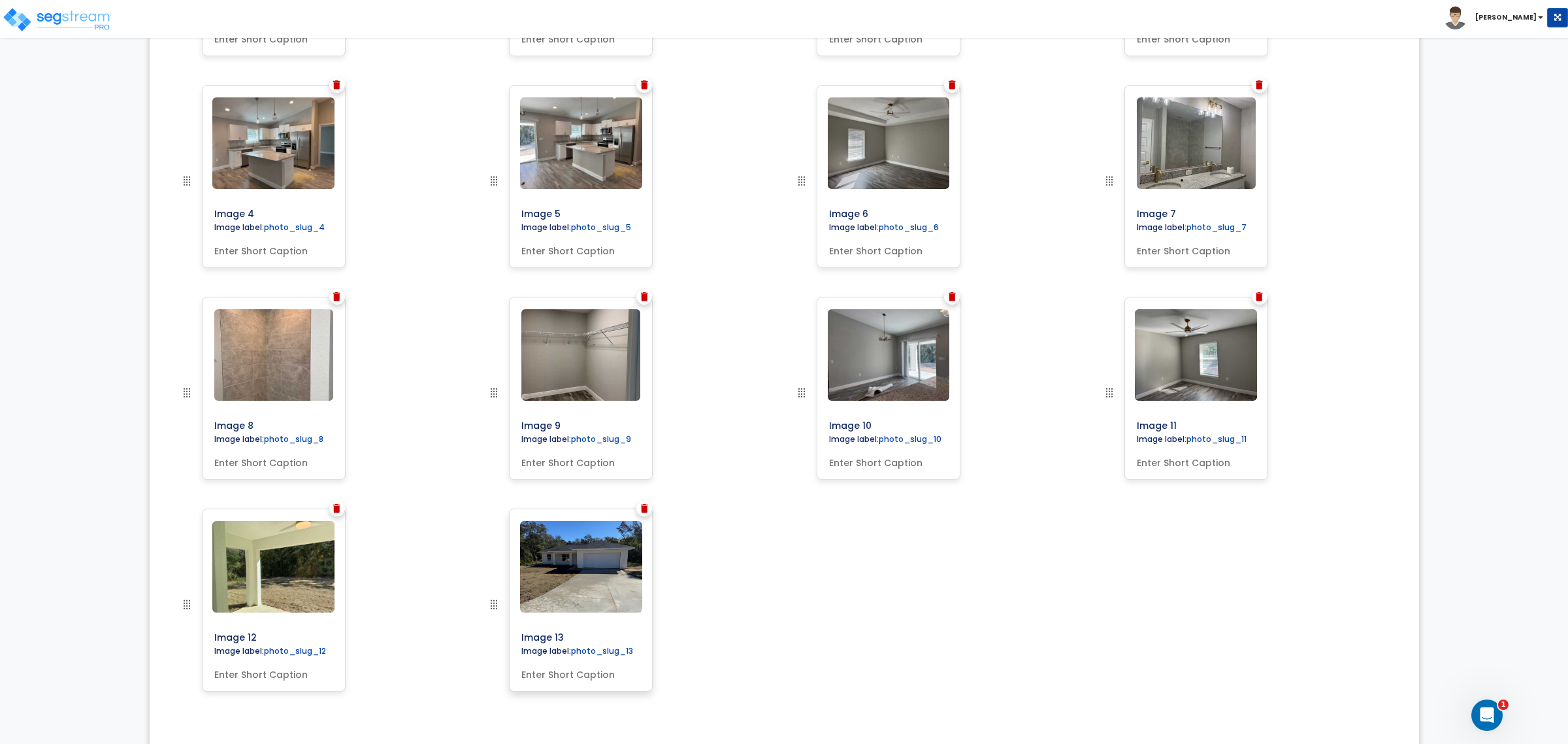
scroll to position [596, 0]
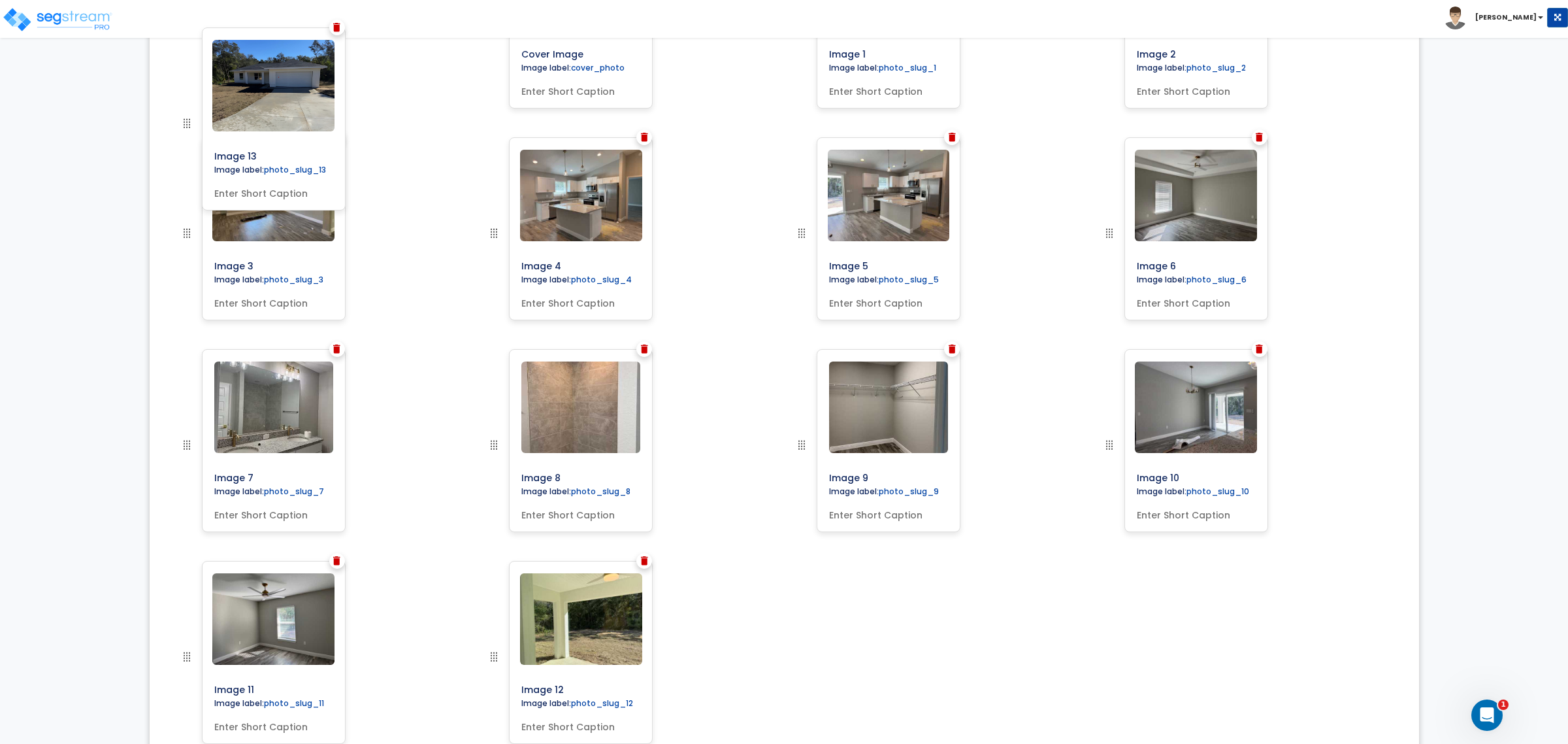
drag, startPoint x: 493, startPoint y: 658, endPoint x: 160, endPoint y: 125, distance: 628.5
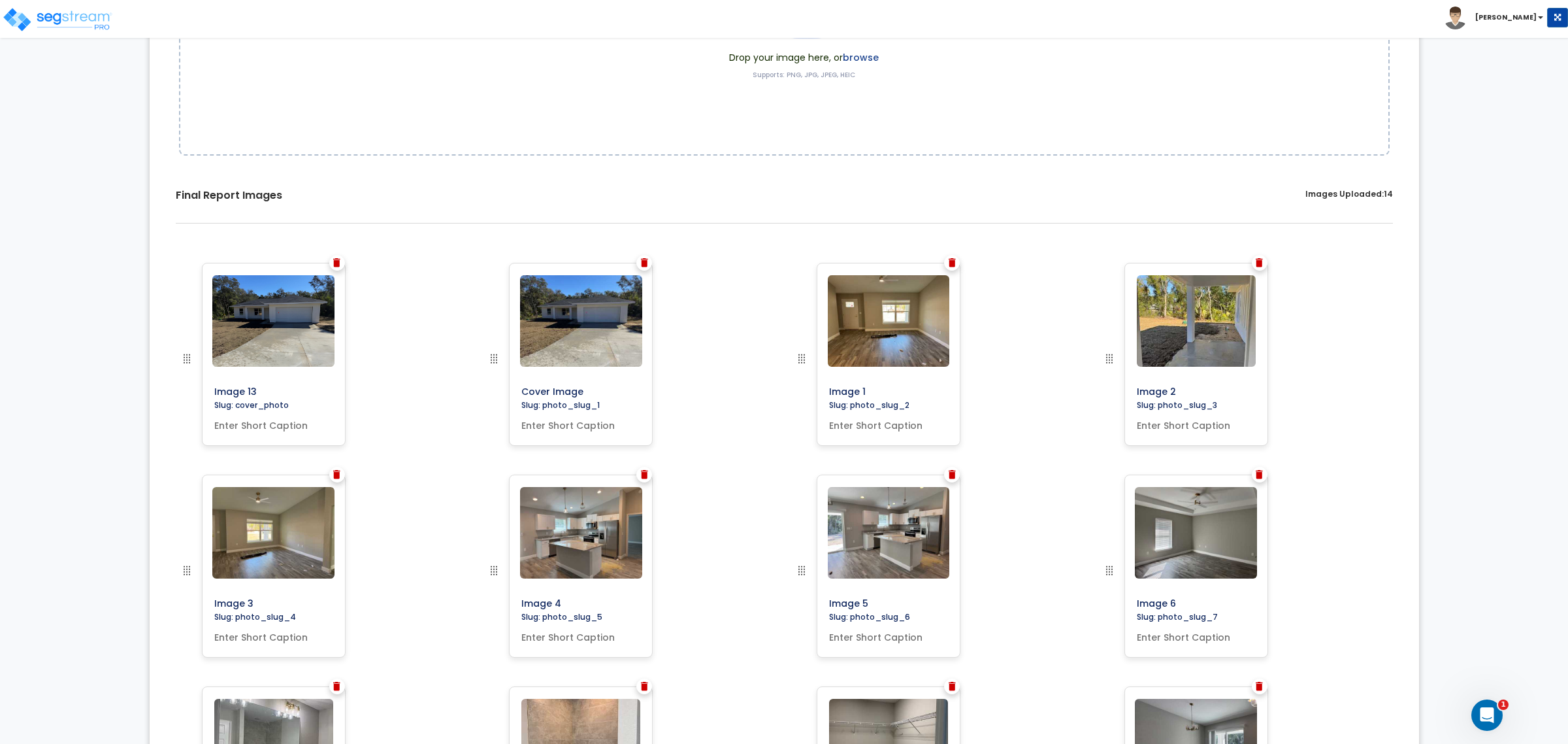
scroll to position [187, 0]
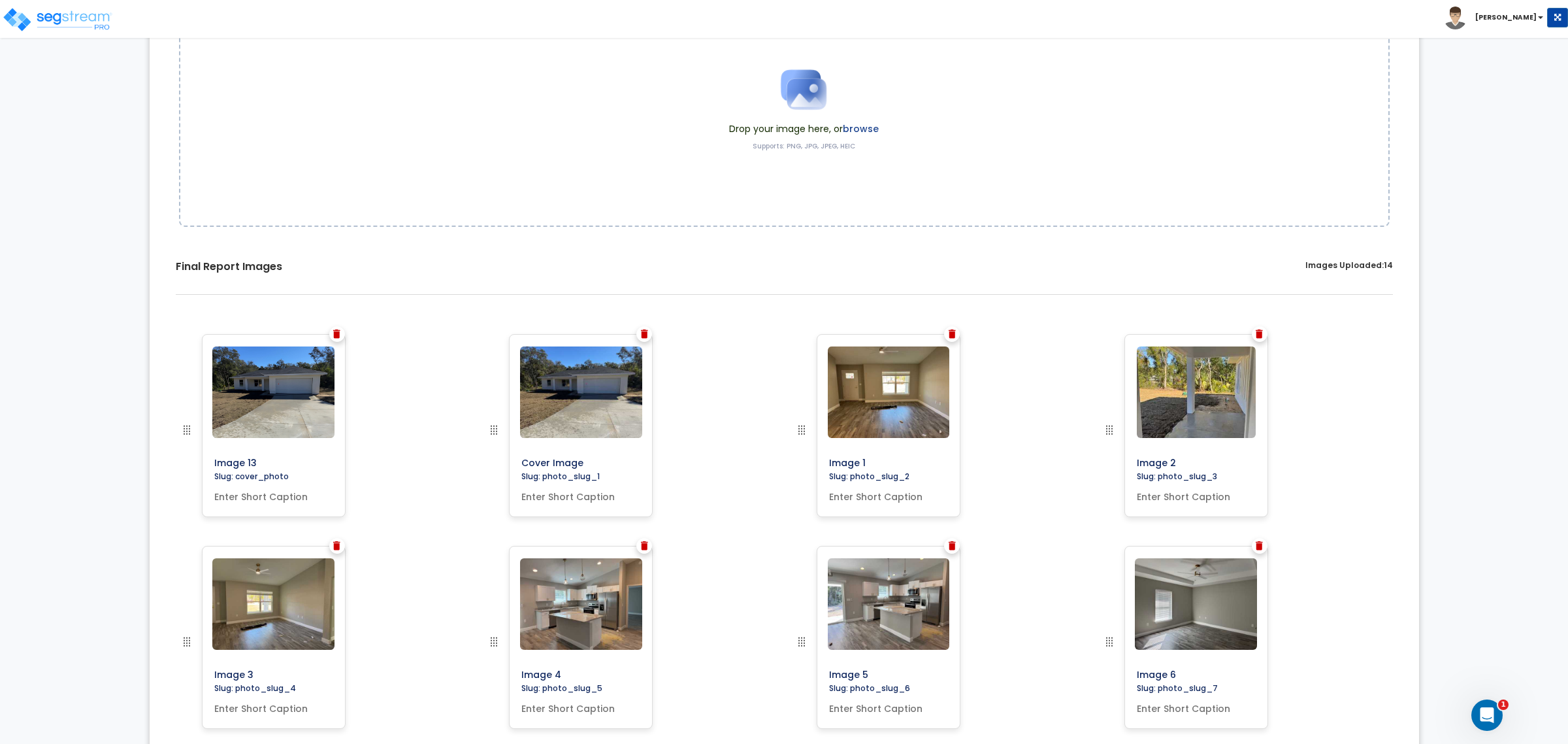
click at [642, 334] on img at bounding box center [644, 334] width 7 height 9
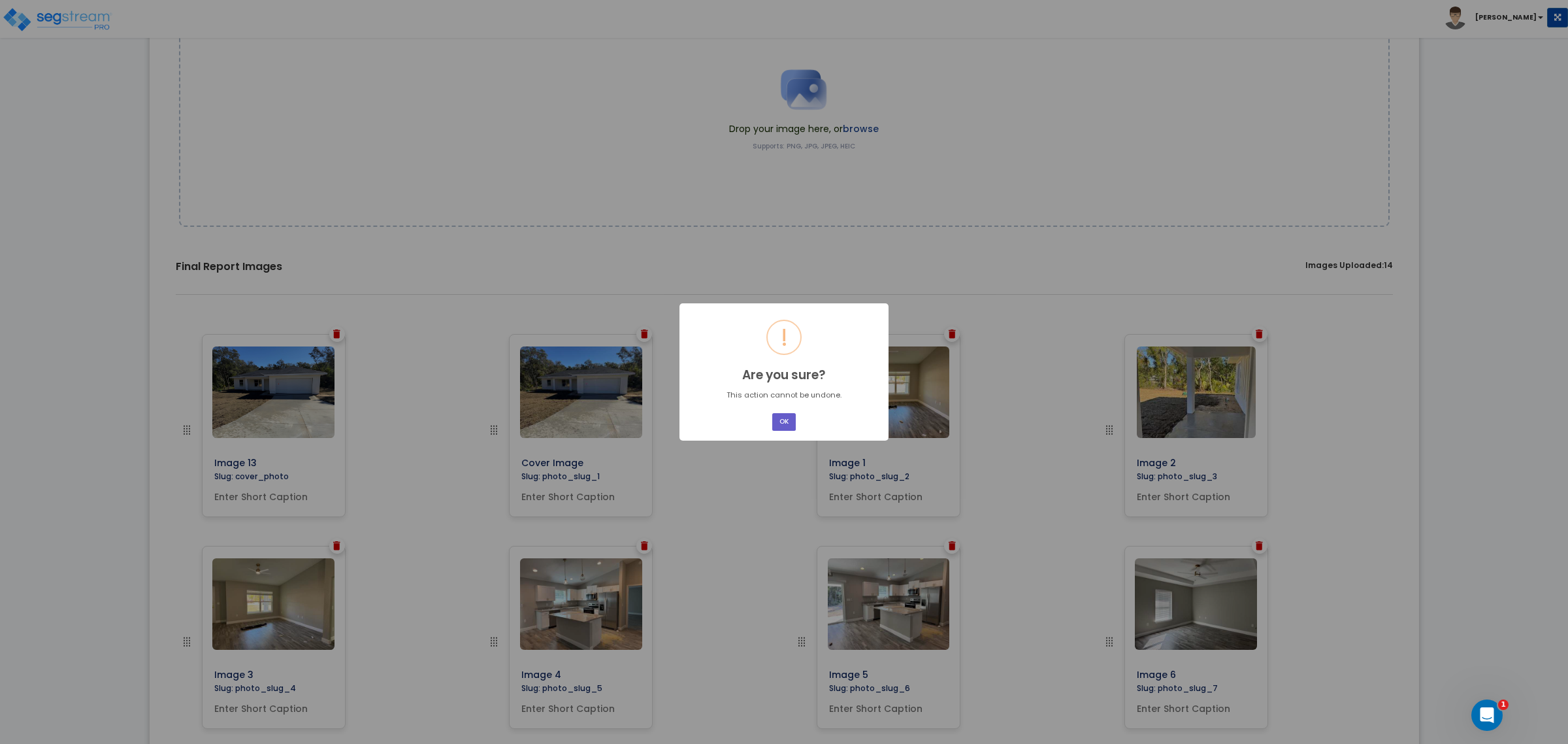
click at [794, 422] on button "OK" at bounding box center [784, 421] width 23 height 18
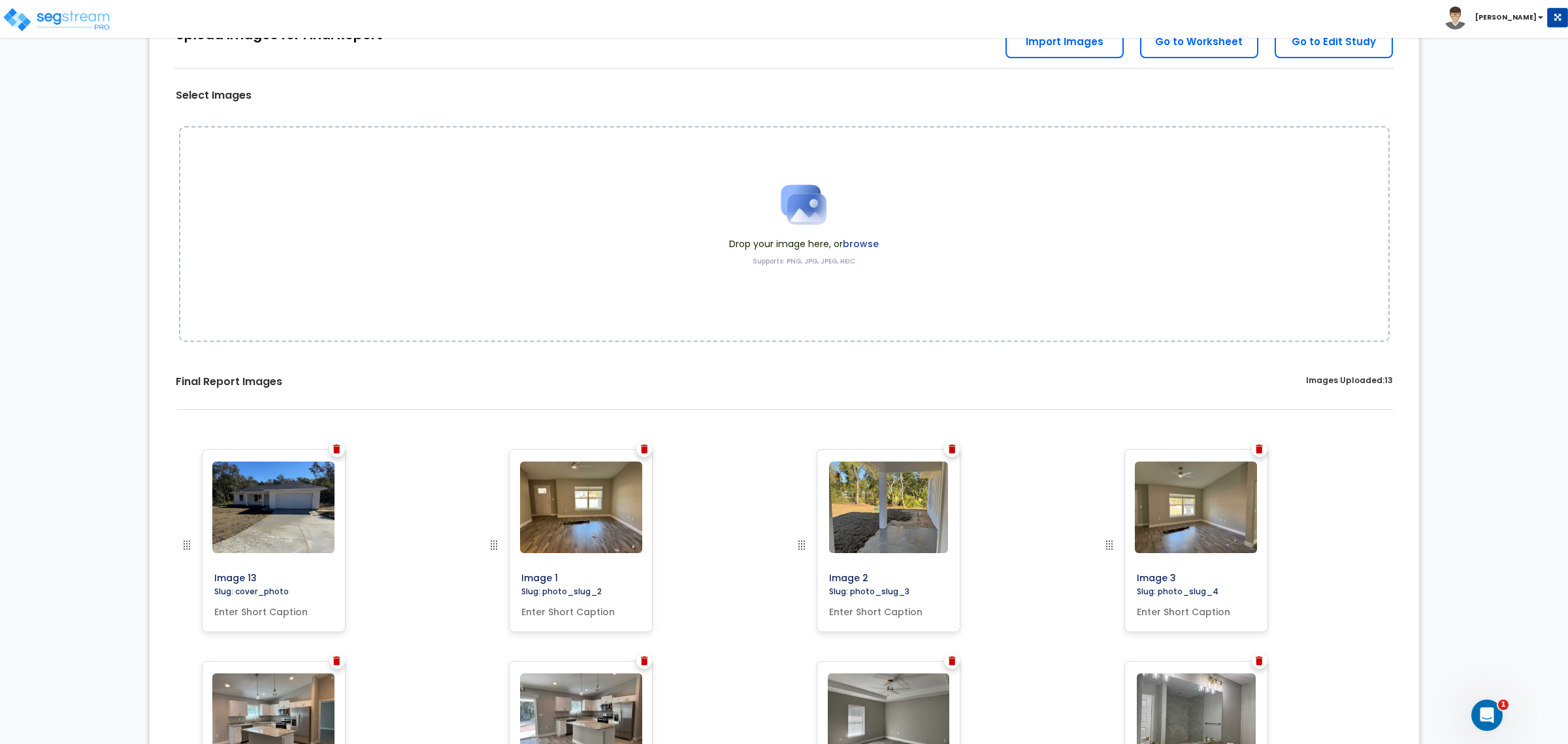
scroll to position [0, 0]
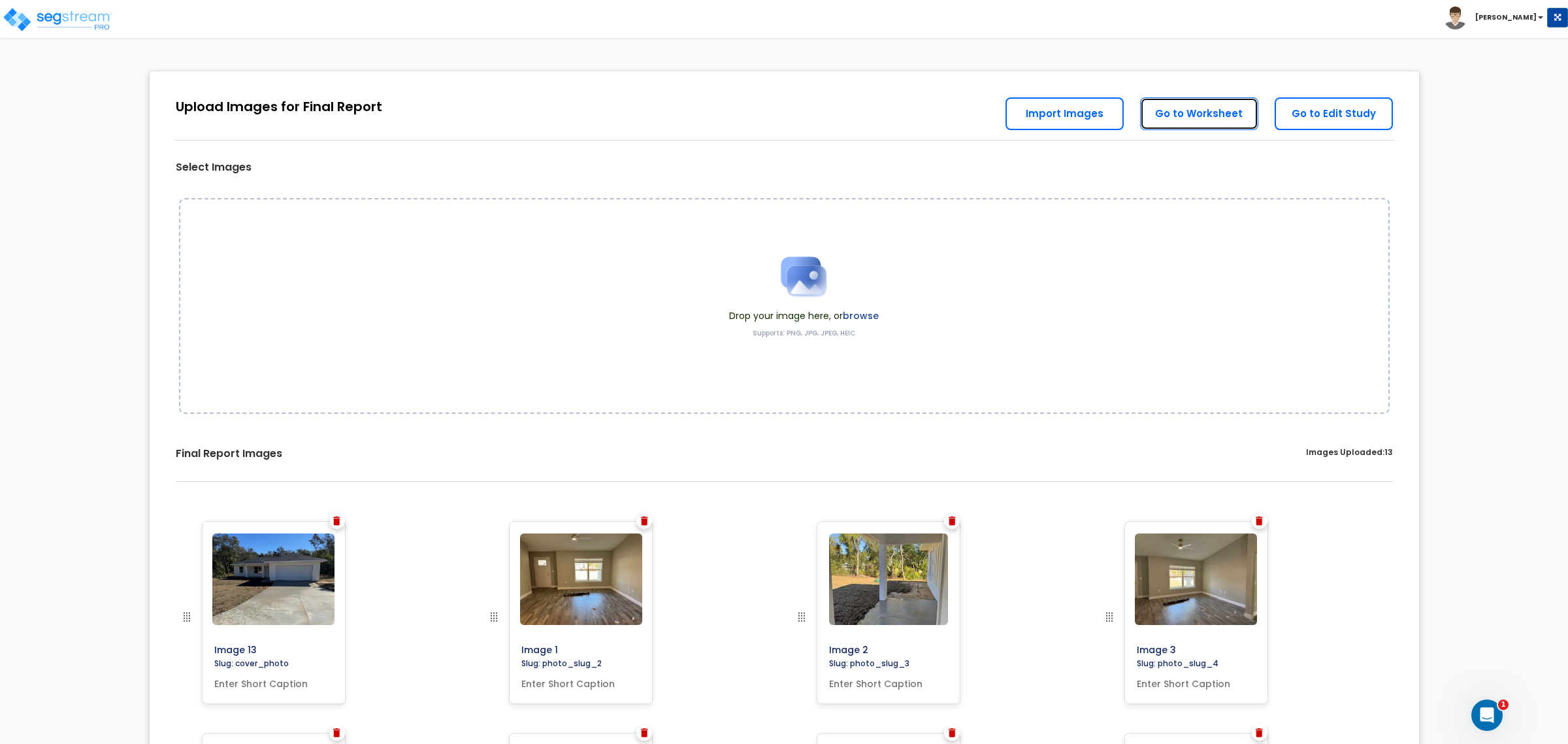
click at [1222, 117] on link "Go to Worksheet" at bounding box center [1199, 114] width 118 height 33
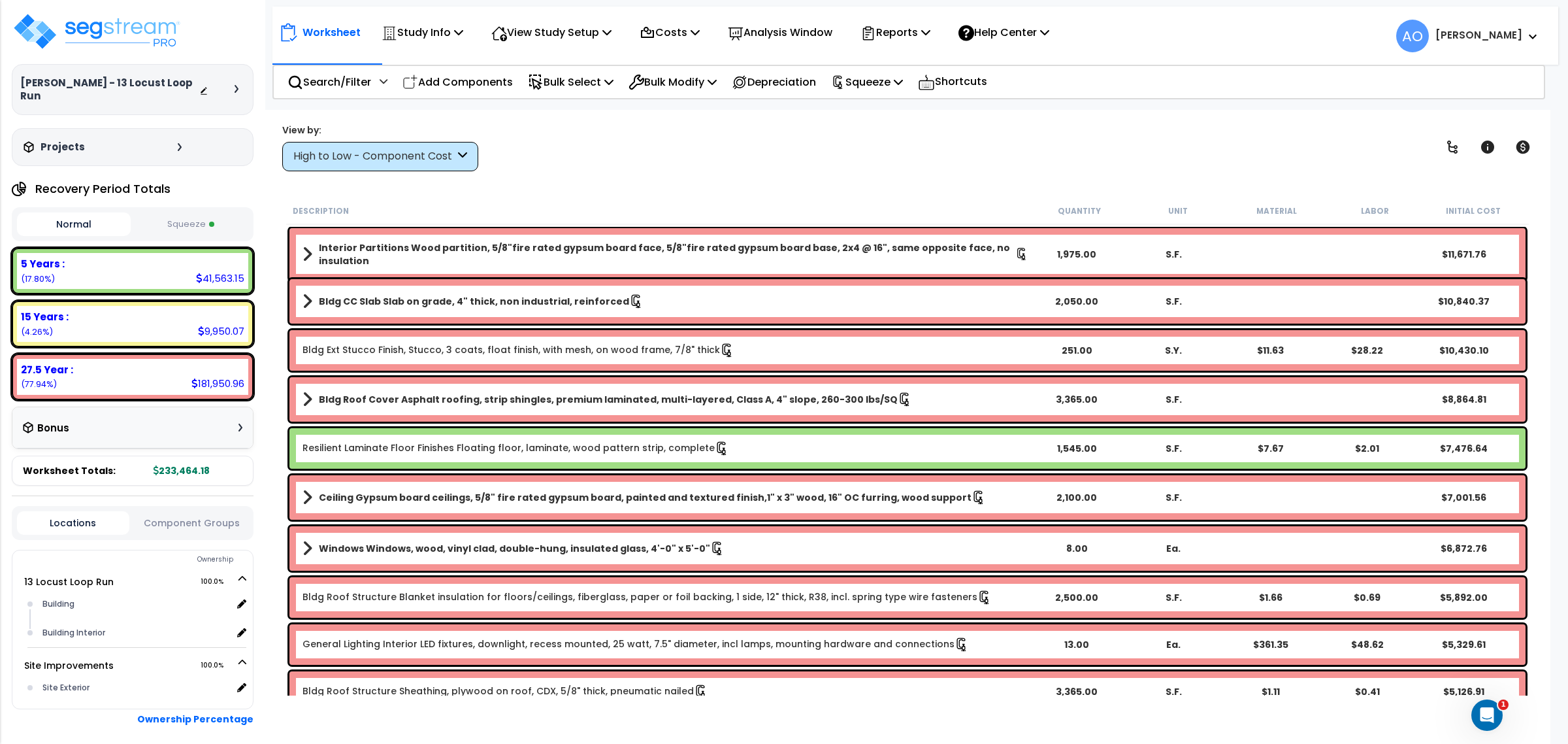
click at [902, 170] on div "View by: High to Low - Component Cost High to Low - Component Cost" at bounding box center [907, 147] width 1260 height 48
click at [576, 165] on div "View by: High to Low - Component Cost High to Low - Component Cost" at bounding box center [907, 147] width 1260 height 48
click at [99, 26] on img at bounding box center [96, 31] width 170 height 39
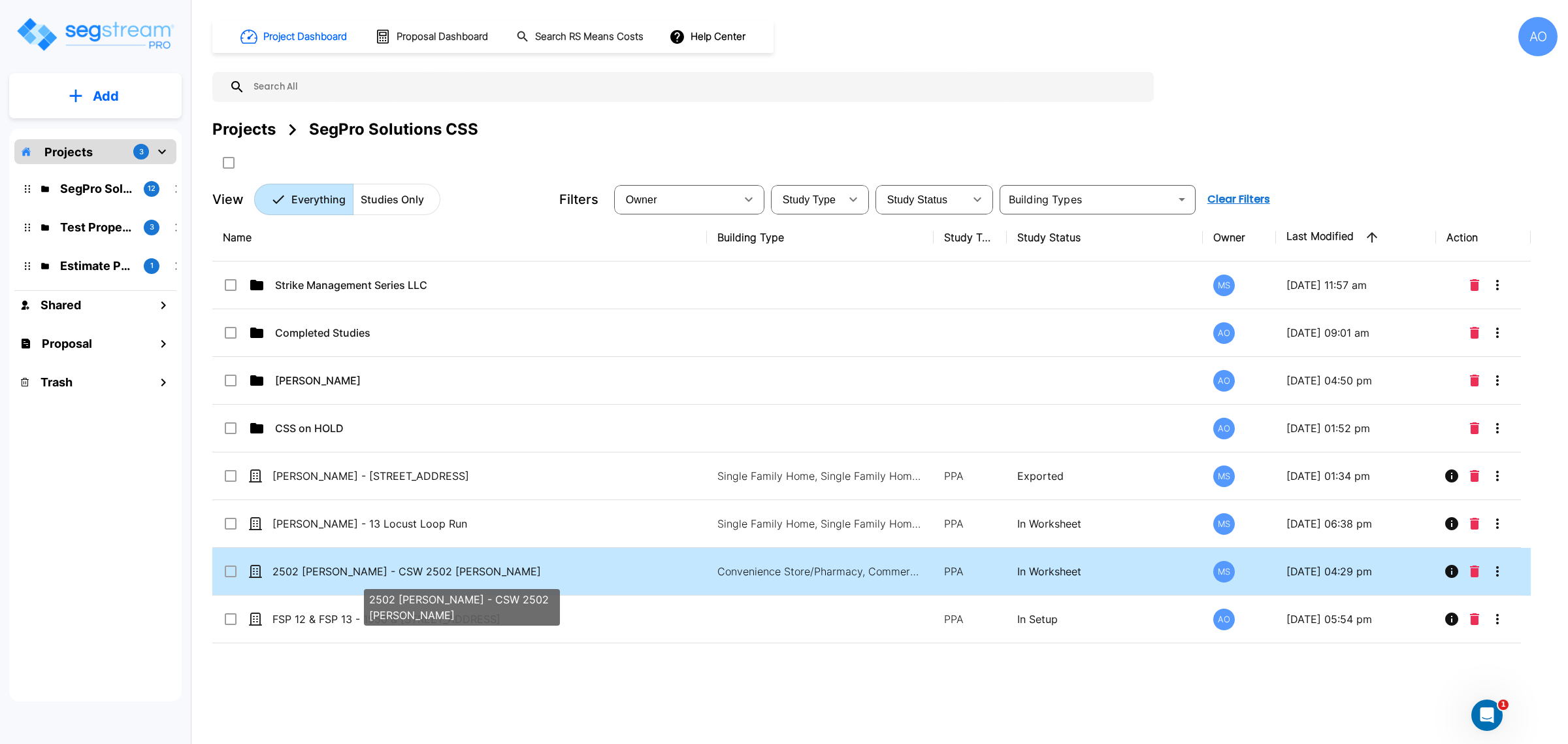
click at [423, 572] on p "2502 [PERSON_NAME] - CSW 2502 [PERSON_NAME]" at bounding box center [462, 571] width 378 height 16
checkbox input "true"
click at [424, 572] on p "2502 [PERSON_NAME] - CSW 2502 [PERSON_NAME]" at bounding box center [462, 571] width 378 height 16
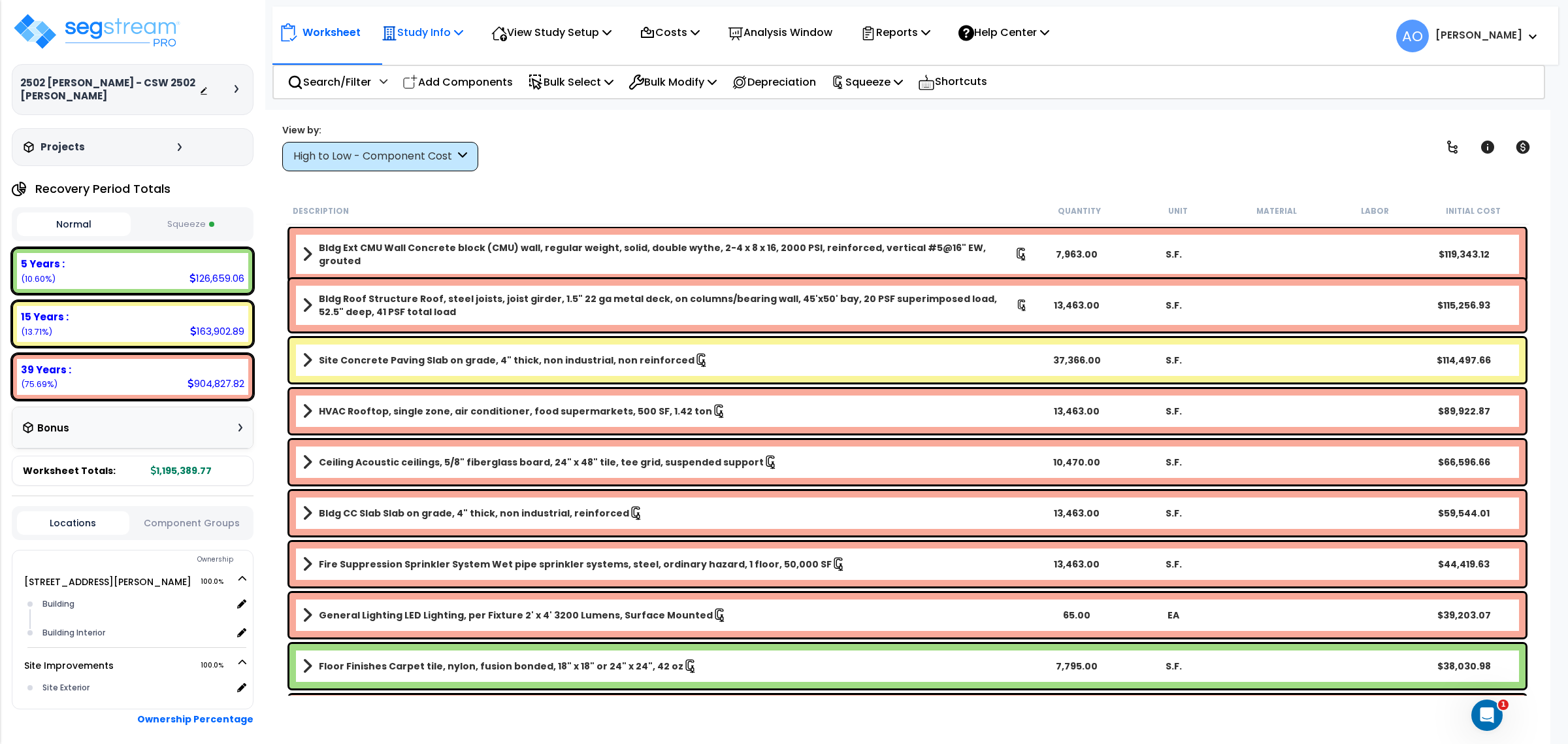
scroll to position [57, 0]
click at [420, 37] on p "Study Info" at bounding box center [422, 32] width 82 height 18
click at [428, 65] on link "Study Setup" at bounding box center [440, 62] width 129 height 26
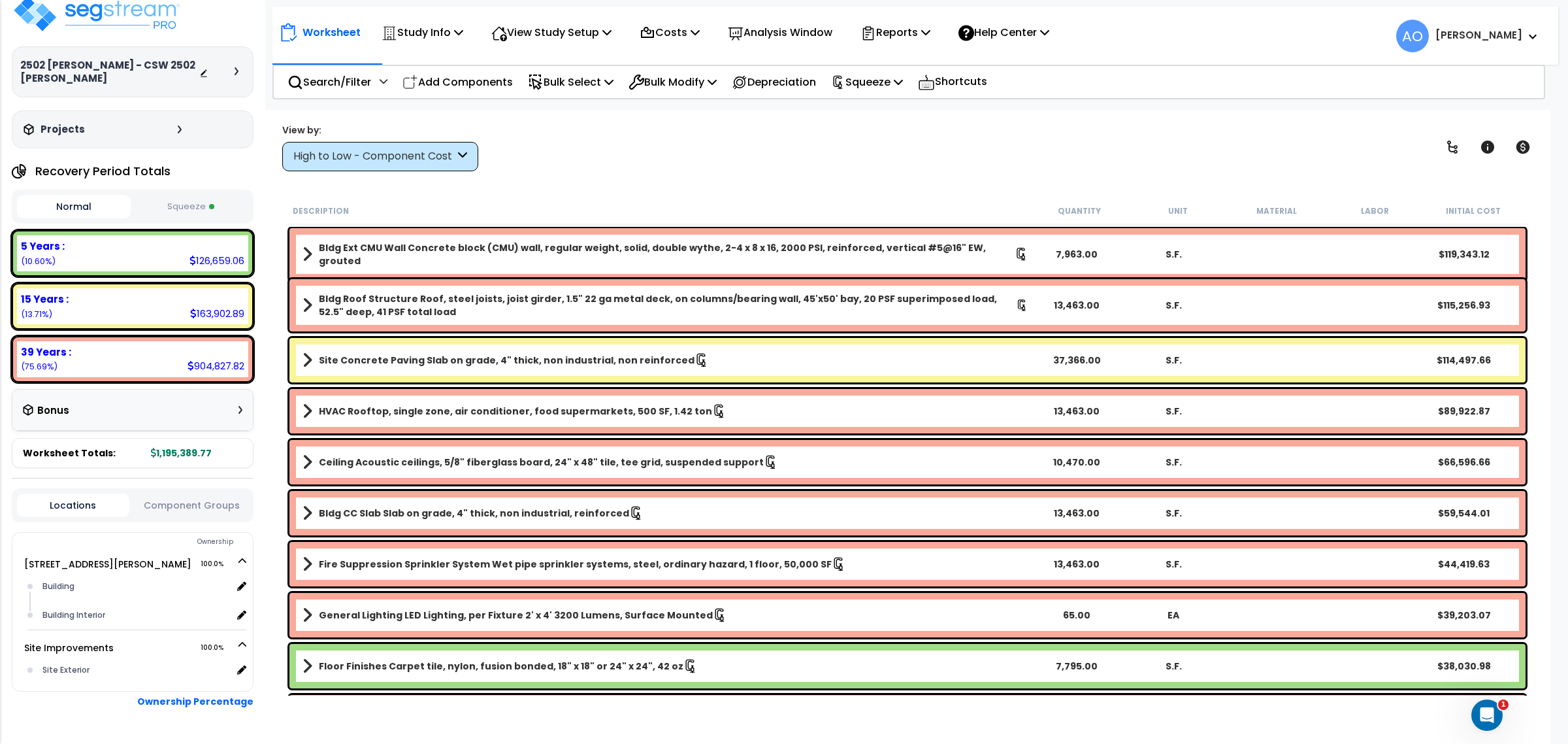
scroll to position [0, 0]
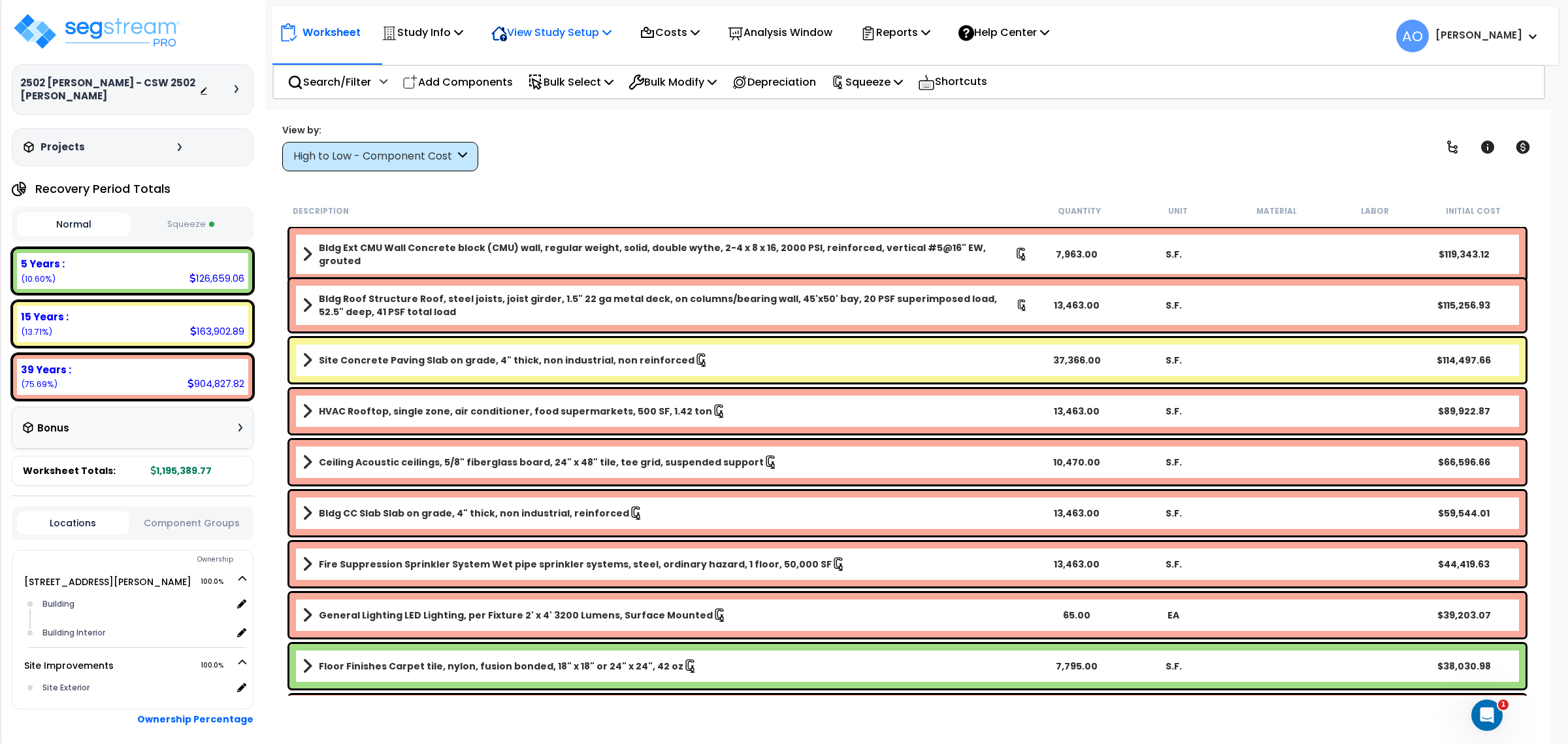
click at [554, 26] on p "View Study Setup" at bounding box center [551, 32] width 120 height 18
click at [543, 89] on link "View Questionnaire" at bounding box center [549, 89] width 129 height 26
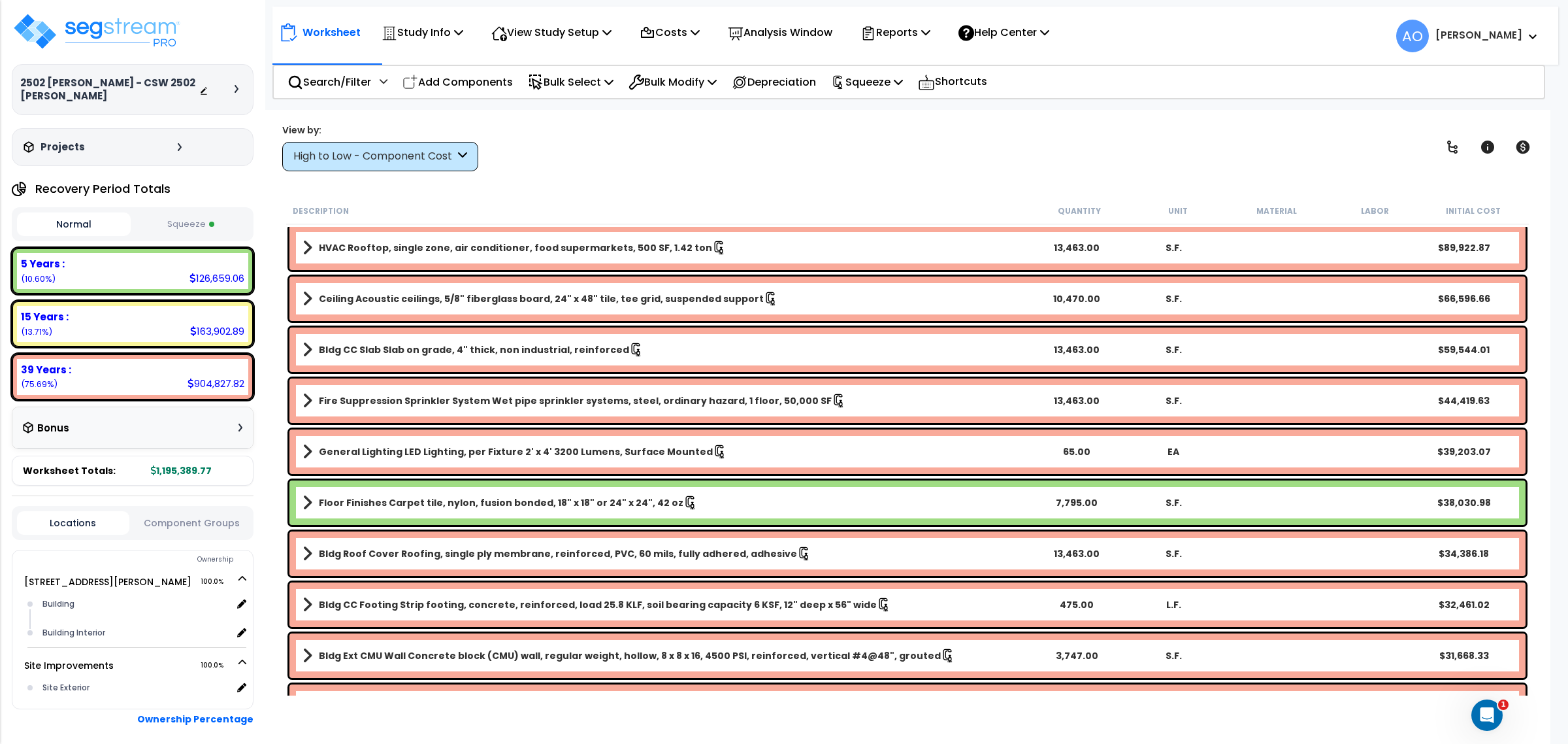
scroll to position [327, 0]
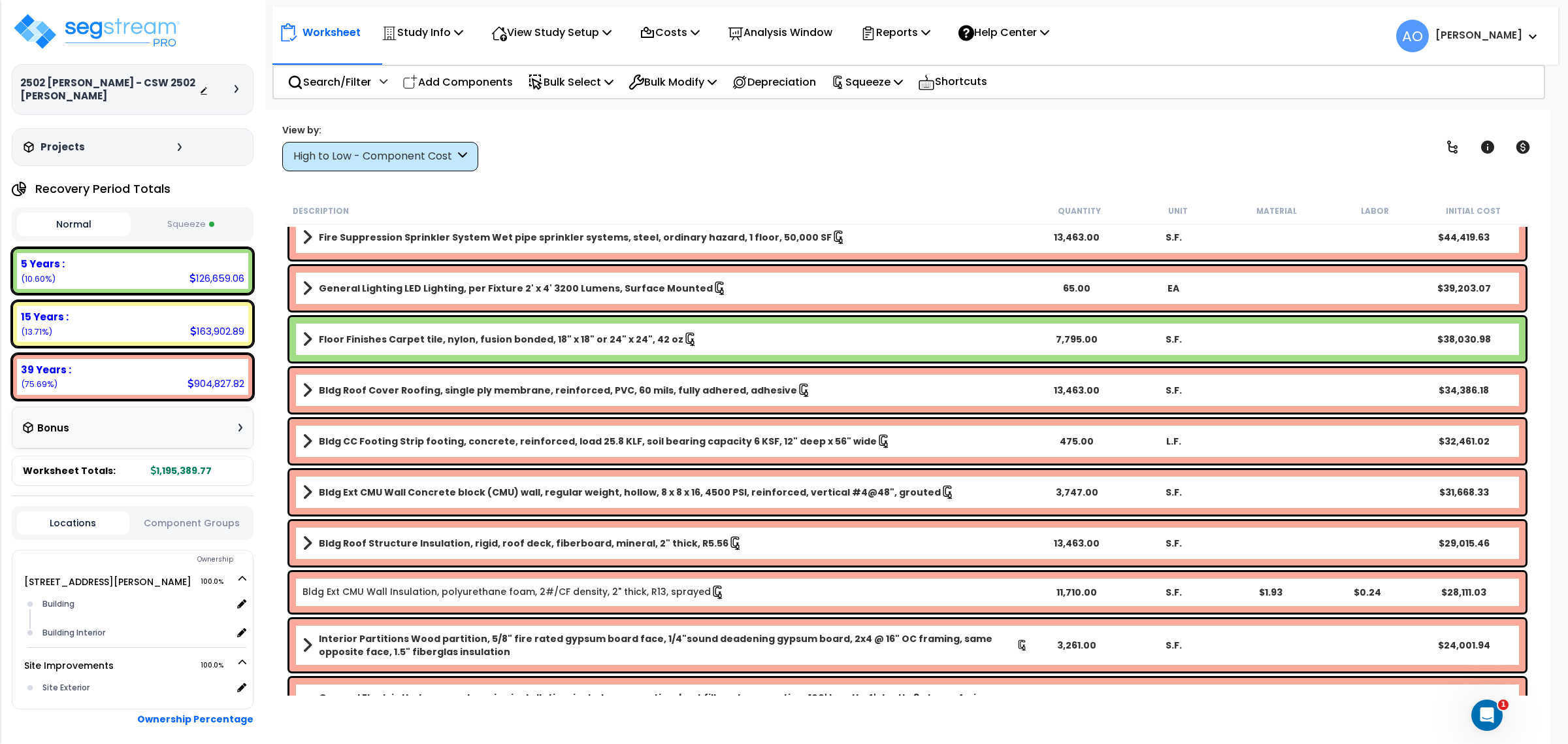
click at [222, 224] on button "Squeeze" at bounding box center [190, 224] width 113 height 23
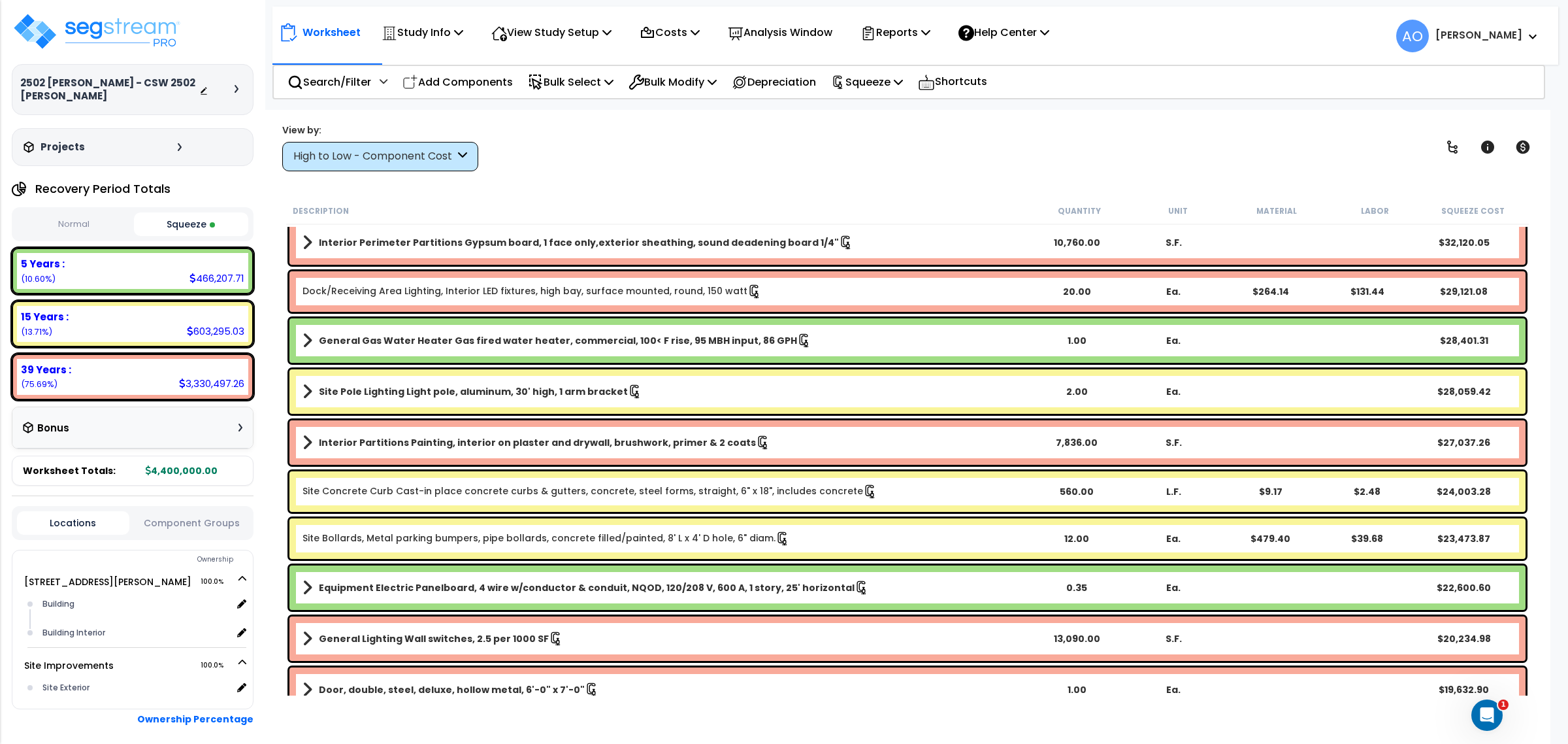
scroll to position [1388, 0]
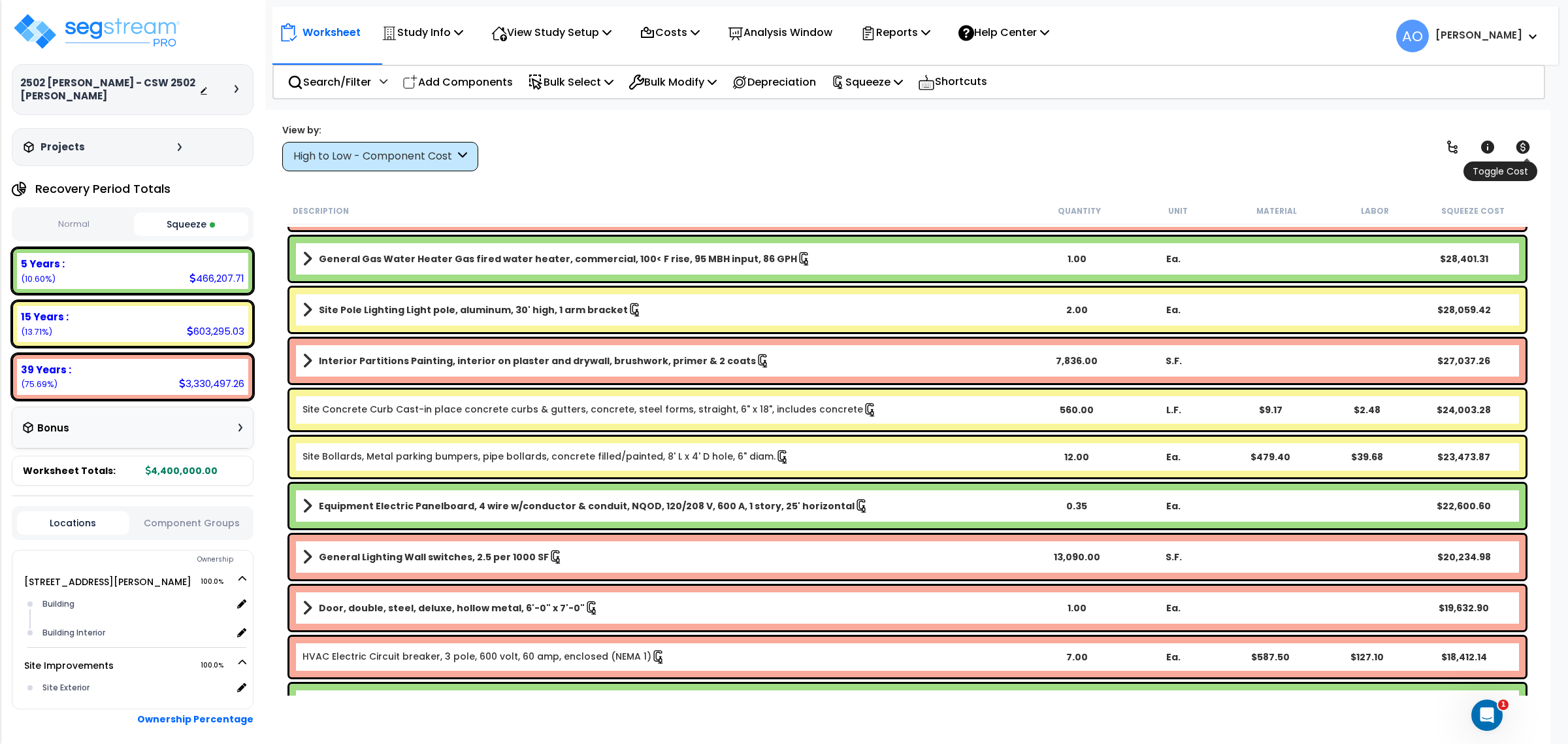
click at [1528, 149] on icon at bounding box center [1523, 147] width 14 height 13
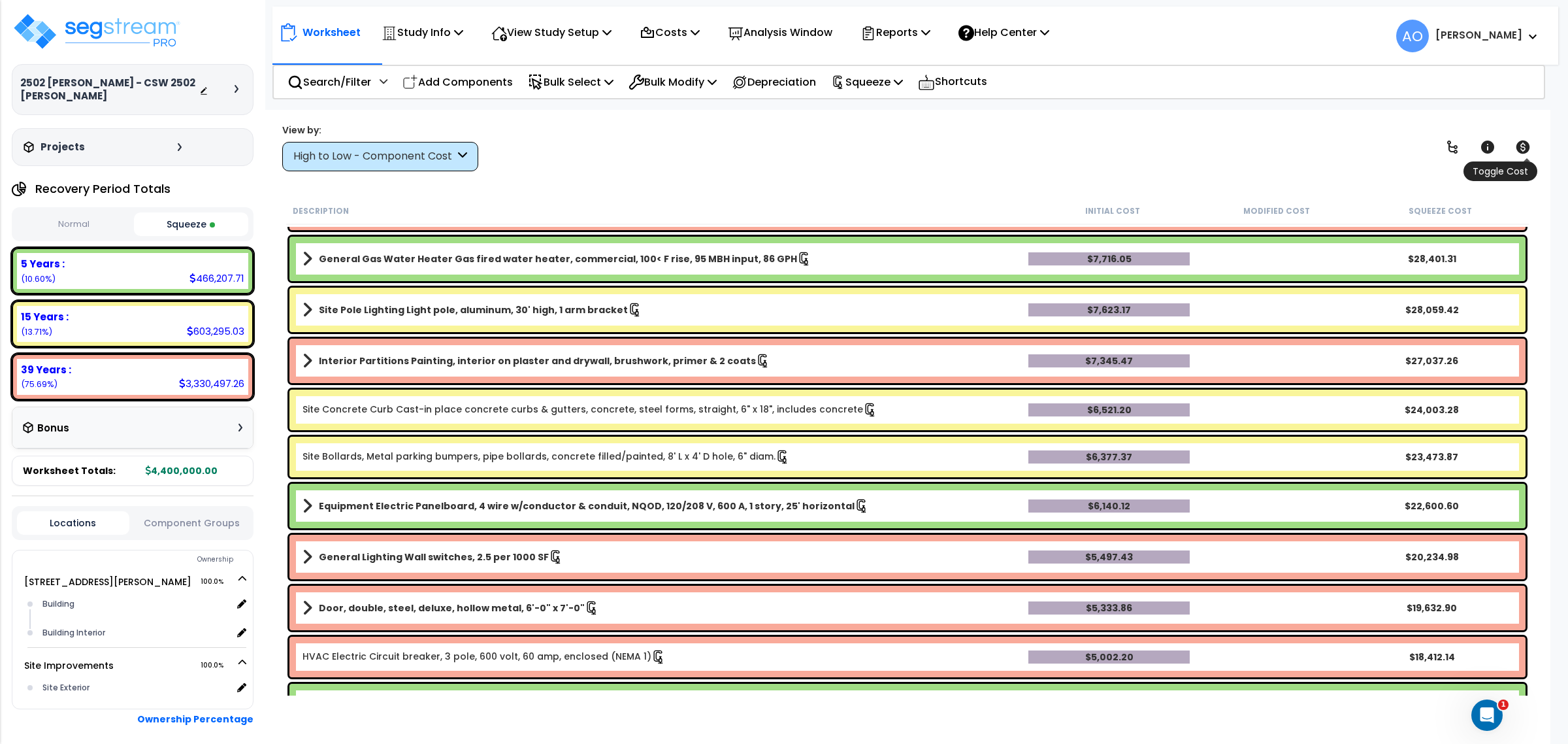
click at [1526, 148] on icon at bounding box center [1523, 147] width 14 height 13
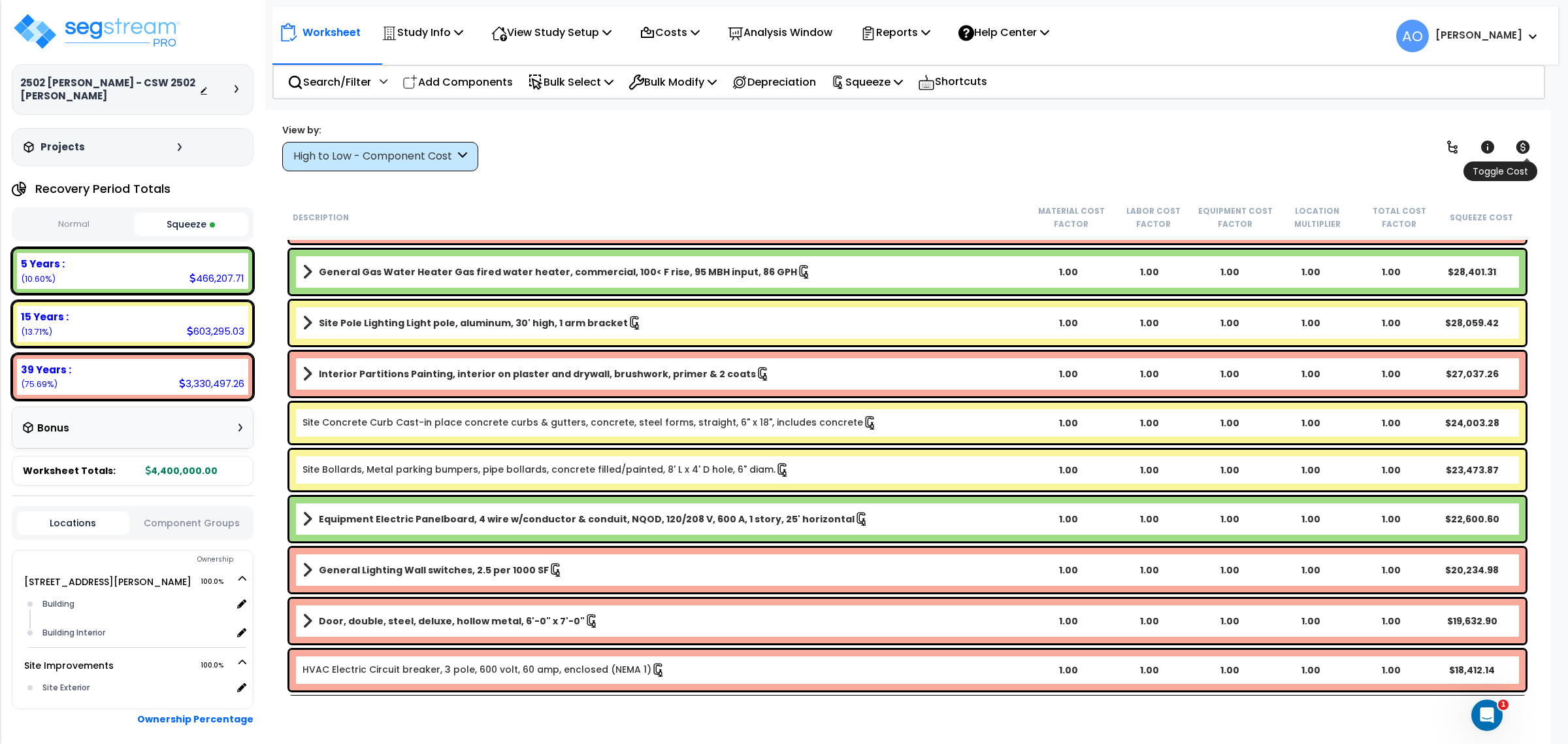
click at [1526, 148] on icon at bounding box center [1523, 147] width 14 height 13
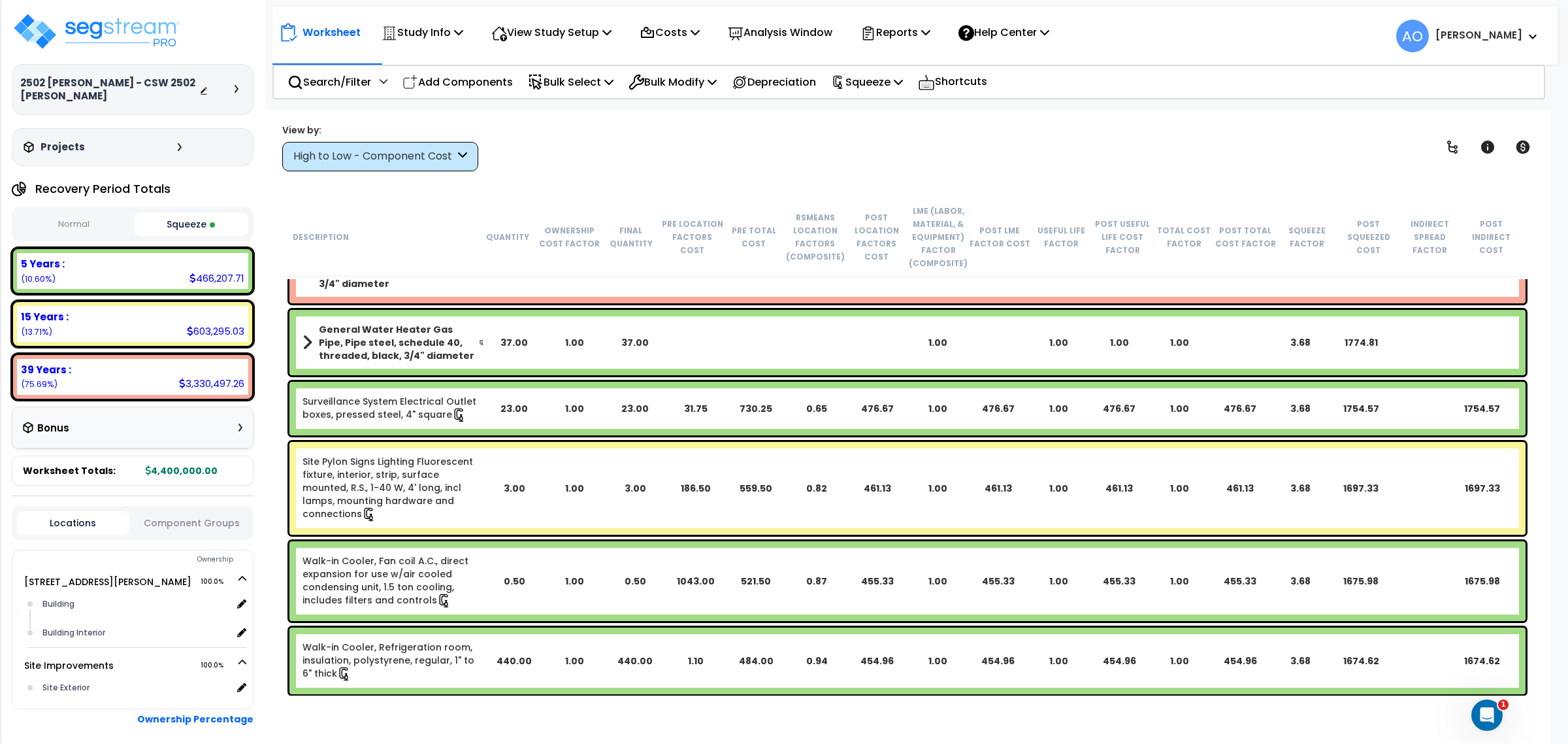
scroll to position [7924, 0]
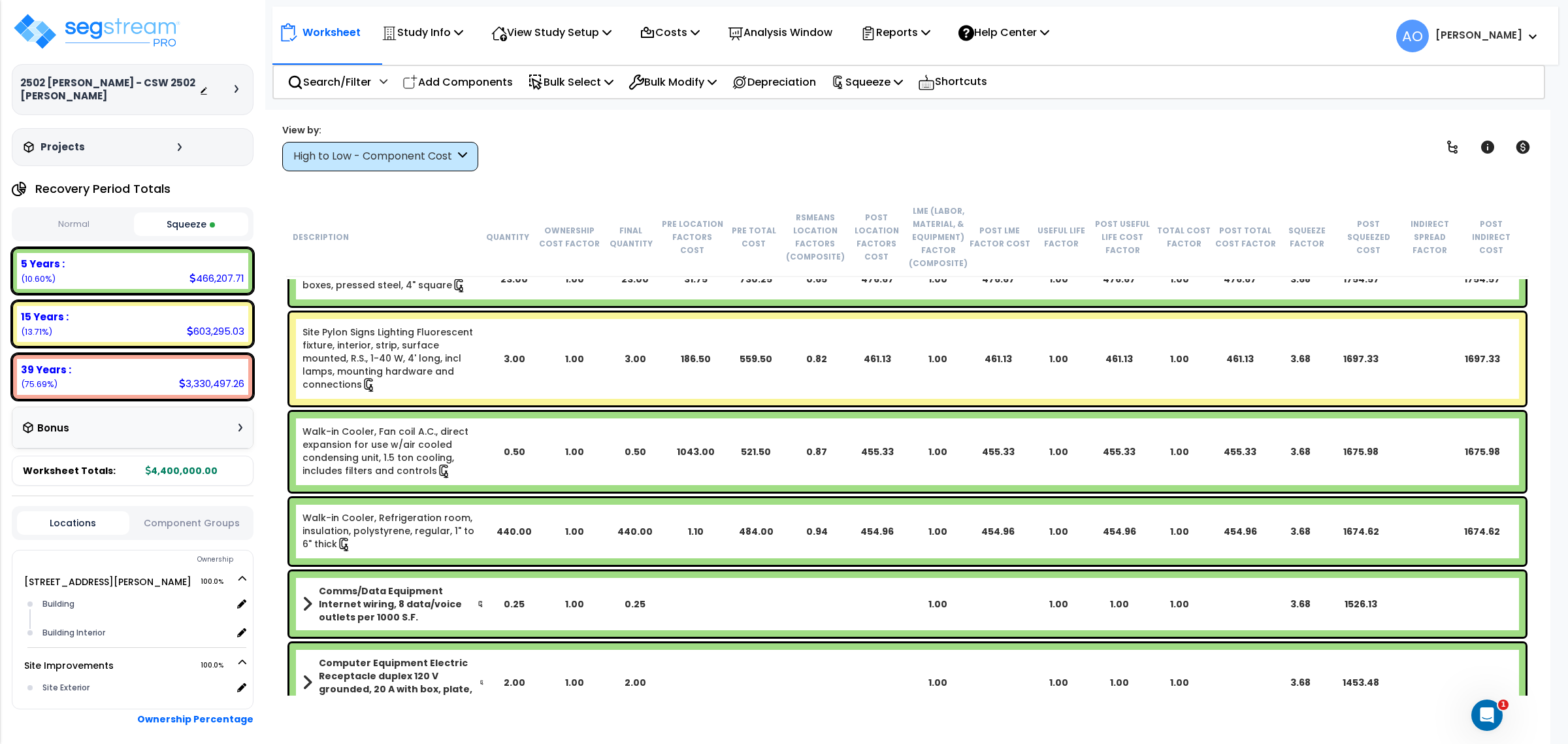
click at [47, 216] on button "Normal" at bounding box center [74, 224] width 113 height 23
click at [179, 222] on button "Squeeze" at bounding box center [190, 224] width 113 height 23
click at [196, 523] on button "Component Groups" at bounding box center [192, 522] width 113 height 14
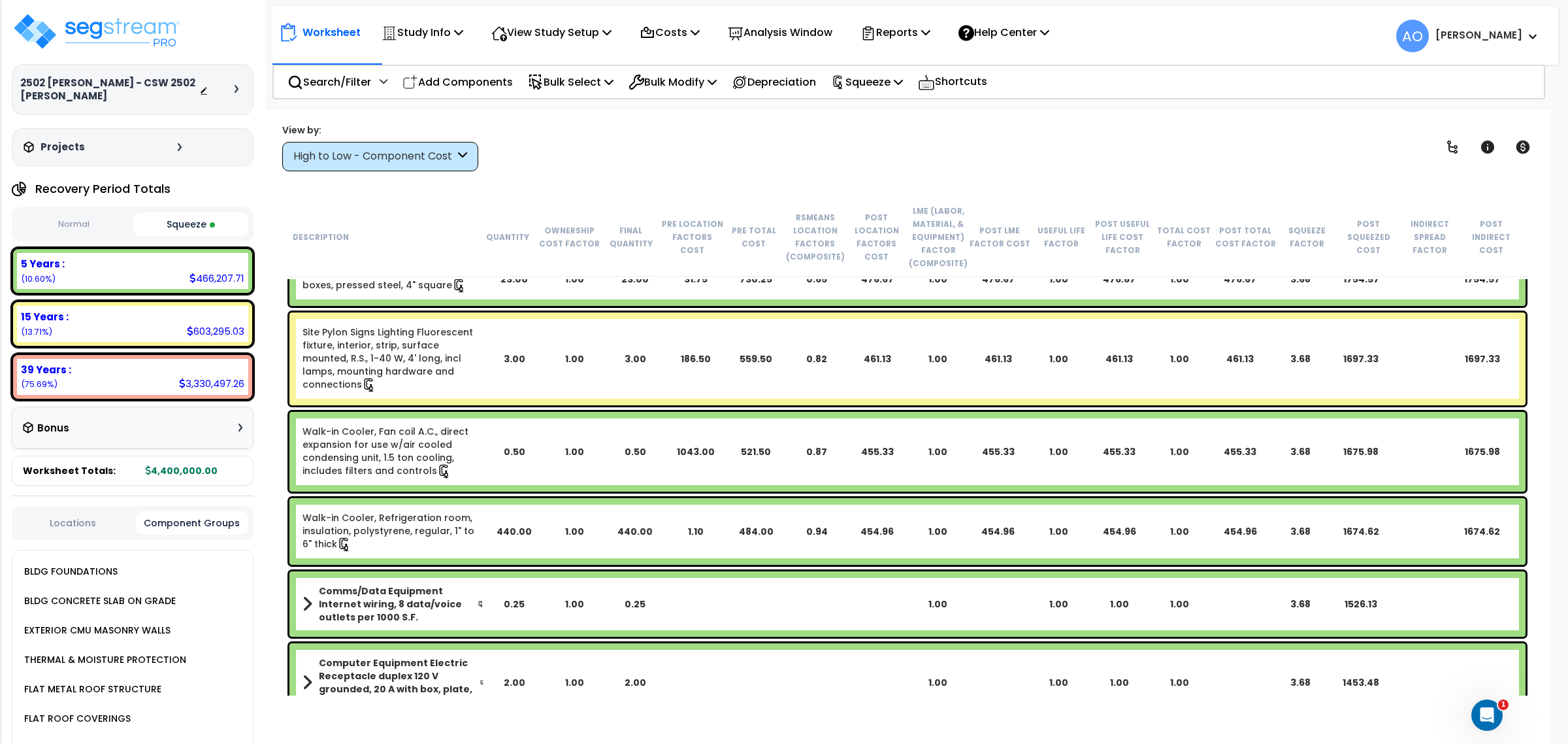
click at [57, 527] on button "Locations" at bounding box center [73, 522] width 113 height 14
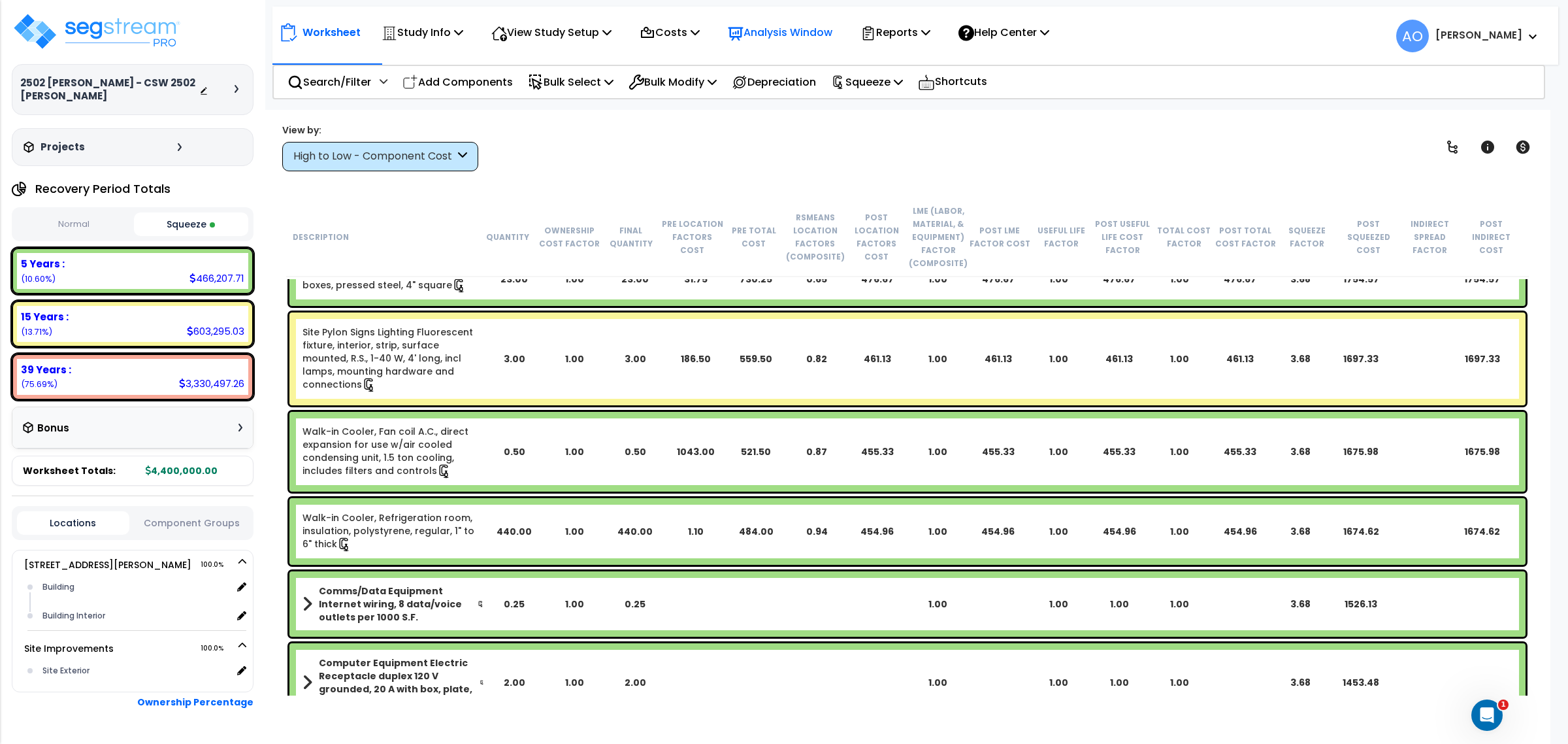
click at [779, 25] on p "Analysis Window" at bounding box center [780, 32] width 105 height 18
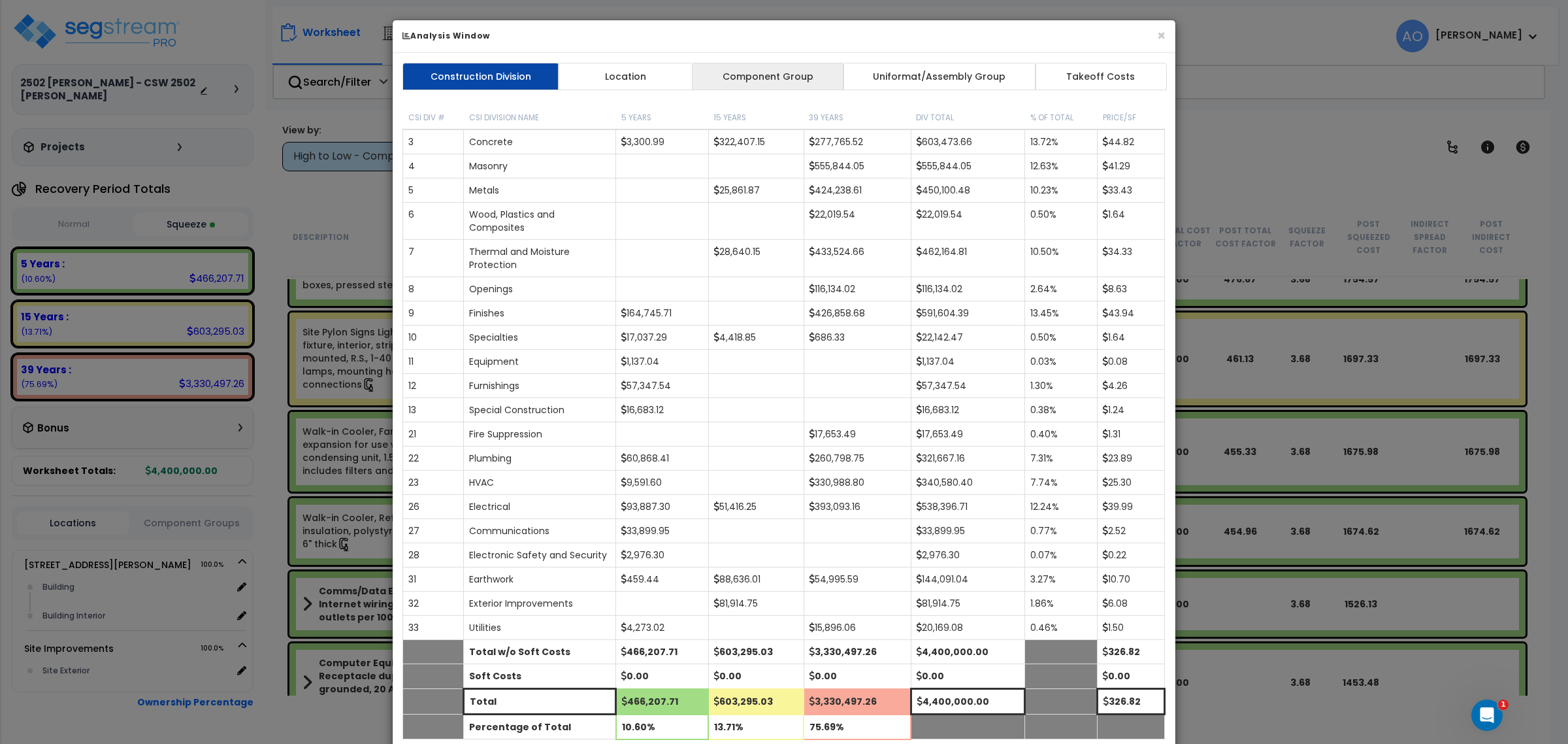
click at [774, 71] on link "Component Group" at bounding box center [767, 76] width 152 height 27
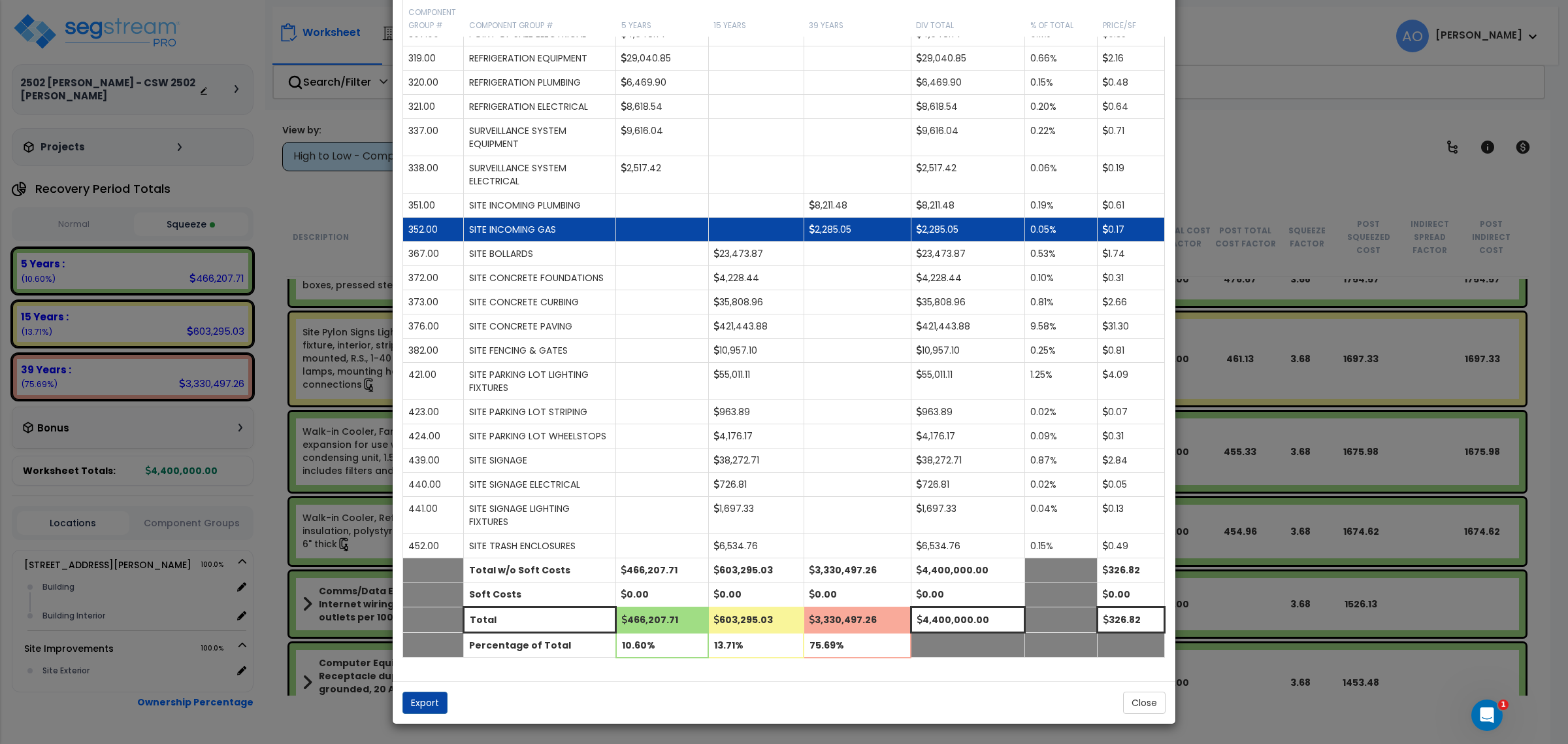
scroll to position [1531, 0]
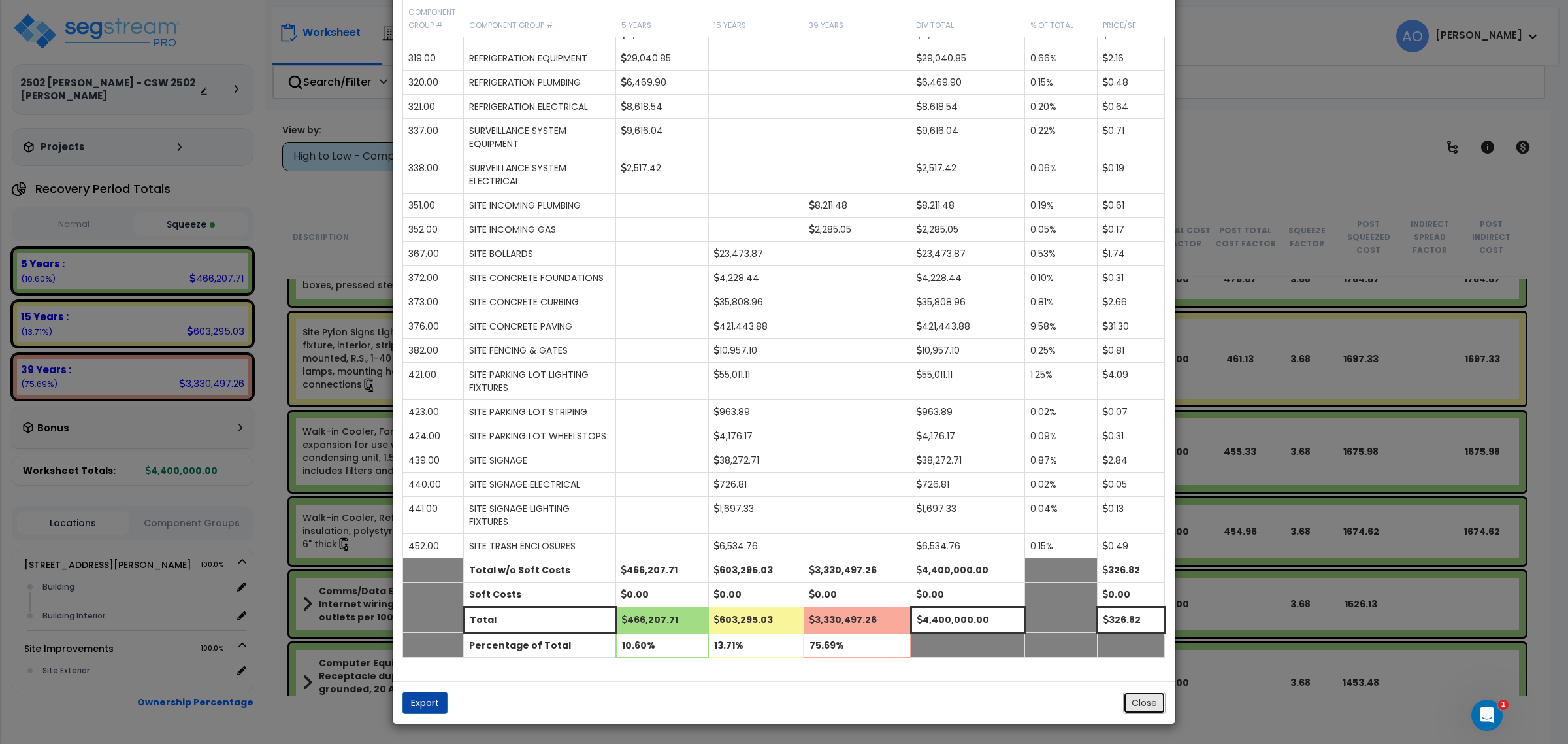
click at [1153, 701] on button "Close" at bounding box center [1144, 702] width 43 height 23
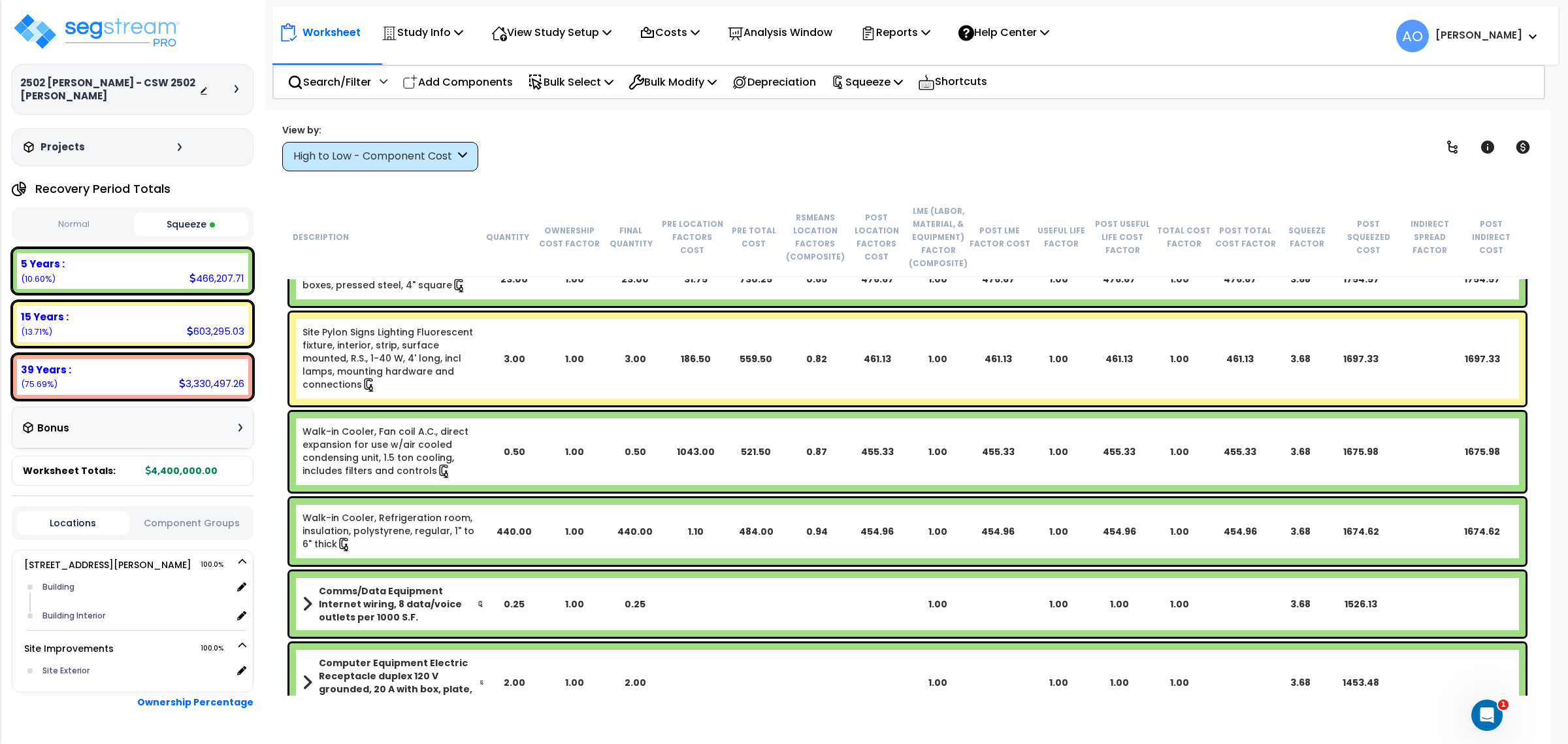
scroll to position [0, 0]
click div "Open Intercom Messenger"
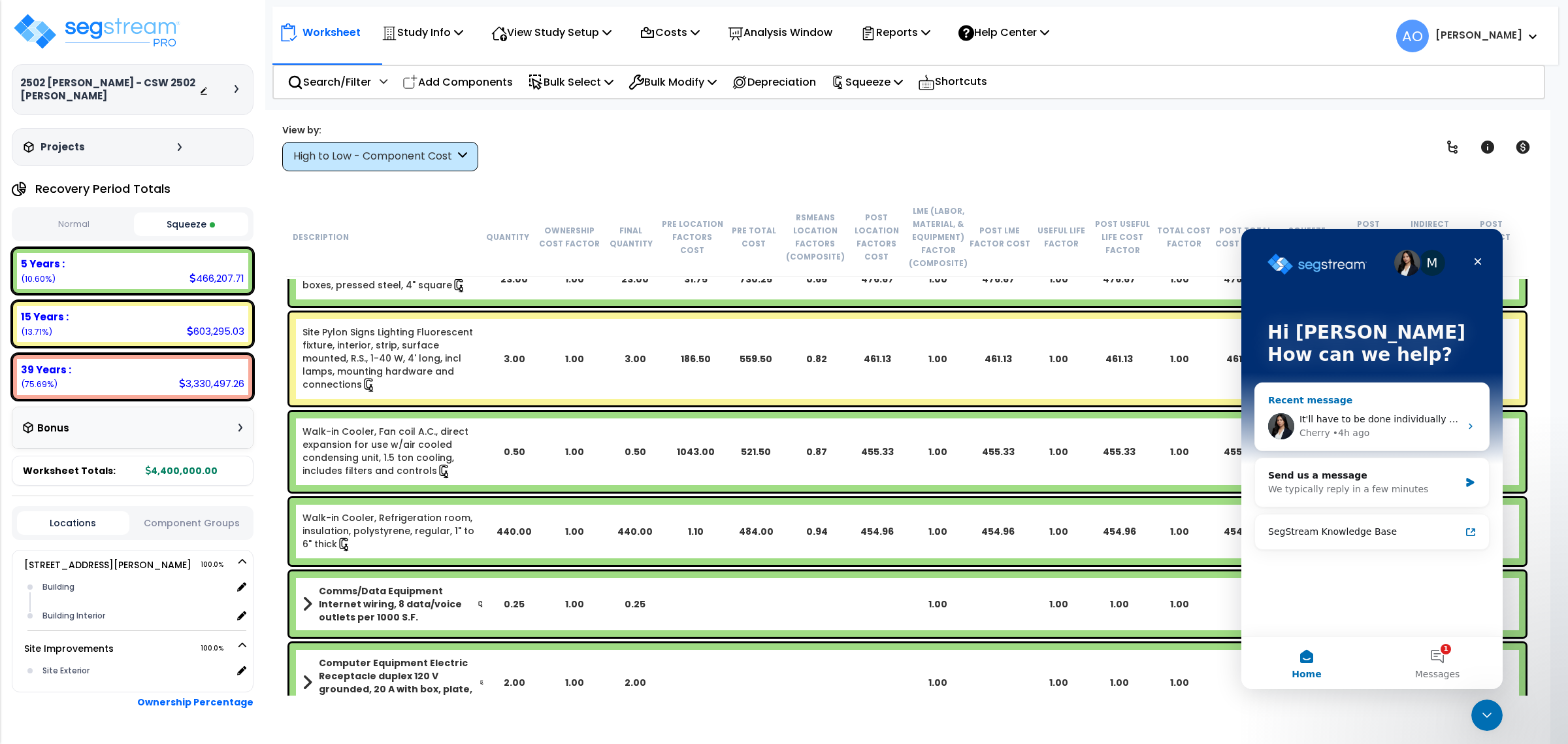
click span "It'll have to be done individually but you can do it from the dashboard. Just r…"
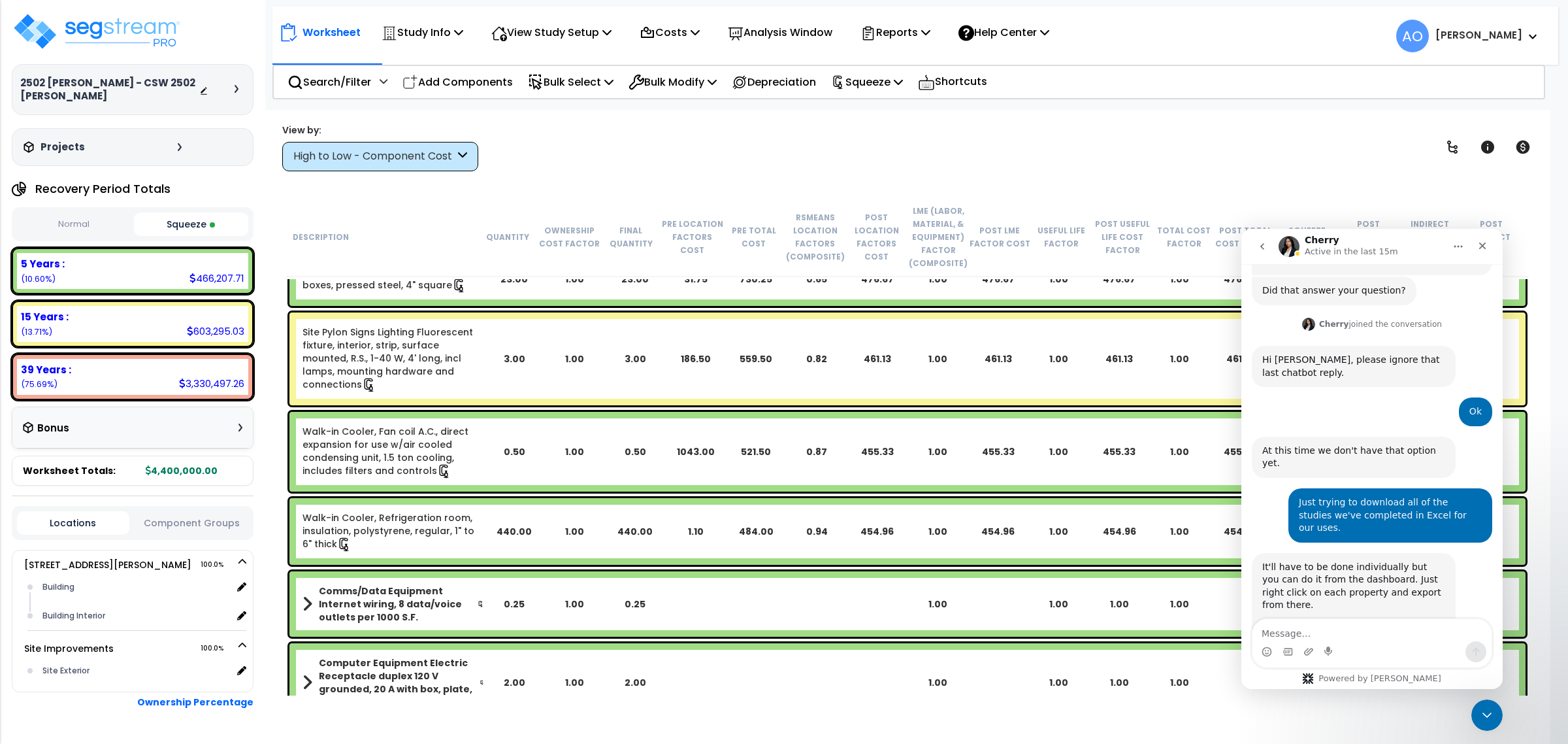
scroll to position [623, 0]
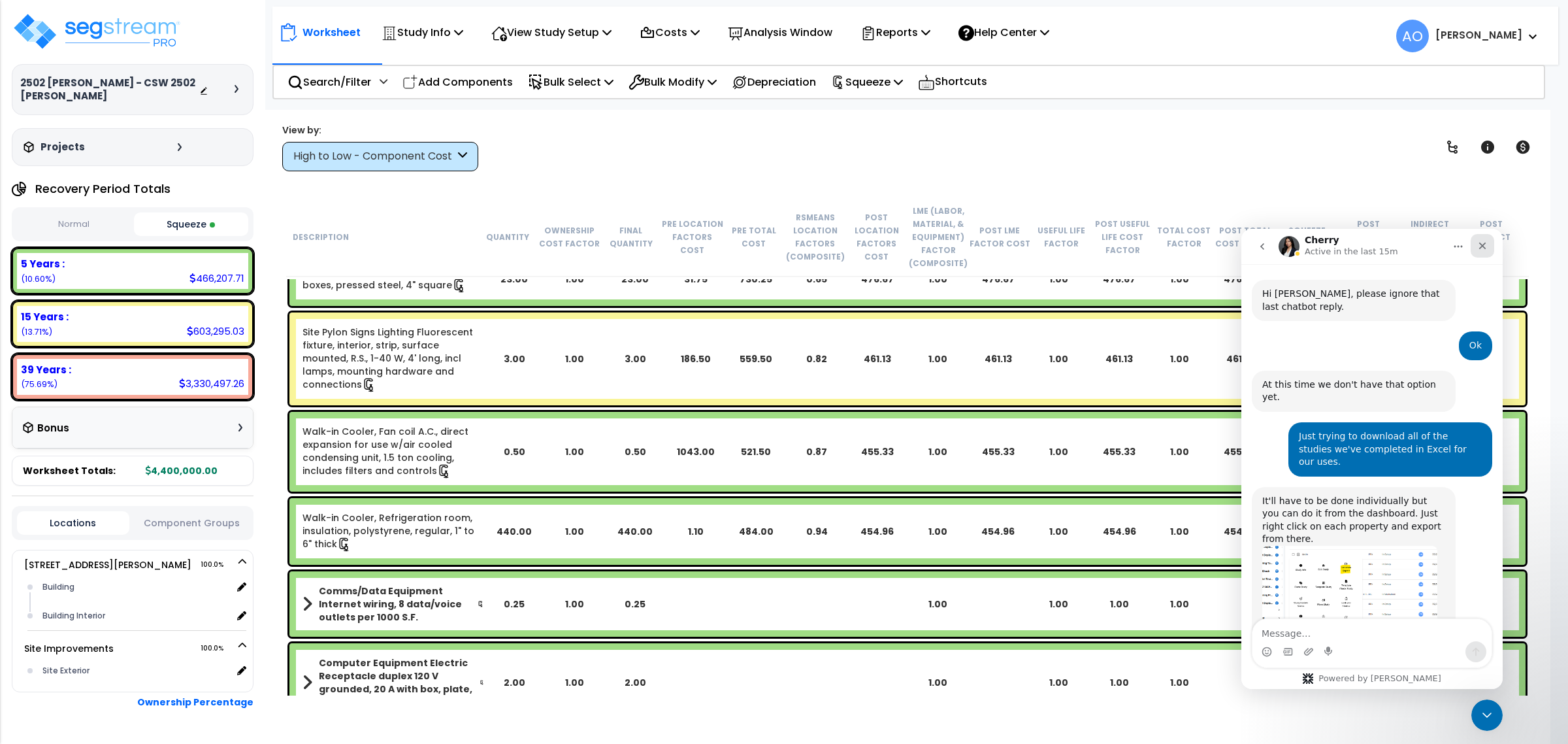
click icon "Close"
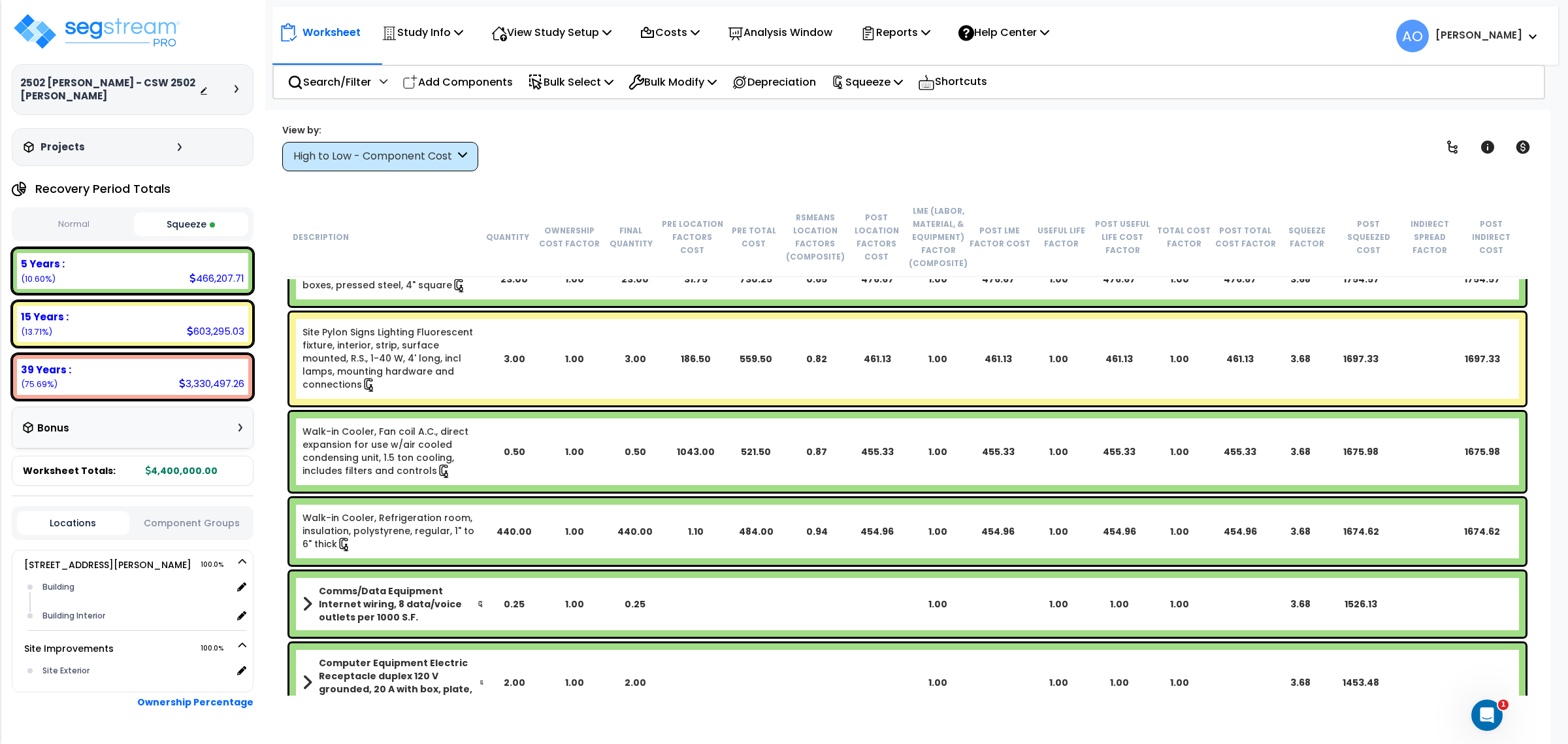
scroll to position [0, 0]
click div "Worksheet Study Info Study Setup Add Property Unit Template study Clone study AO"
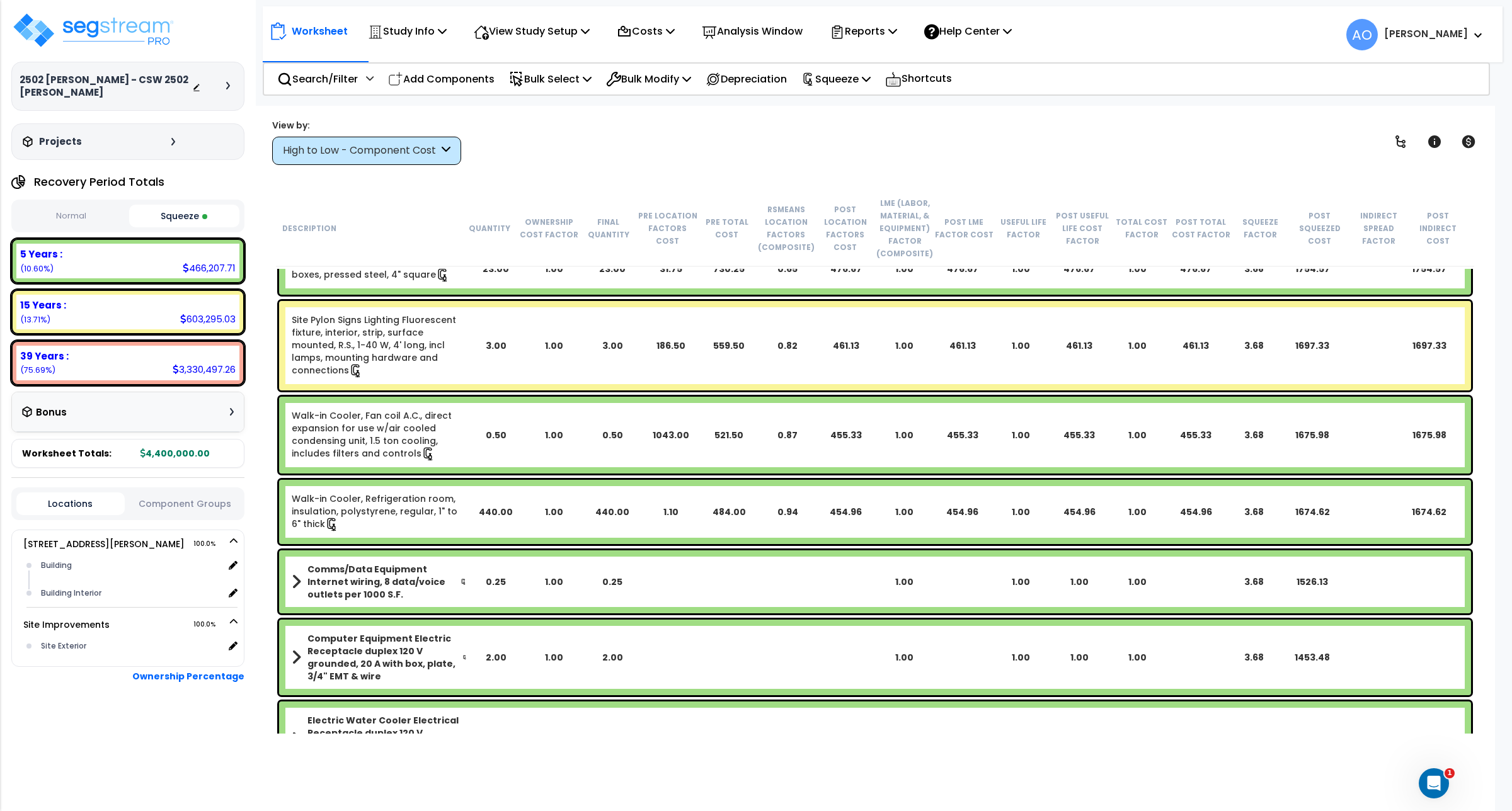
scroll to position [600, 0]
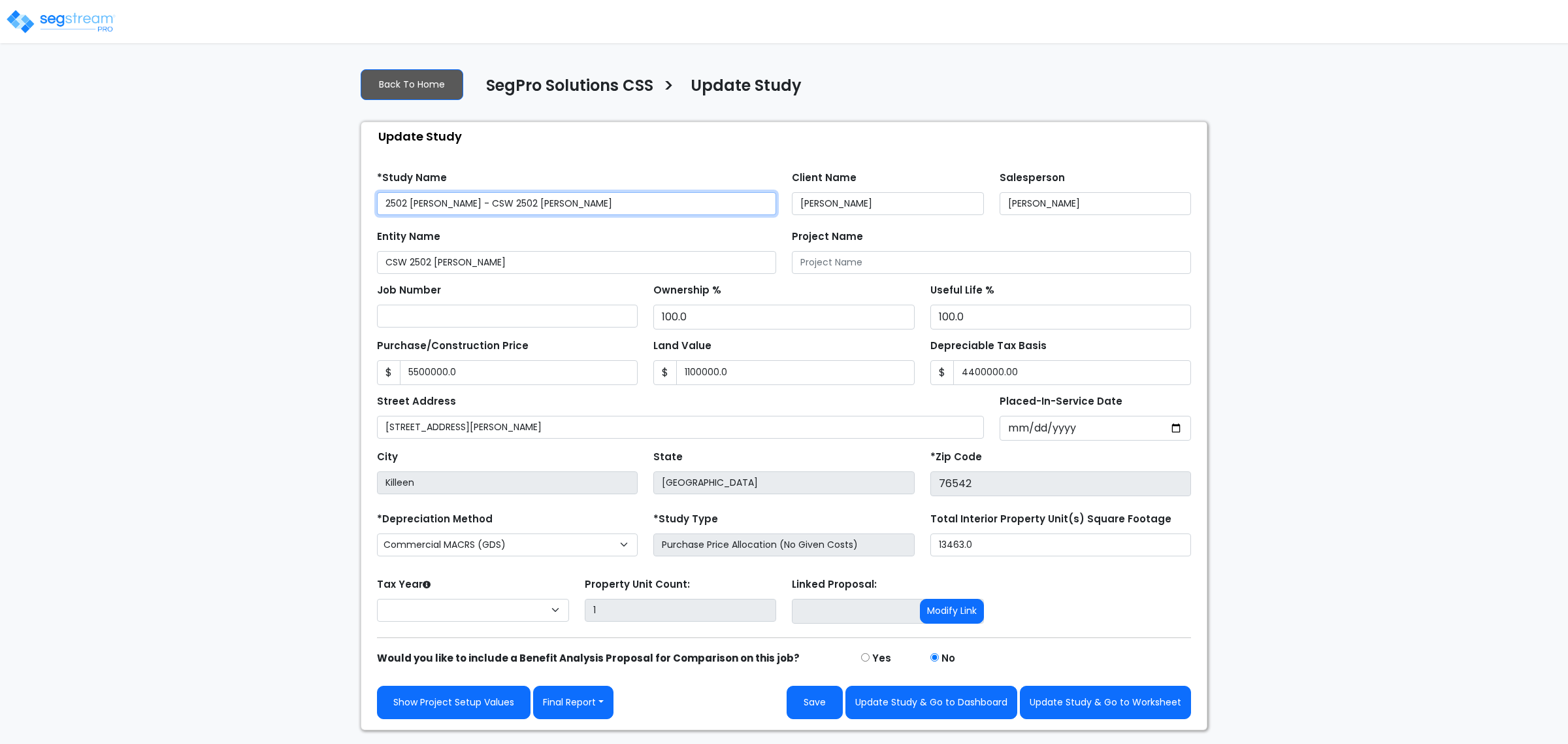
type input "5,500,000.0"
type input "1,100,000.0"
type input "4,400,000.00"
select select "2025"
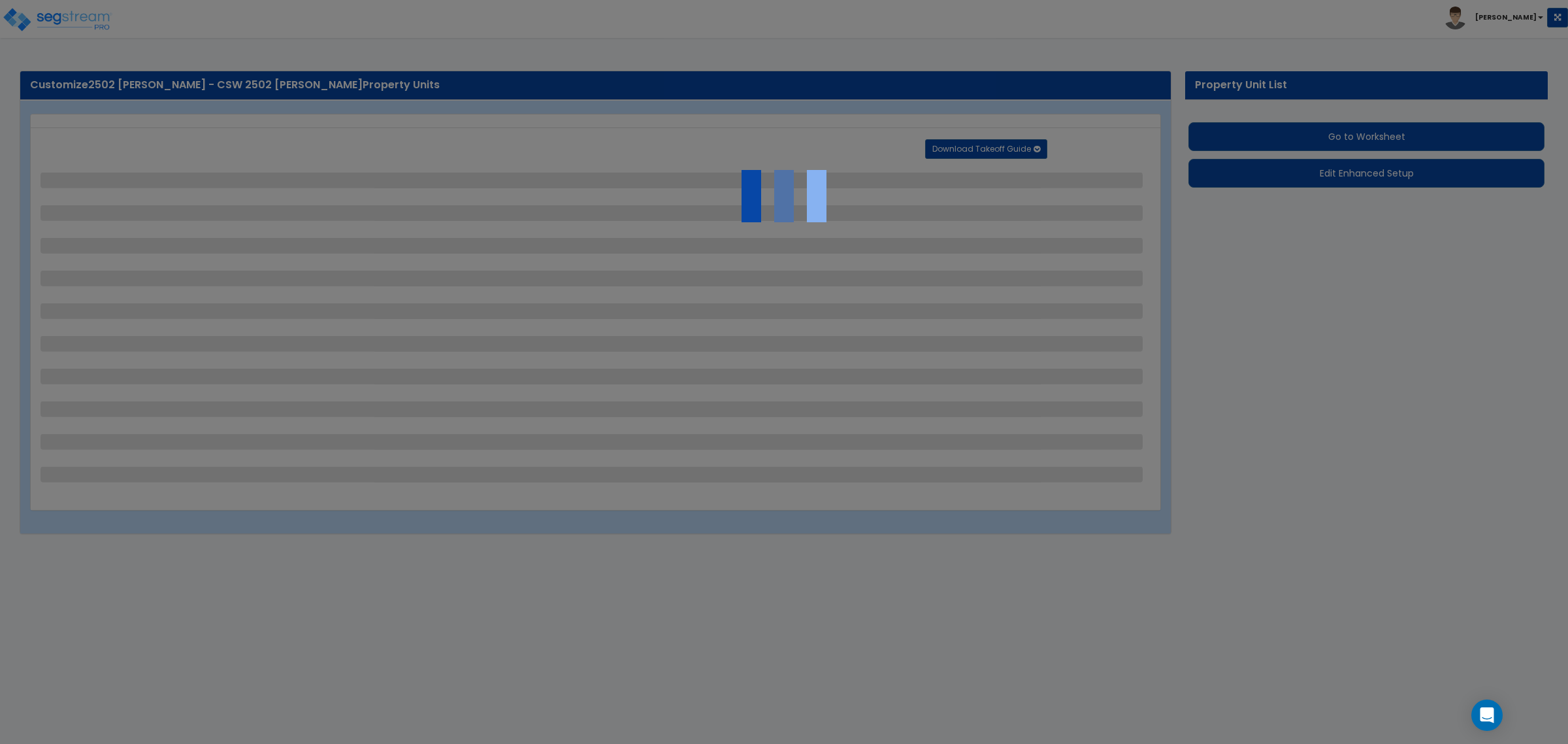
select select "2"
select select "1"
select select "2"
select select "1"
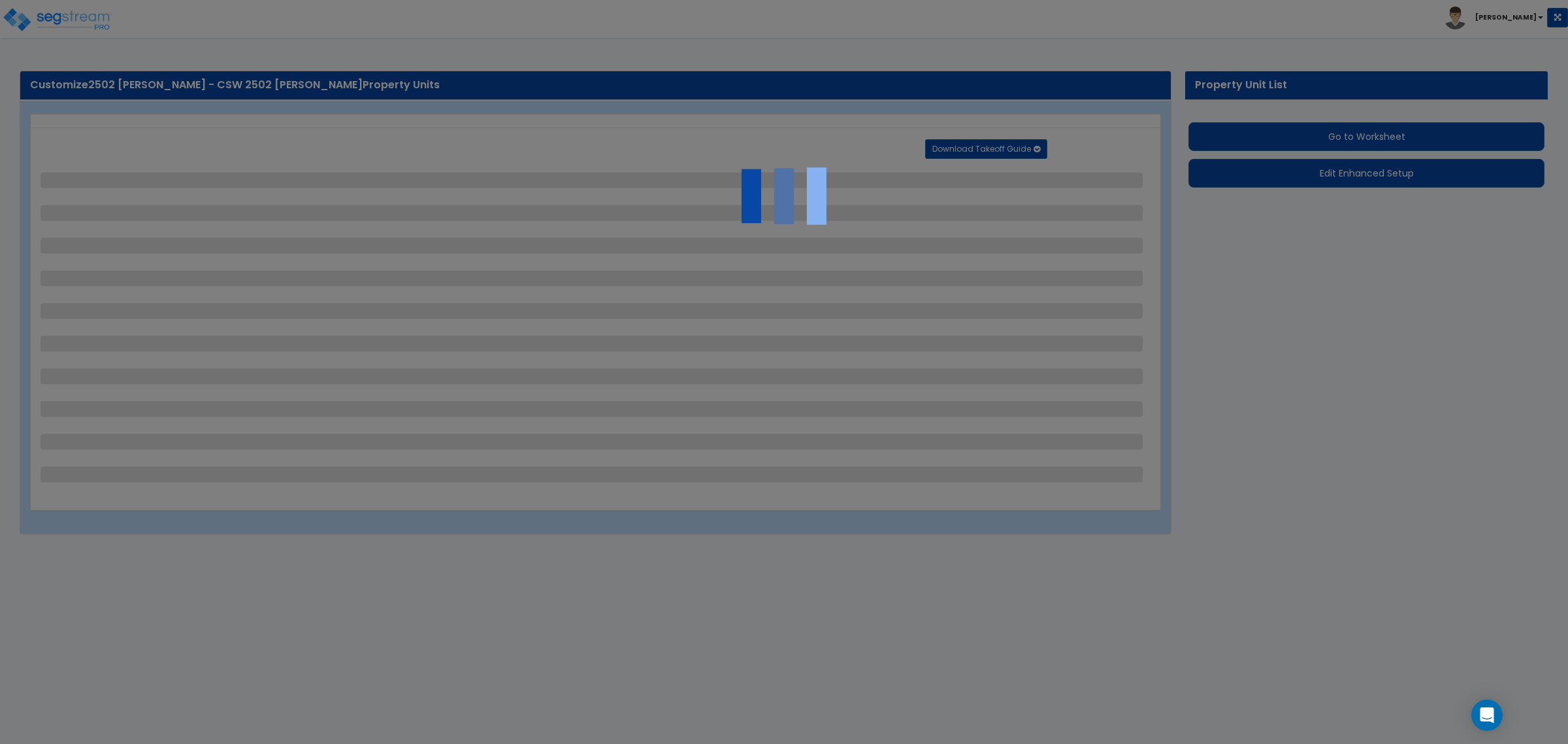
select select "1"
select select "4"
select select "1"
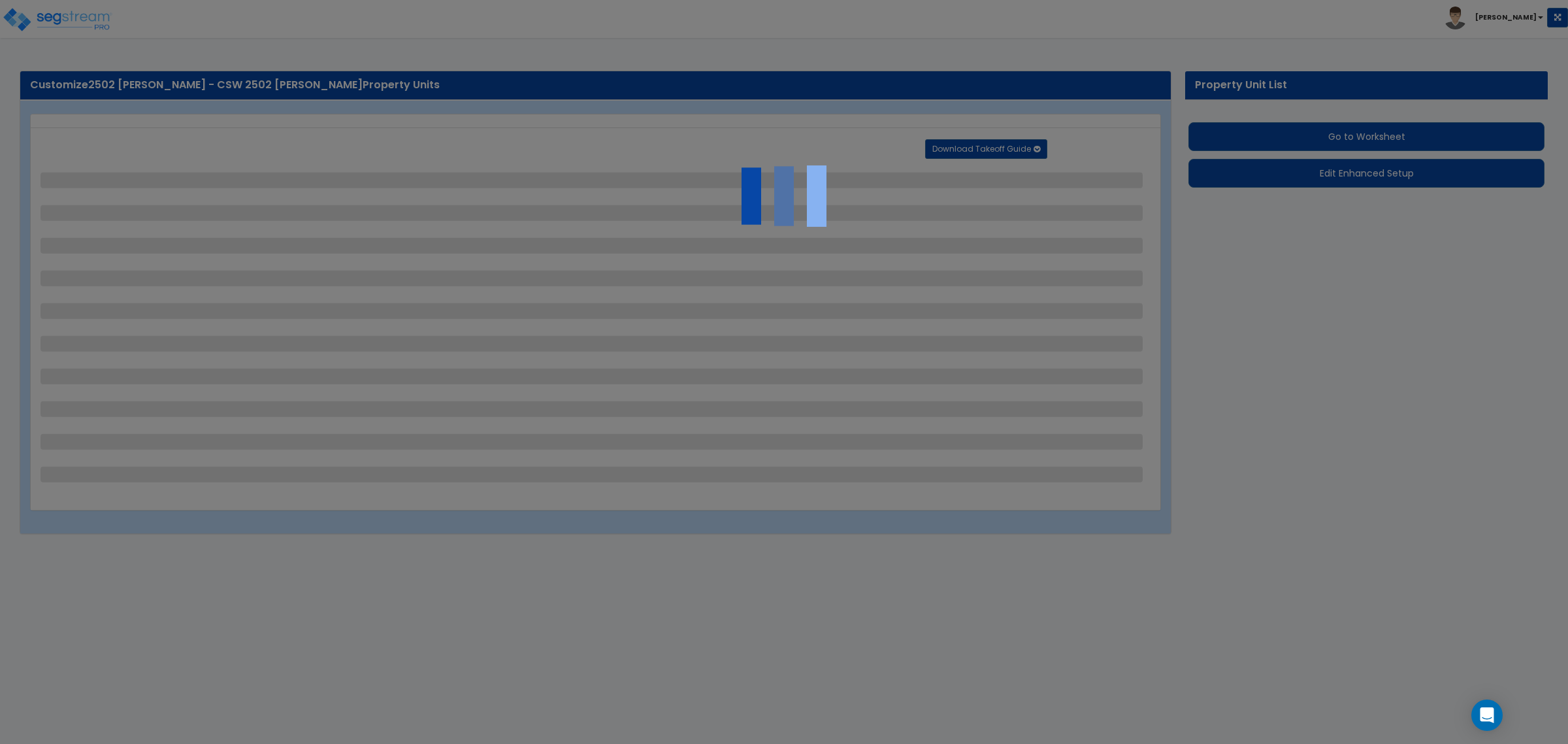
select select "1"
select select "2"
select select "1"
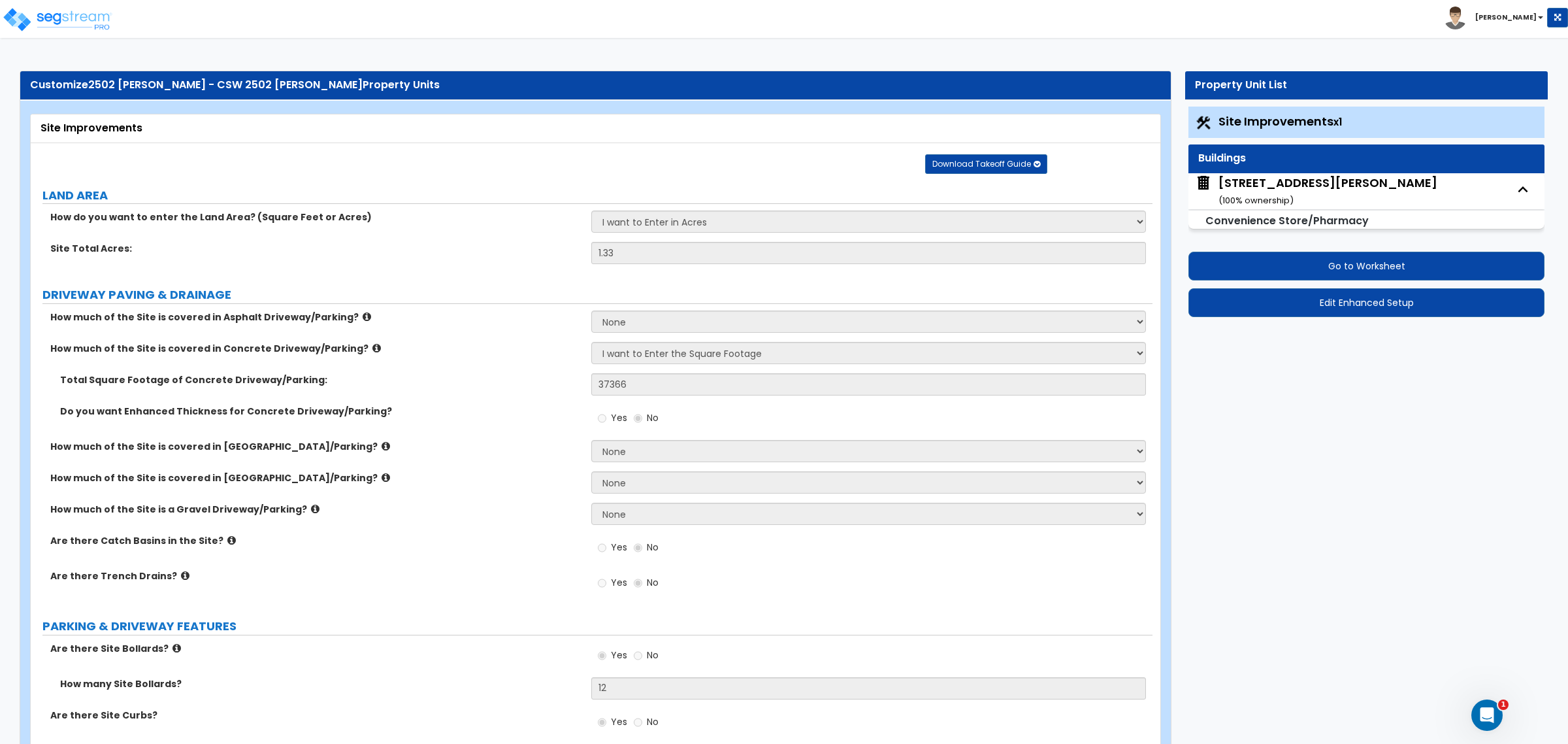
click at [1274, 179] on div "[STREET_ADDRESS][PERSON_NAME] ( 100 % ownership)" at bounding box center [1328, 190] width 219 height 33
select select "6"
select select "1"
select select "2"
select select "1"
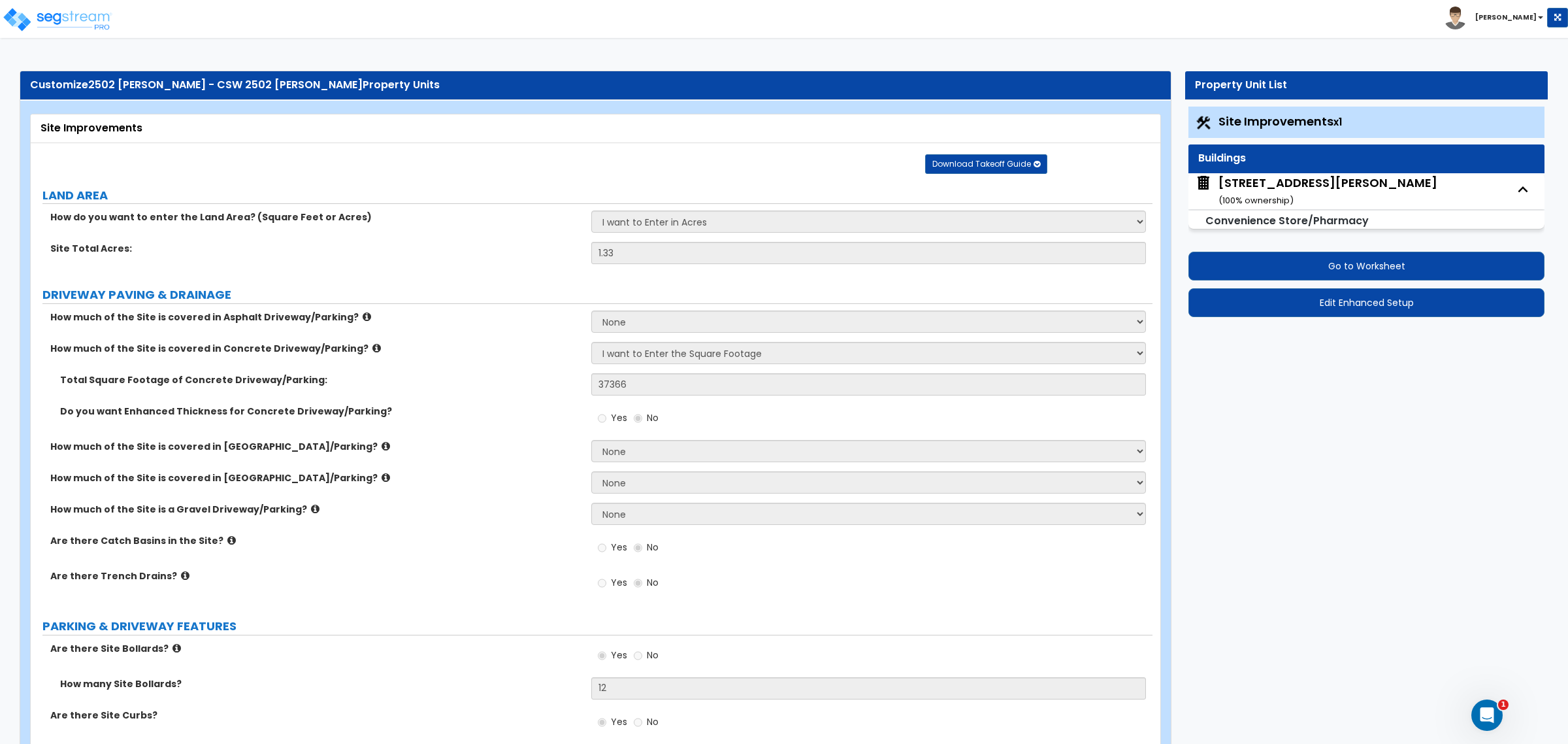
select select "2"
select select "1"
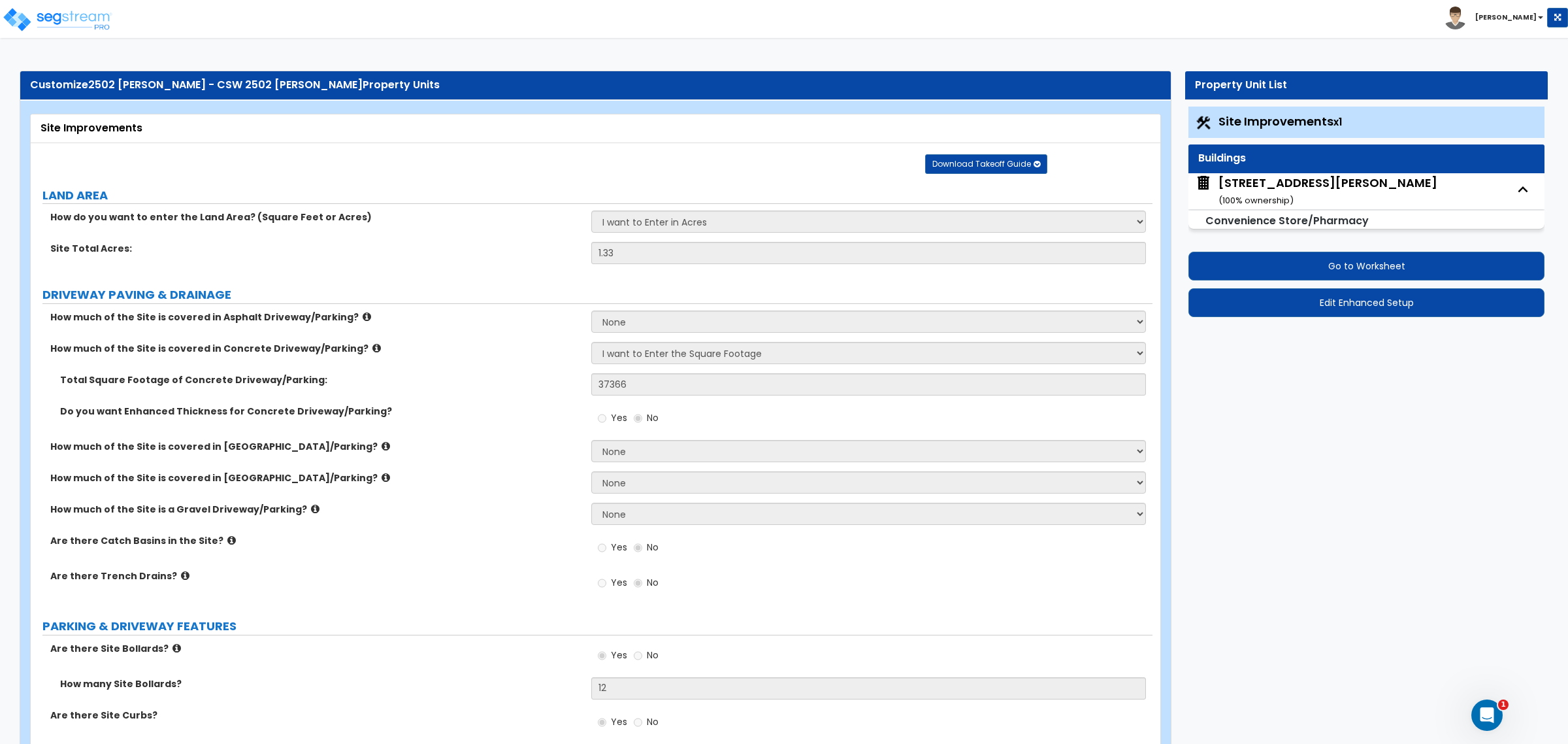
select select "2"
select select "1"
select select "2"
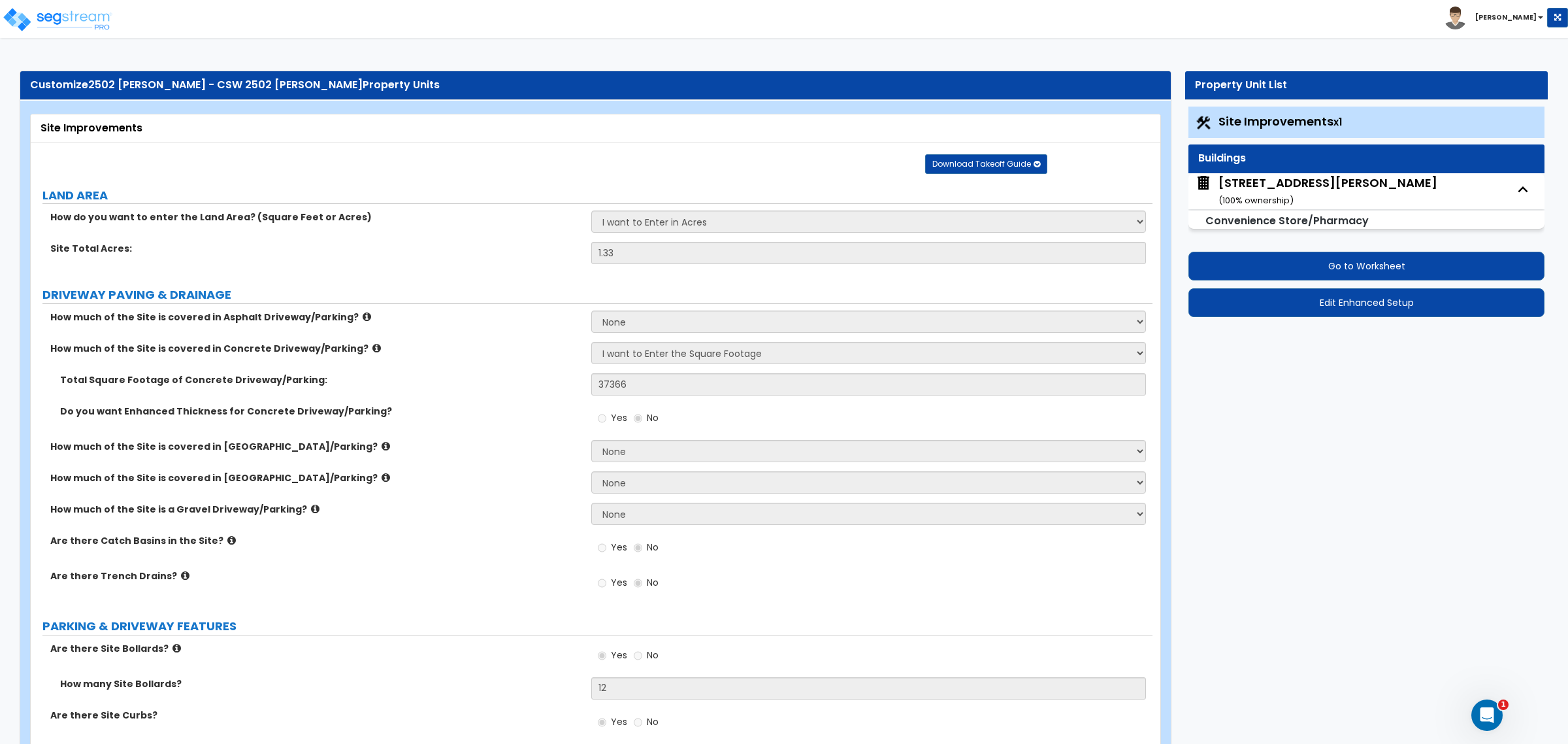
select select "3"
select select "5"
select select "4"
select select "1"
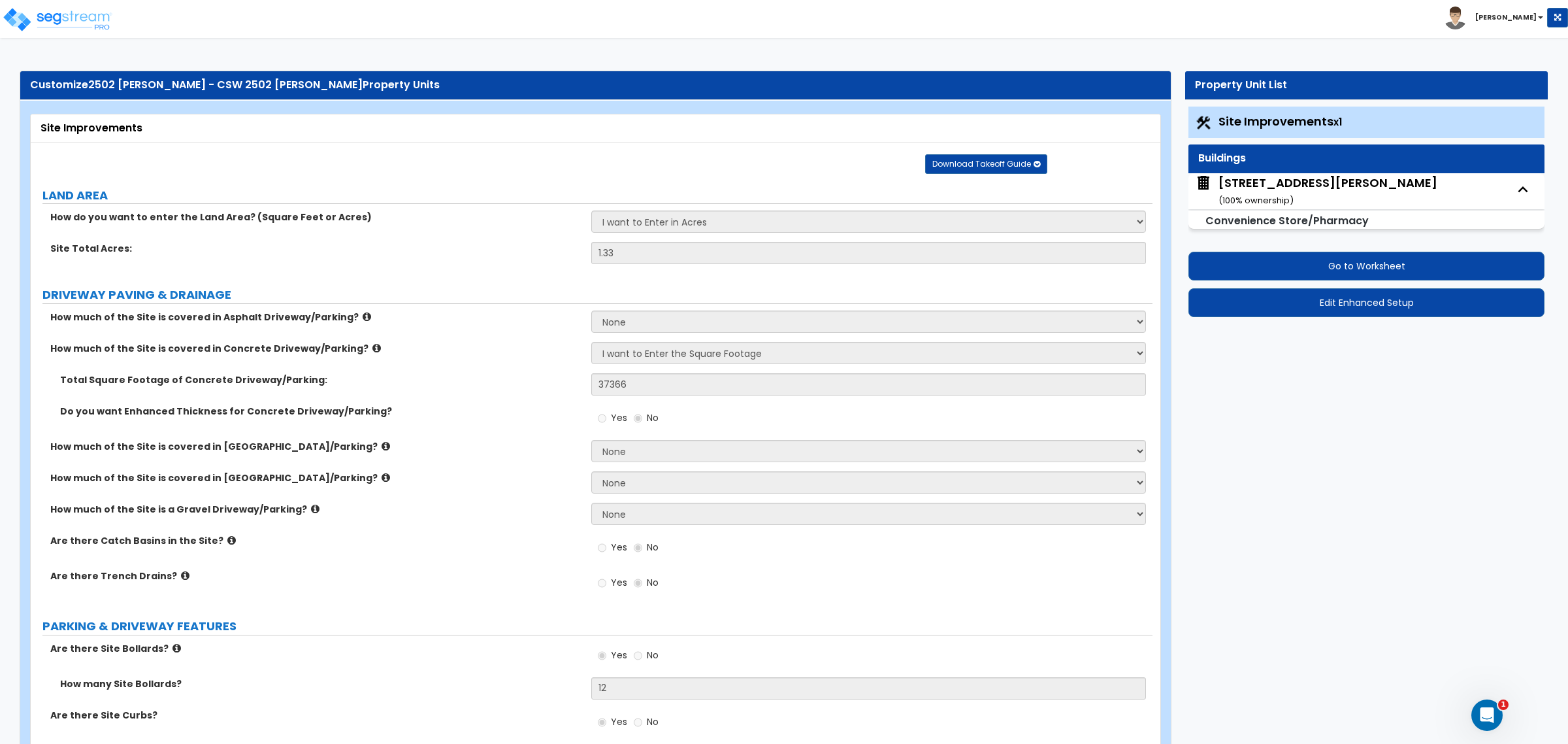
select select "1"
select select "3"
select select "1"
select select "2"
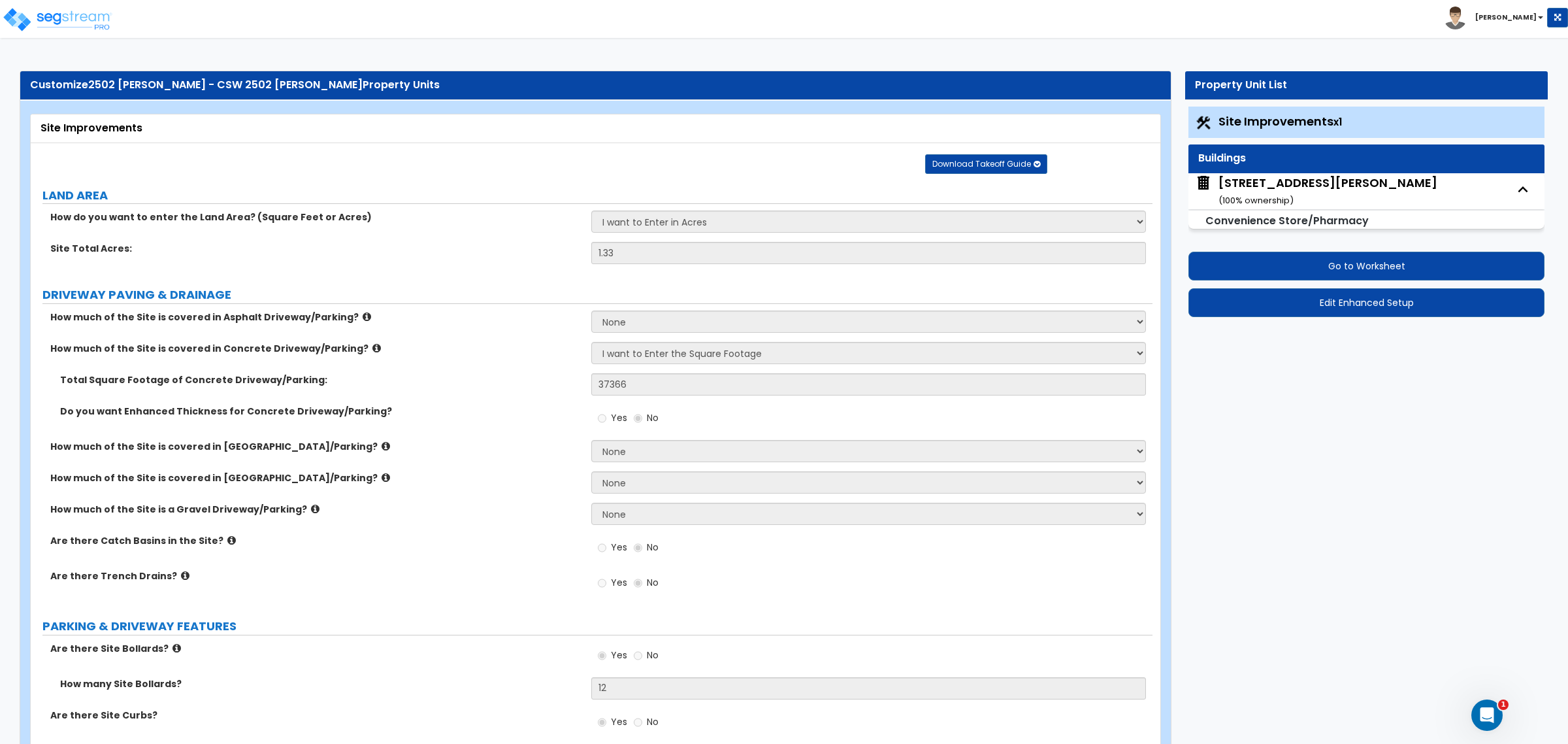
select select "2"
select select "1"
select select "2"
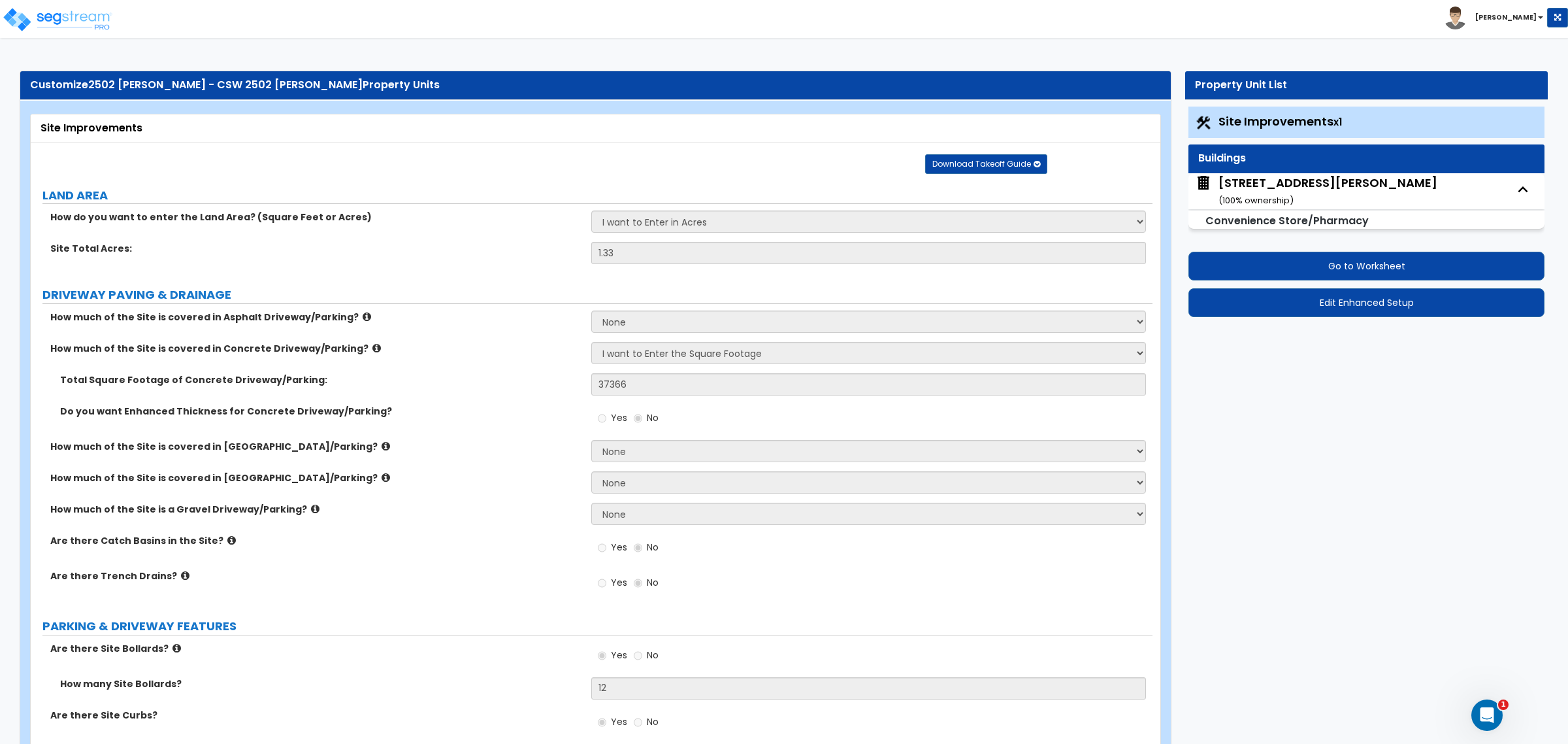
select select "3"
select select "1"
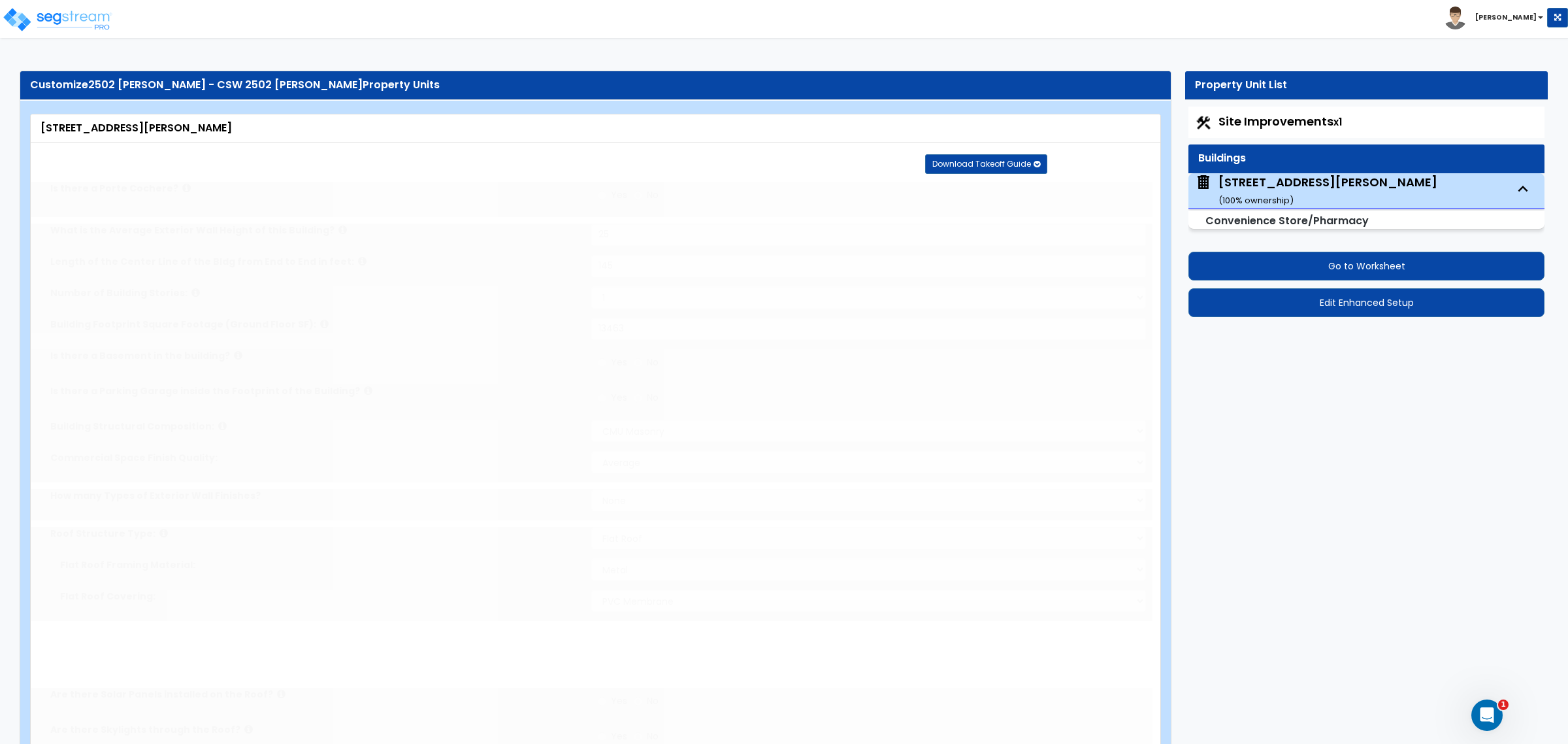
radio input "true"
select select "1"
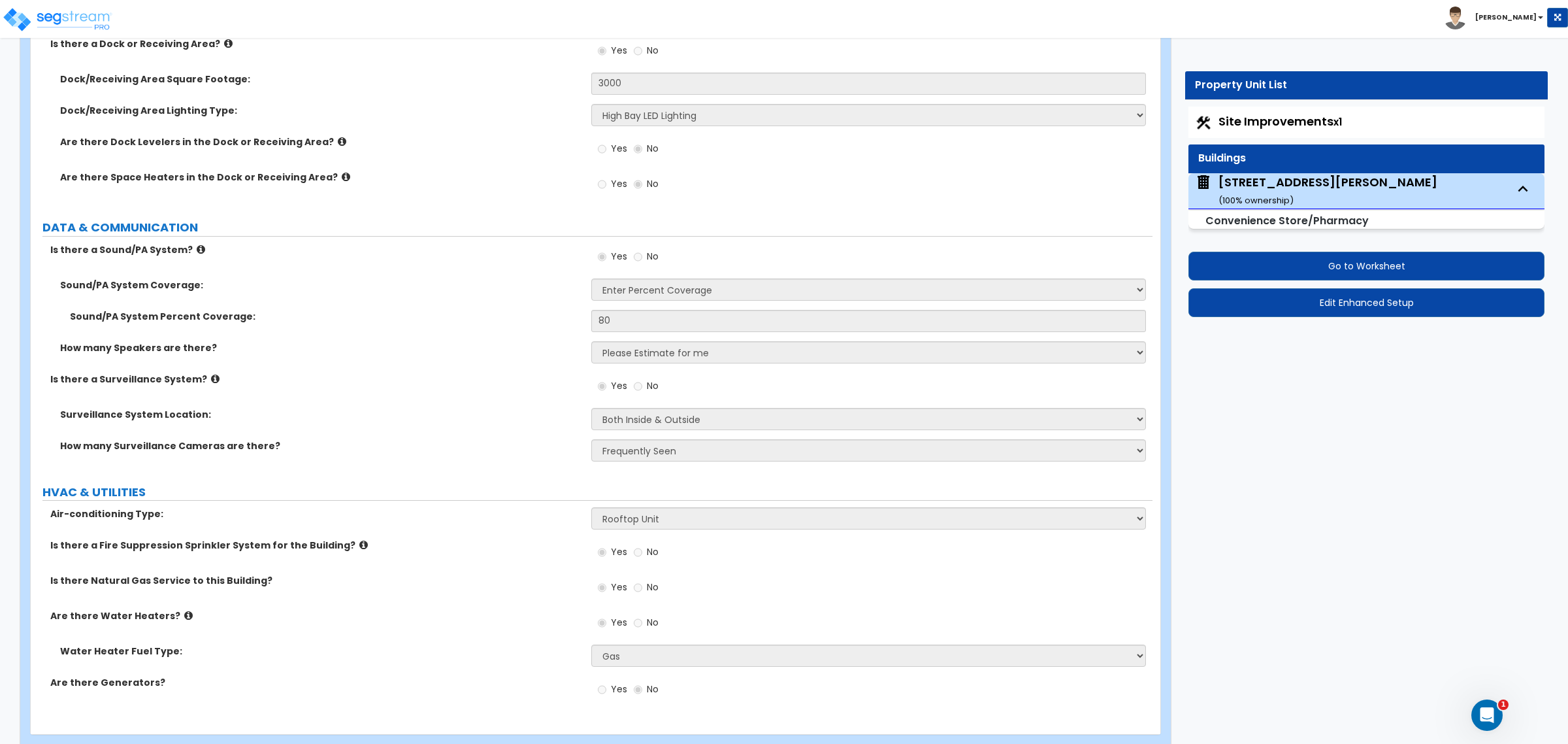
scroll to position [5290, 0]
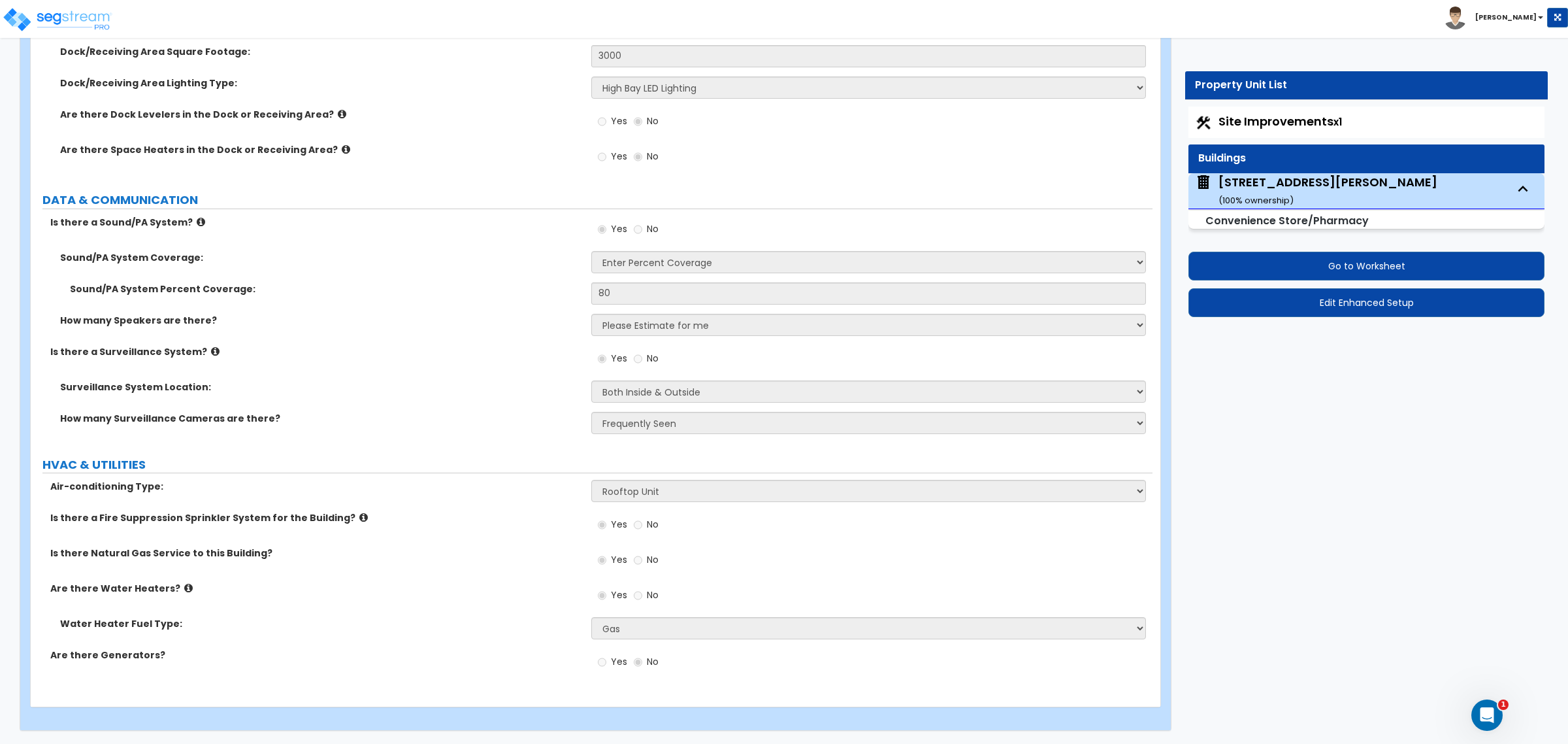
click at [1319, 120] on span "Site Improvements x1" at bounding box center [1280, 121] width 124 height 16
select select "2"
select select "1"
select select "2"
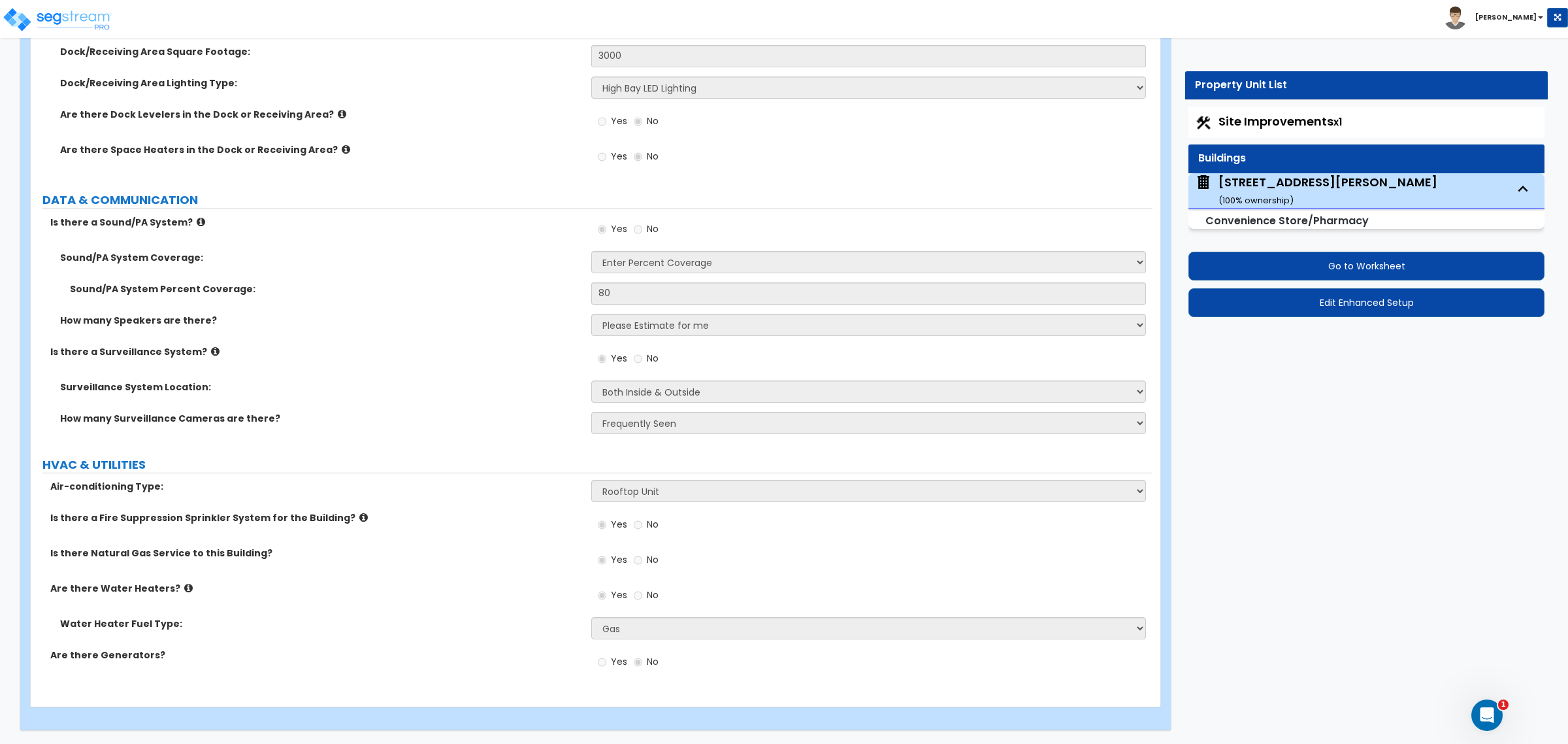
select select "1"
select select "4"
select select "1"
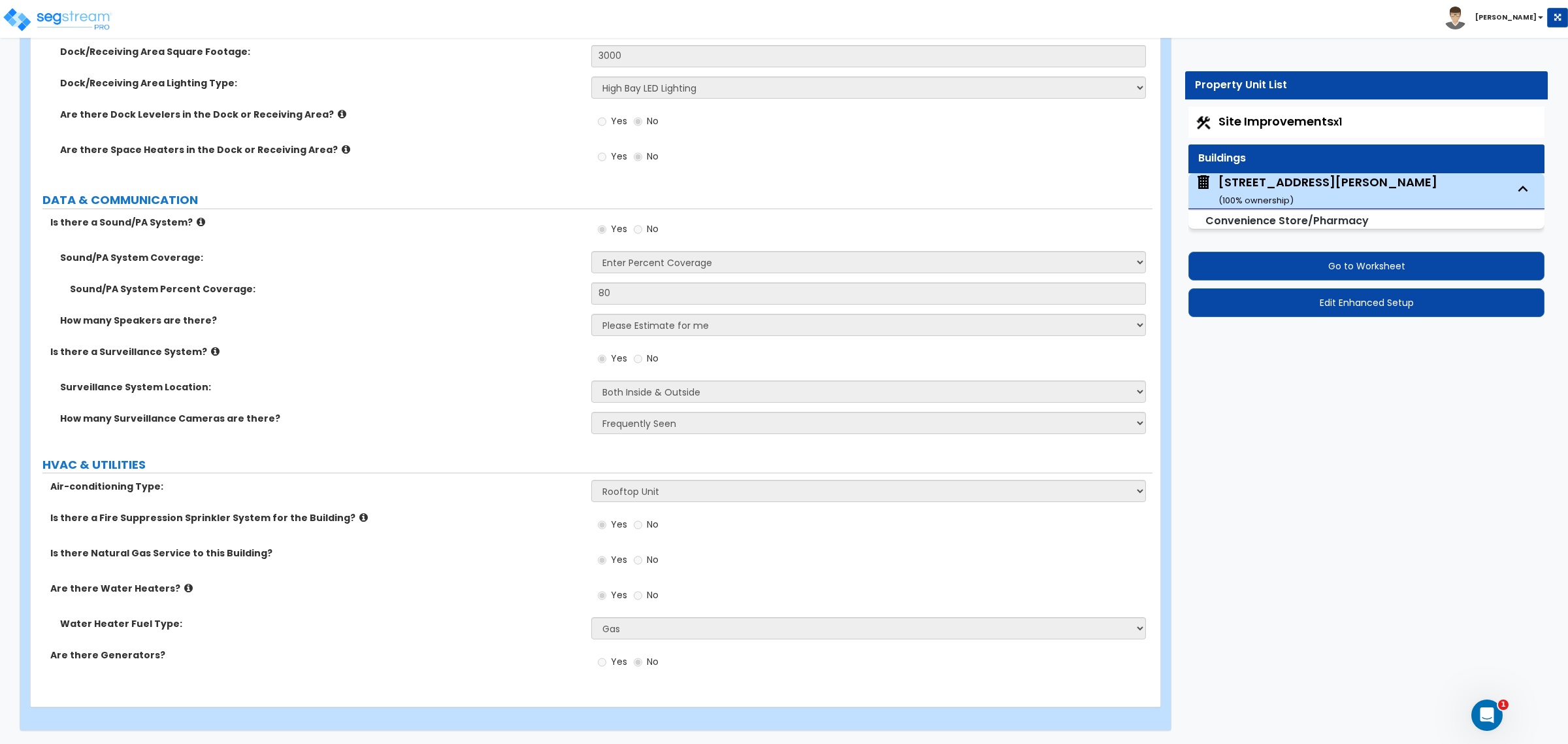
select select "1"
select select "2"
select select "1"
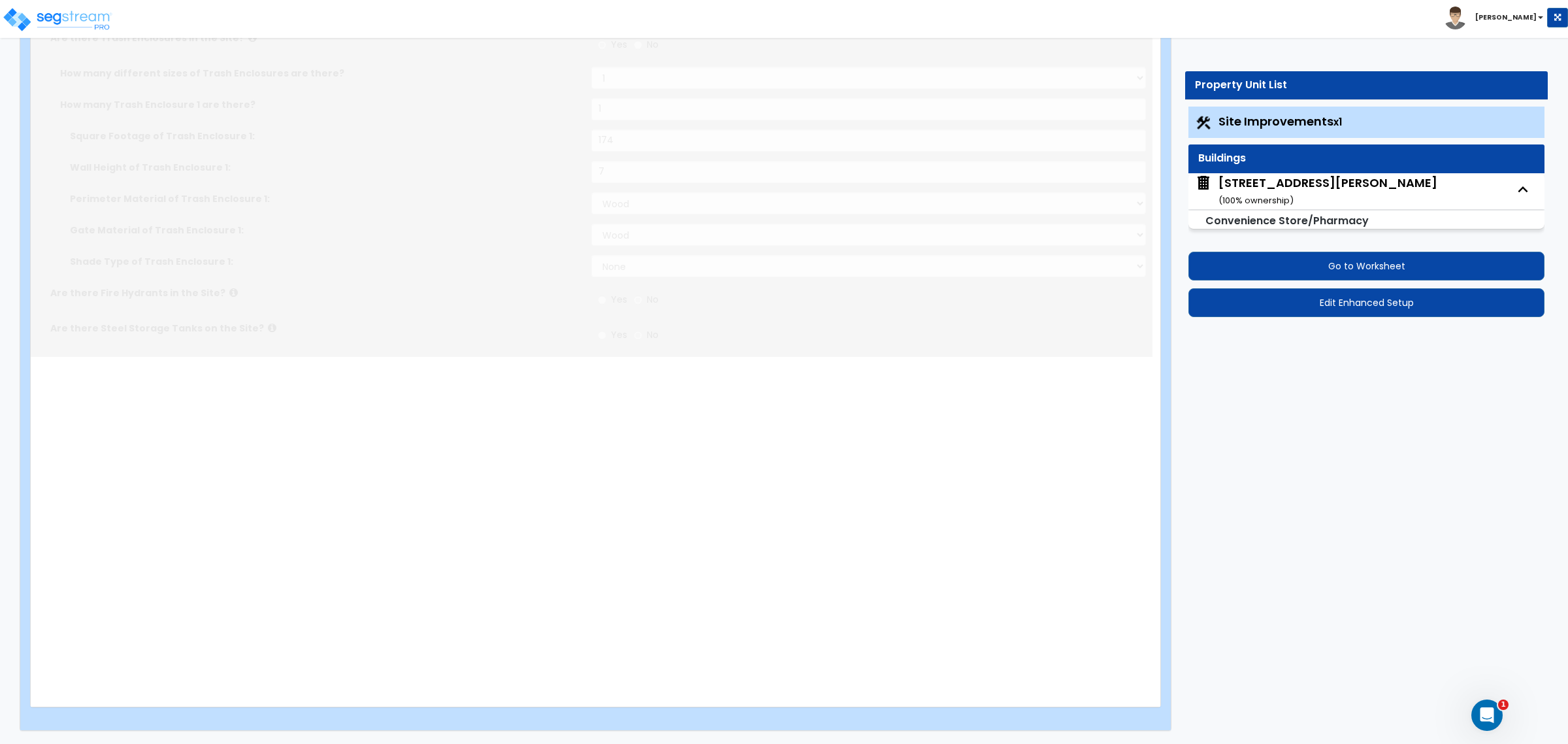
radio input "true"
select select "1"
type input "20"
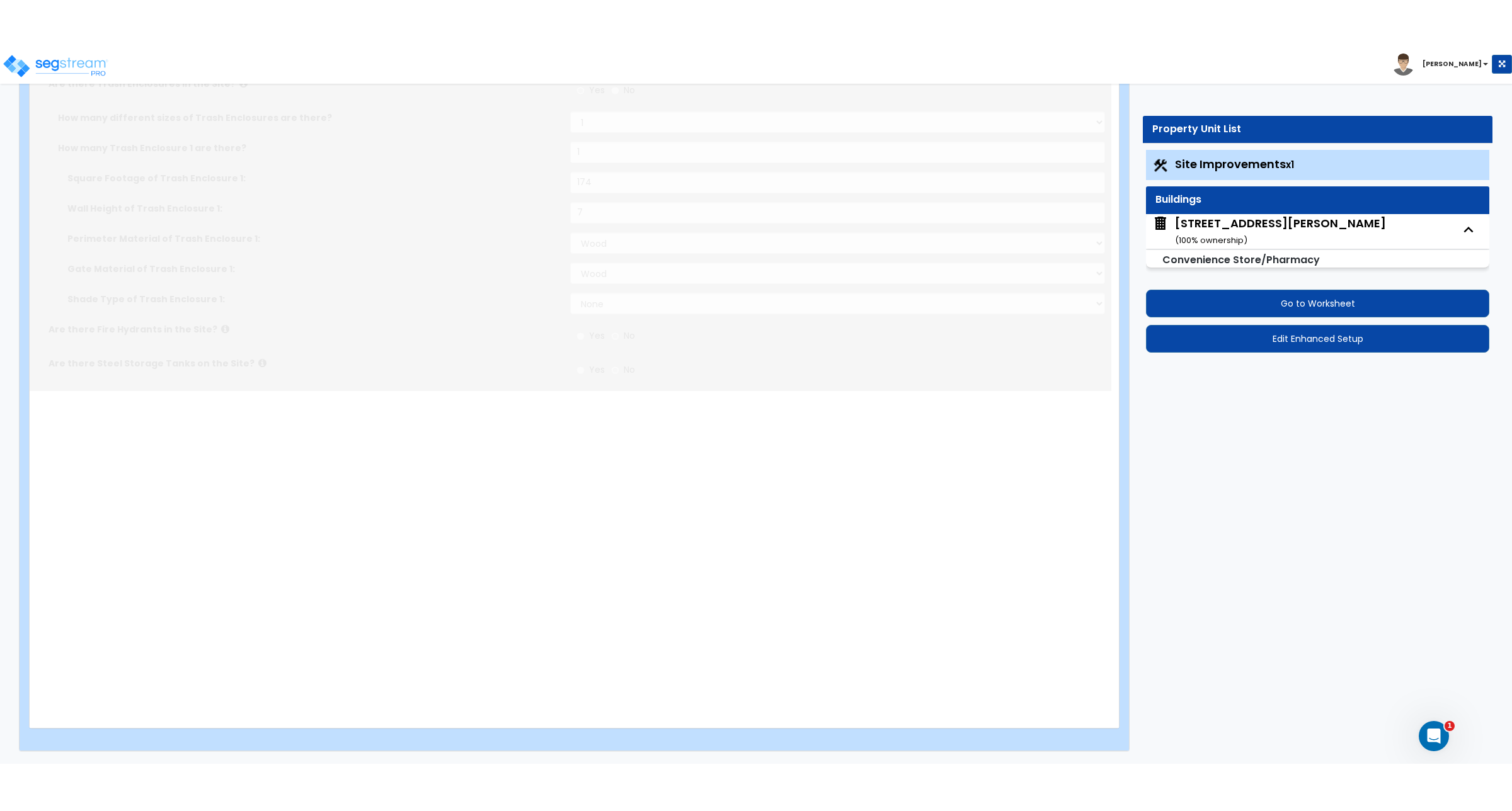
scroll to position [0, 0]
